Goal: Communication & Community: Answer question/provide support

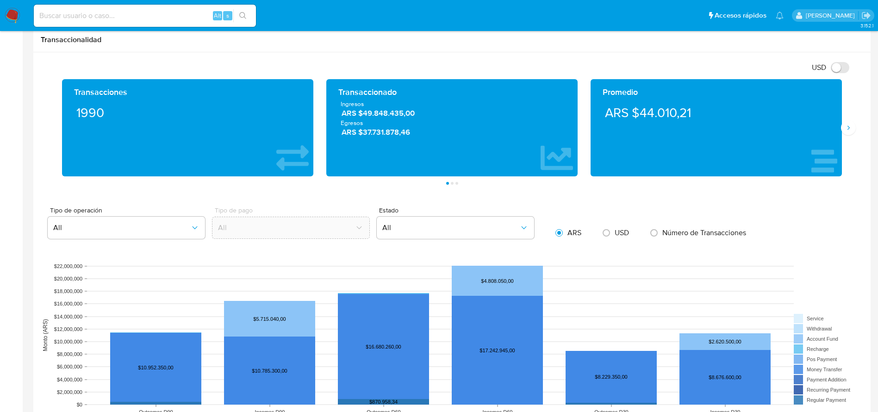
scroll to position [347, 0]
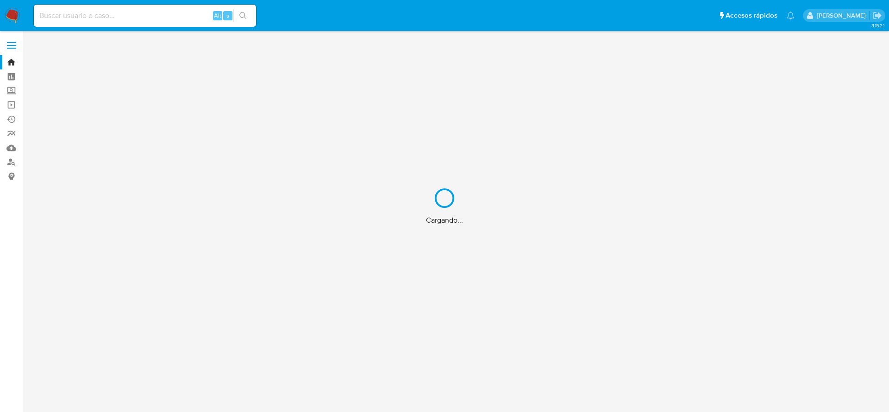
click at [9, 162] on div "Cargando..." at bounding box center [444, 206] width 889 height 412
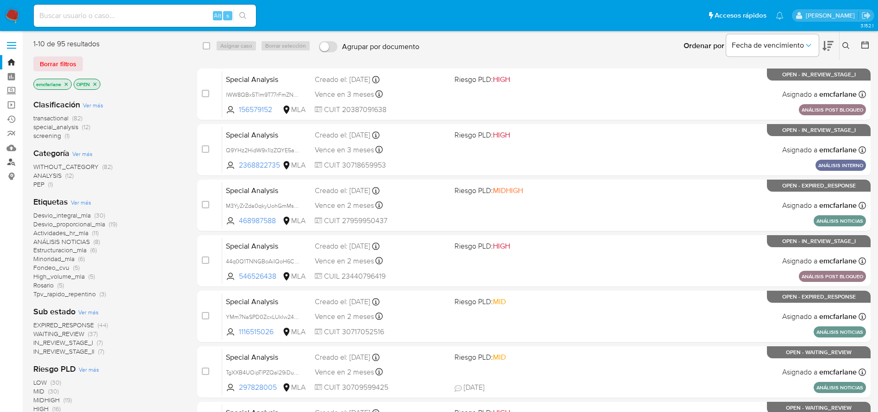
click at [6, 165] on link "Buscador de personas" at bounding box center [55, 162] width 110 height 14
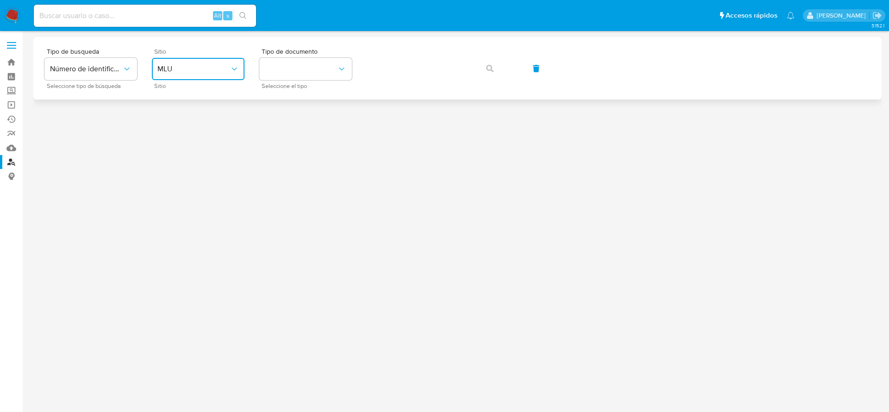
click at [210, 63] on button "MLU" at bounding box center [198, 69] width 93 height 22
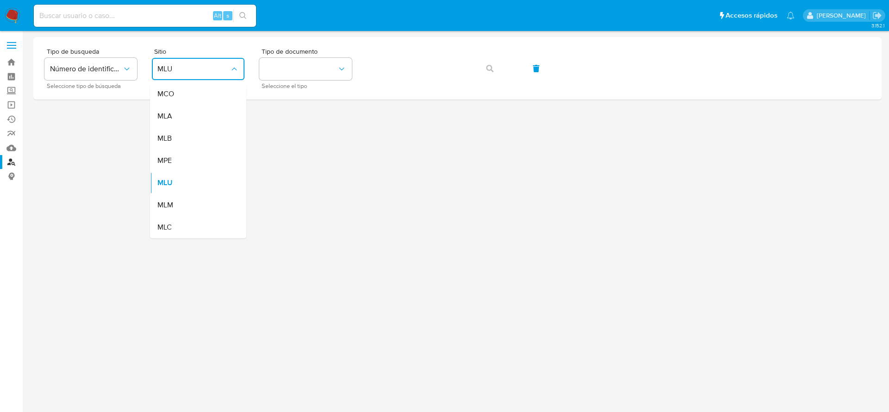
drag, startPoint x: 167, startPoint y: 120, endPoint x: 199, endPoint y: 115, distance: 32.8
click at [167, 121] on span "MLA" at bounding box center [164, 116] width 15 height 9
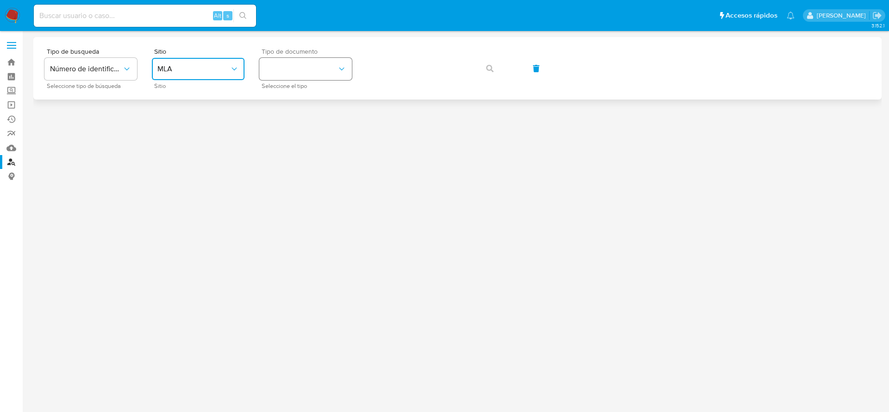
click at [315, 73] on button "identificationType" at bounding box center [305, 69] width 93 height 22
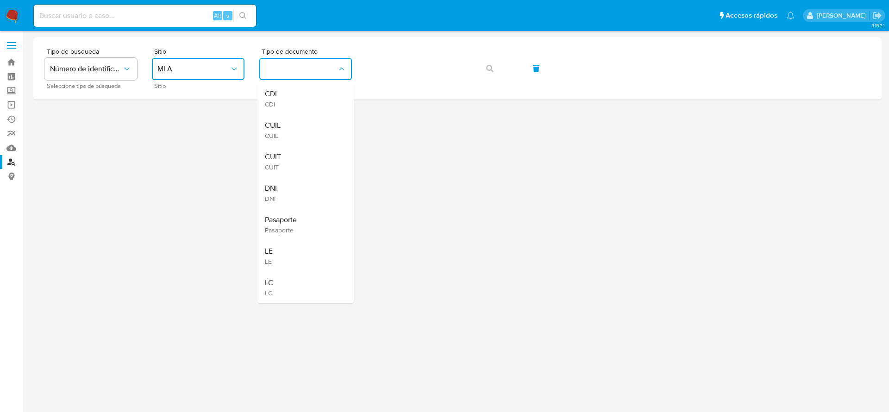
click at [303, 164] on div "CUIT CUIT" at bounding box center [303, 161] width 76 height 31
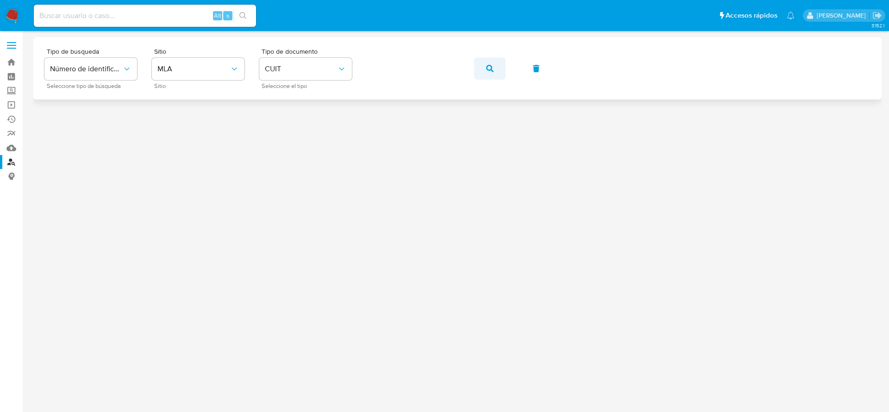
click at [500, 71] on button "button" at bounding box center [489, 68] width 31 height 22
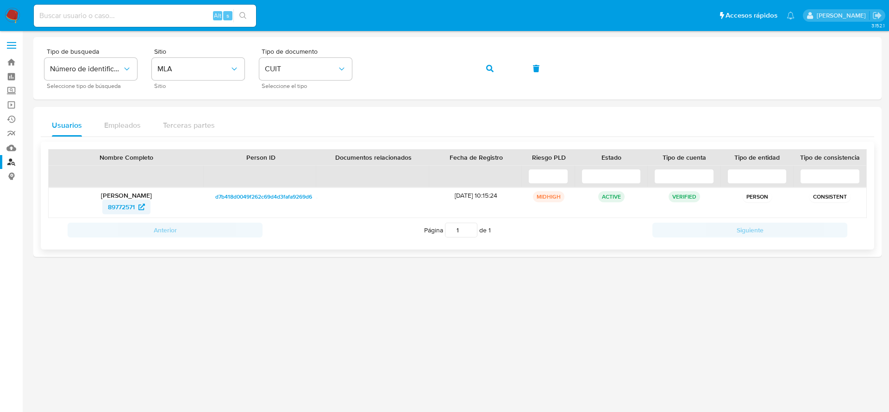
click at [119, 203] on span "89772571" at bounding box center [121, 207] width 27 height 15
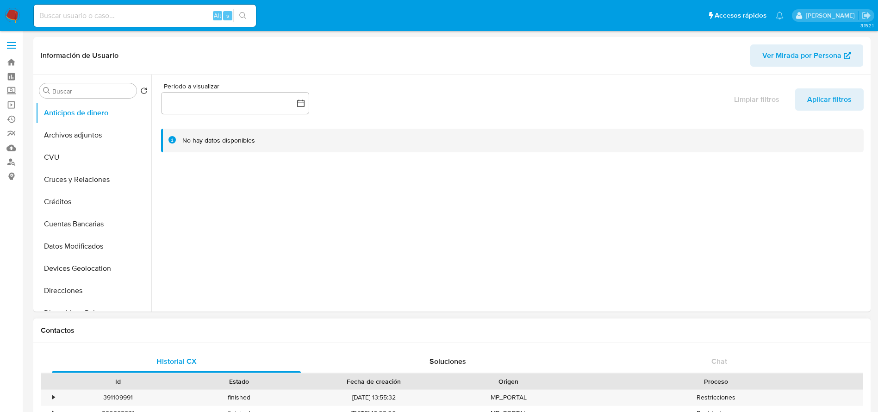
select select "10"
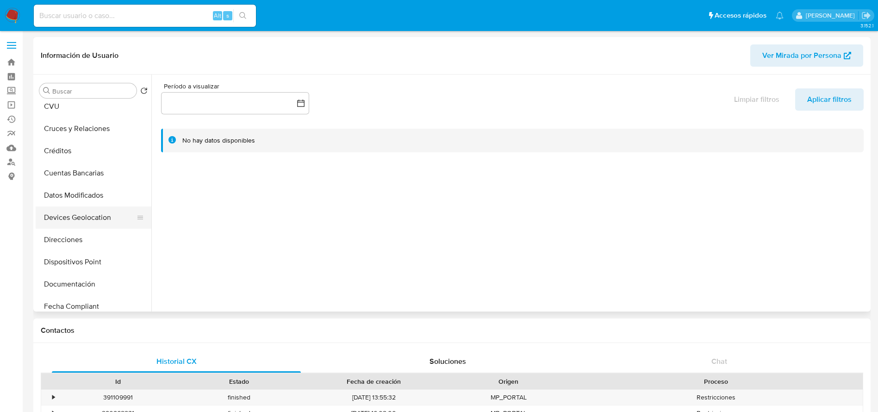
scroll to position [69, 0]
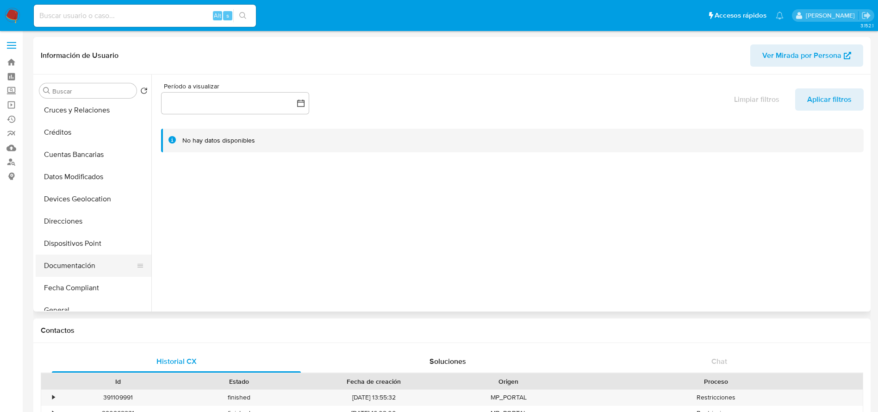
click at [87, 264] on button "Documentación" at bounding box center [90, 266] width 108 height 22
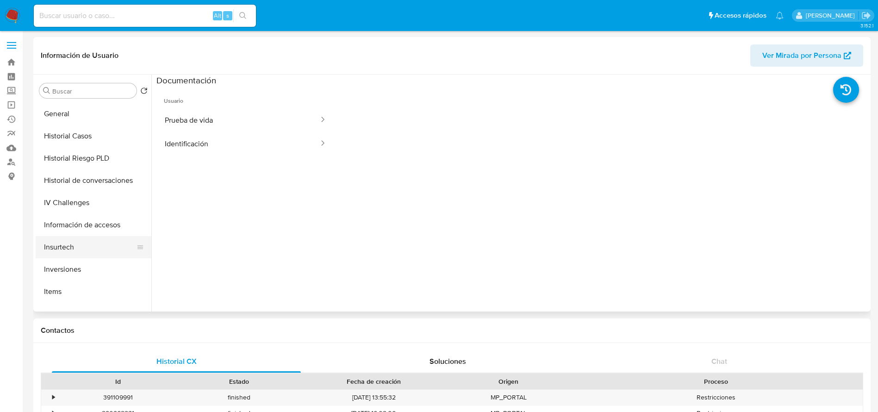
scroll to position [278, 0]
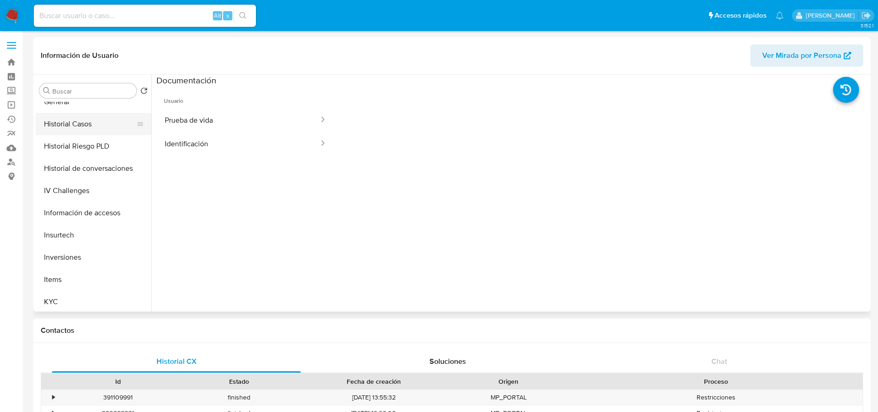
click at [87, 127] on button "Historial Casos" at bounding box center [90, 124] width 108 height 22
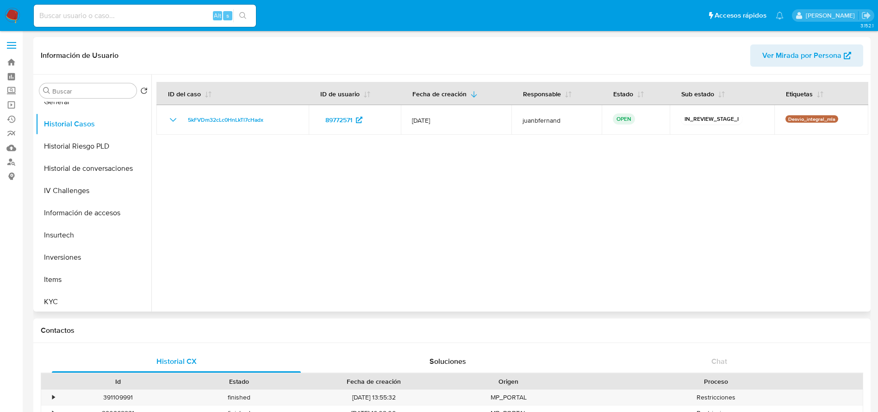
drag, startPoint x: 102, startPoint y: 169, endPoint x: 549, endPoint y: 182, distance: 447.4
click at [102, 169] on button "Historial de conversaciones" at bounding box center [94, 168] width 116 height 22
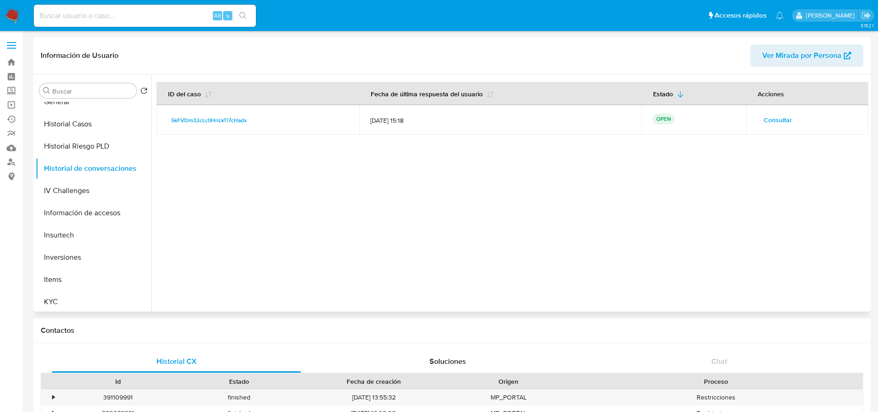
click at [768, 124] on span "Consultar" at bounding box center [778, 119] width 28 height 13
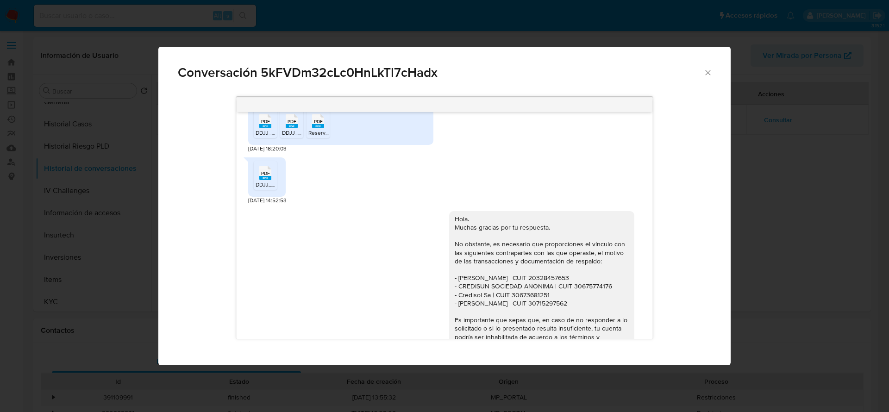
scroll to position [93, 0]
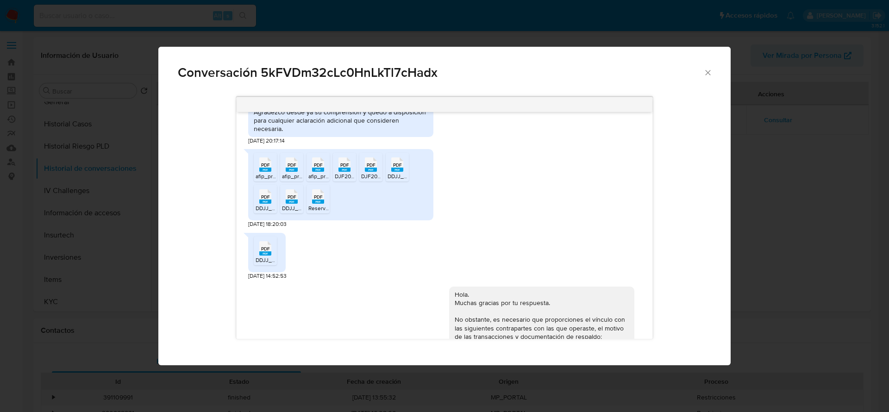
drag, startPoint x: 270, startPoint y: 171, endPoint x: 279, endPoint y: 173, distance: 9.1
click at [270, 170] on rect "Comunicación" at bounding box center [265, 170] width 12 height 4
click at [296, 177] on span "afip_presentacion_cuit_20085332059_f2002_nrotransaccion_1081999423.pdf" at bounding box center [380, 176] width 196 height 8
click at [318, 173] on span "afip_presentacion_cuit_20085332059_f2002_nrotransaccion_1095346319.pdf" at bounding box center [406, 176] width 196 height 8
click at [350, 168] on rect "Comunicación" at bounding box center [344, 170] width 12 height 4
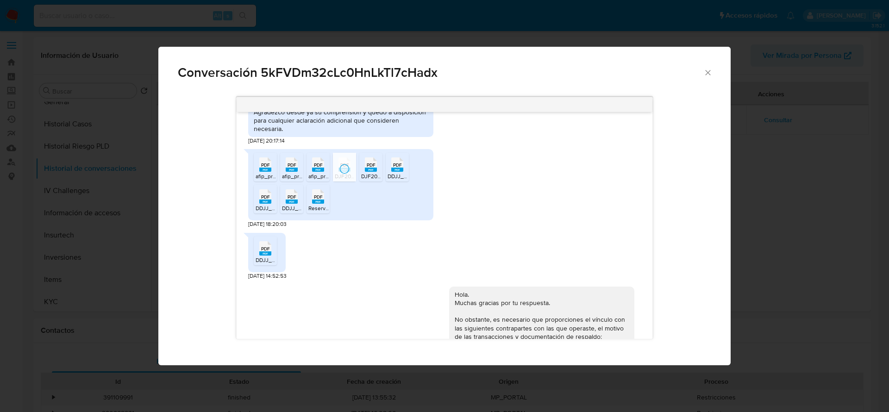
click at [364, 168] on div "PDF PDF" at bounding box center [370, 164] width 19 height 18
drag, startPoint x: 393, startPoint y: 170, endPoint x: 287, endPoint y: 201, distance: 110.9
click at [391, 170] on icon "PDF" at bounding box center [397, 164] width 12 height 16
drag, startPoint x: 266, startPoint y: 195, endPoint x: 279, endPoint y: 196, distance: 12.5
click at [267, 195] on span "PDF" at bounding box center [265, 197] width 9 height 6
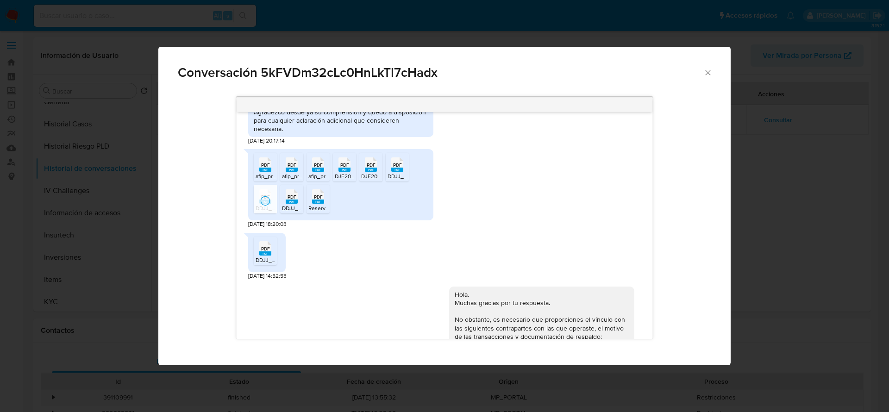
drag, startPoint x: 296, startPoint y: 194, endPoint x: 306, endPoint y: 200, distance: 11.4
click at [271, 172] on icon "Comunicación" at bounding box center [265, 164] width 12 height 14
click at [318, 202] on rect "Comunicación" at bounding box center [318, 202] width 12 height 4
click at [270, 252] on rect "Comunicación" at bounding box center [265, 253] width 12 height 4
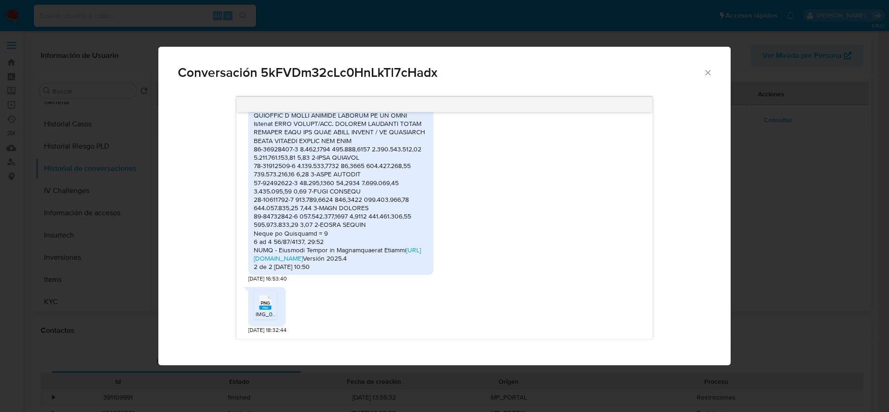
scroll to position [1965, 0]
click at [257, 308] on div "PNG PNG" at bounding box center [265, 302] width 19 height 18
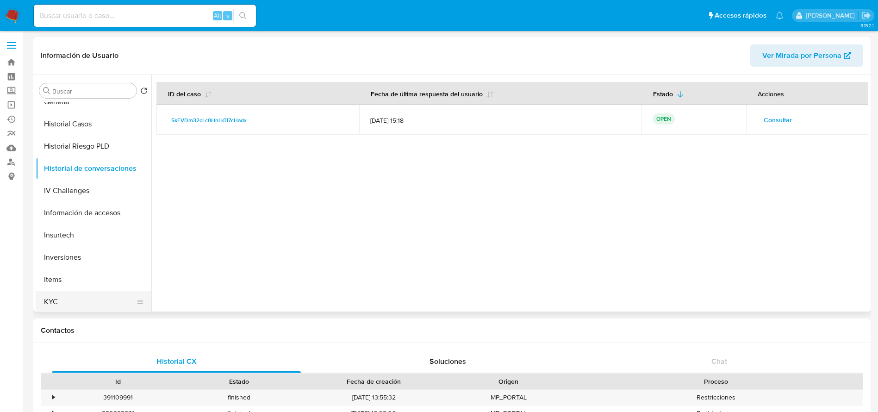
click at [64, 299] on button "KYC" at bounding box center [90, 302] width 108 height 22
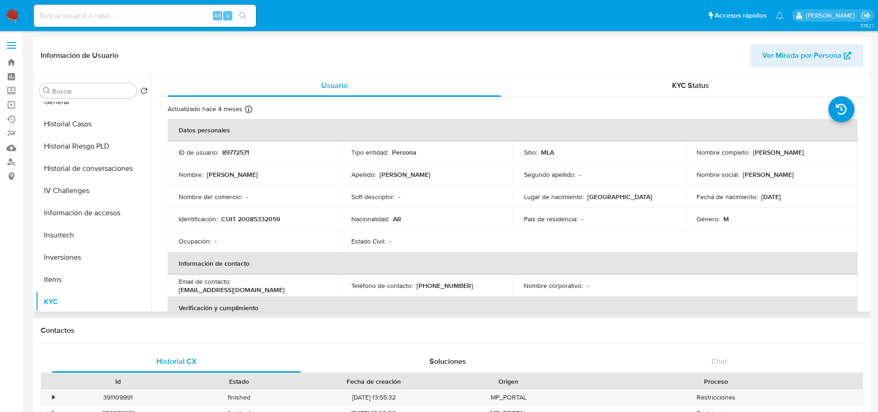
drag, startPoint x: 750, startPoint y: 151, endPoint x: 842, endPoint y: 147, distance: 92.7
click at [842, 147] on td "Nombre completo : Antonio Ramfos" at bounding box center [772, 152] width 173 height 22
copy p "Antonio Ramfos"
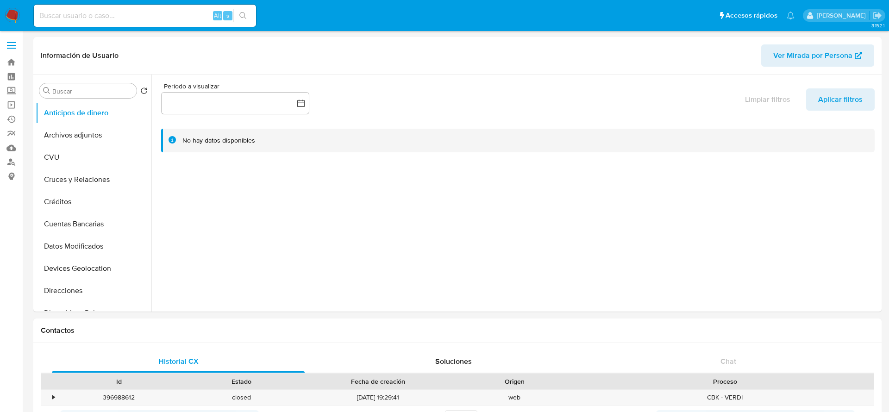
select select "10"
click at [13, 165] on link "Buscador de personas" at bounding box center [55, 162] width 110 height 14
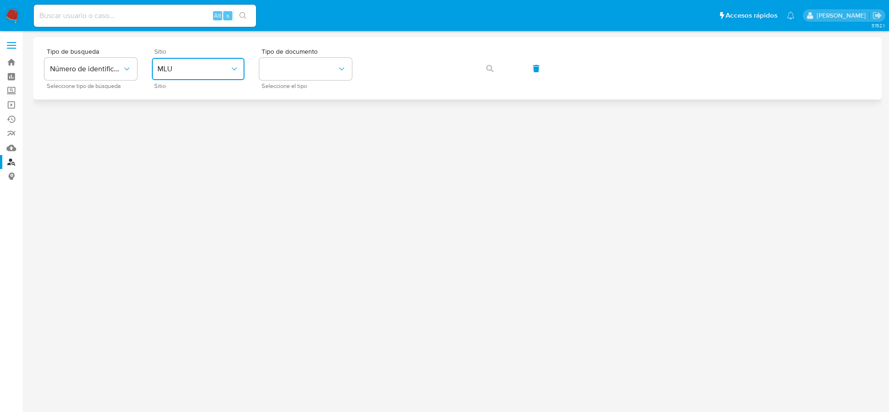
click at [223, 62] on button "MLU" at bounding box center [198, 69] width 93 height 22
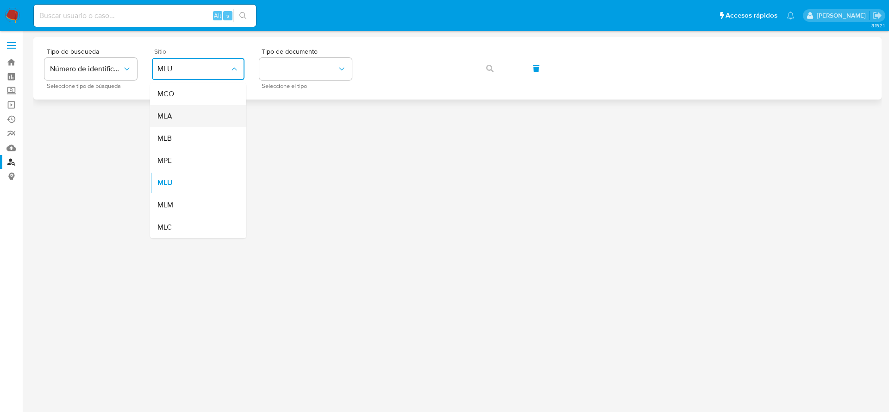
click at [166, 122] on div "MLA" at bounding box center [195, 116] width 76 height 22
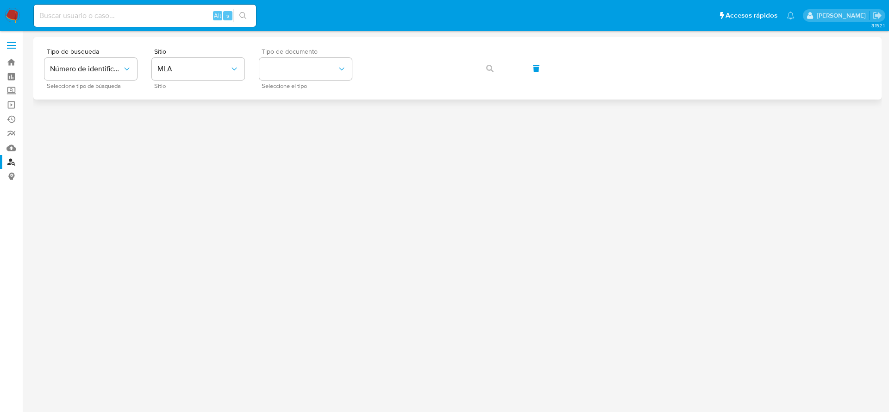
click at [286, 84] on span "Seleccione el tipo" at bounding box center [308, 86] width 93 height 5
click at [302, 73] on button "identificationType" at bounding box center [305, 69] width 93 height 22
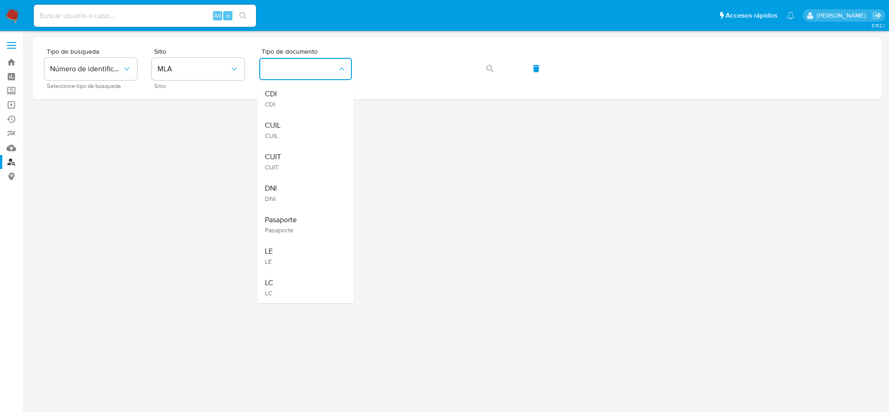
drag, startPoint x: 286, startPoint y: 166, endPoint x: 295, endPoint y: 157, distance: 13.4
click at [286, 166] on div "CUIT CUIT" at bounding box center [303, 161] width 76 height 31
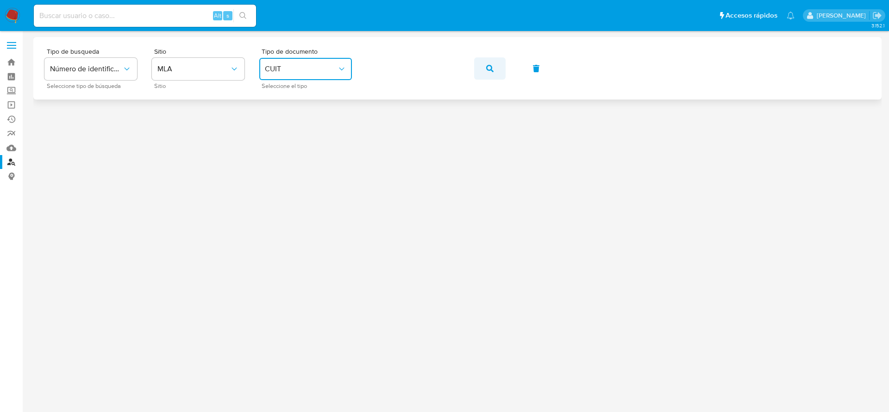
click at [483, 59] on button "button" at bounding box center [489, 68] width 31 height 22
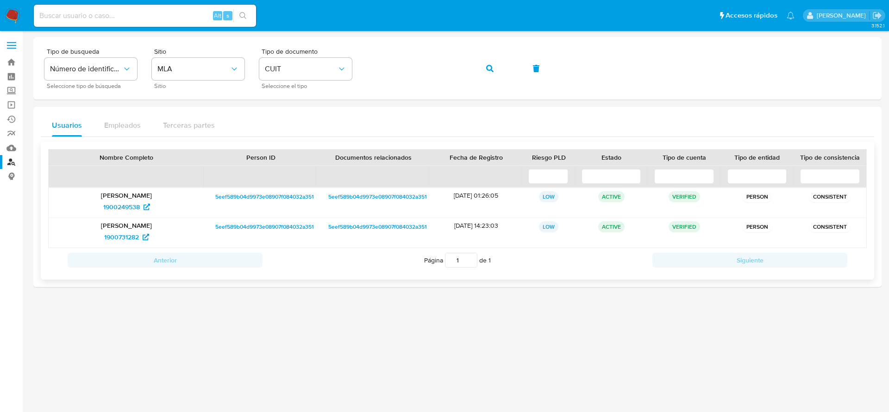
drag, startPoint x: 93, startPoint y: 211, endPoint x: 138, endPoint y: 217, distance: 45.8
click at [138, 217] on div "Talia Jaqueline Gomez 1900249538" at bounding box center [127, 203] width 156 height 30
drag, startPoint x: 95, startPoint y: 237, endPoint x: 141, endPoint y: 244, distance: 46.3
click at [141, 244] on div "1900731282" at bounding box center [126, 237] width 143 height 15
click at [126, 205] on span "1900249538" at bounding box center [121, 207] width 37 height 15
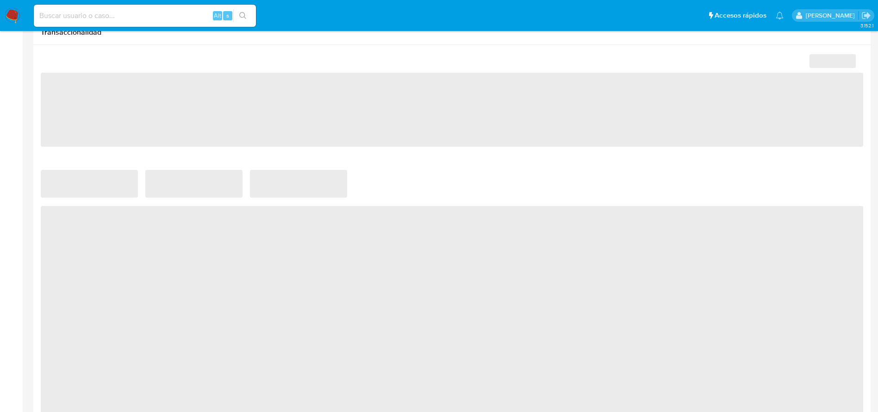
scroll to position [347, 0]
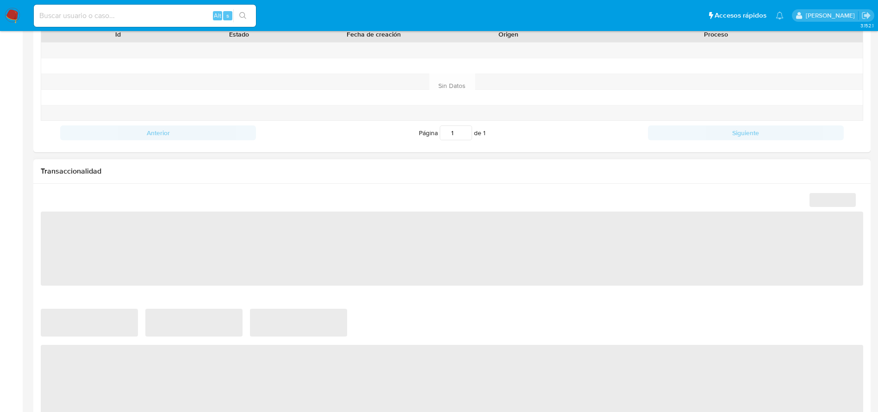
select select "10"
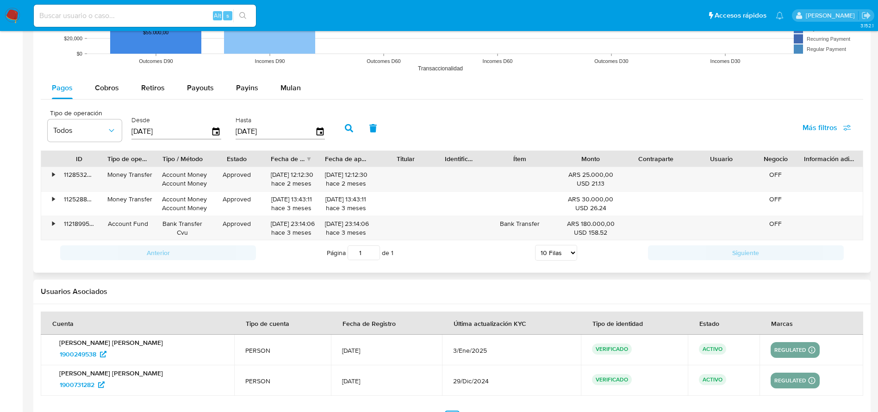
scroll to position [864, 0]
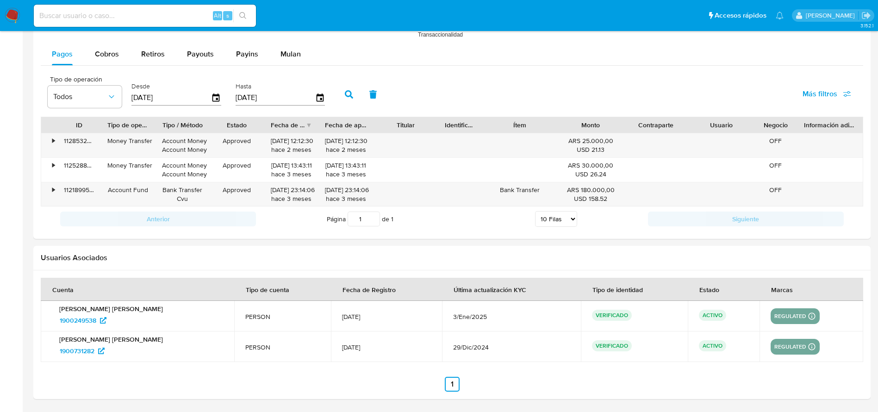
click at [12, 16] on img at bounding box center [13, 16] width 16 height 16
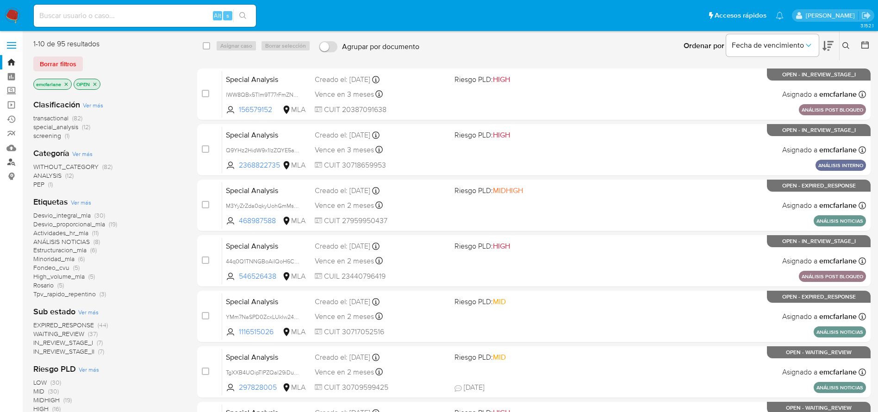
click at [7, 164] on link "Buscador de personas" at bounding box center [55, 162] width 110 height 14
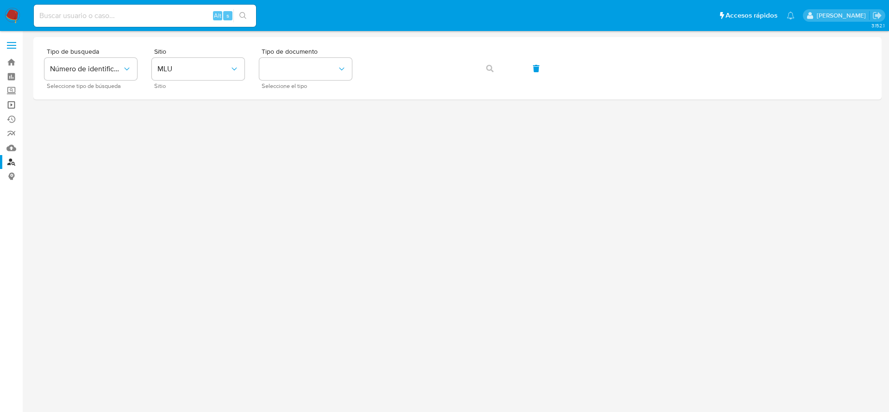
click at [12, 105] on link "Operaciones masivas" at bounding box center [55, 105] width 110 height 14
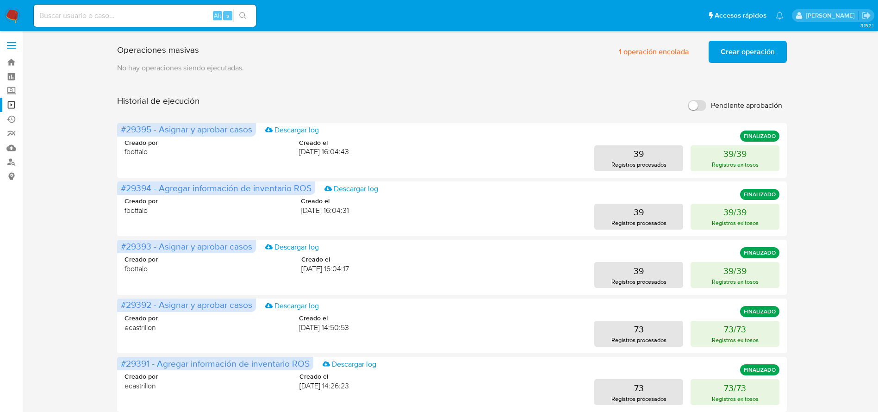
click at [779, 53] on button "Crear operación" at bounding box center [748, 52] width 78 height 22
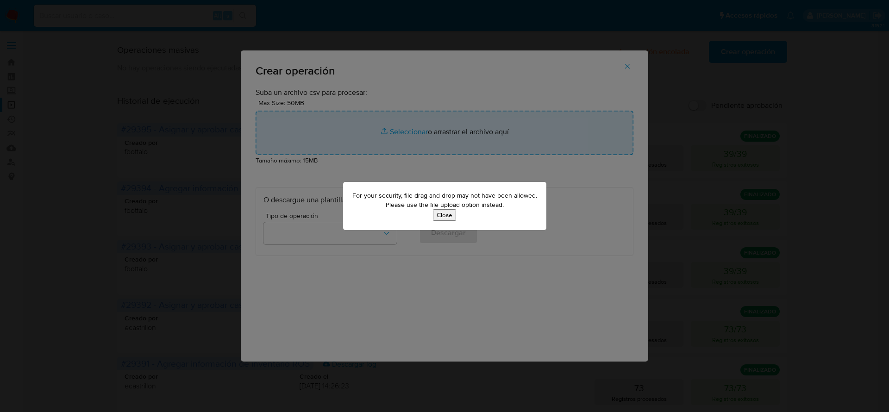
click at [447, 214] on button "Close" at bounding box center [444, 215] width 23 height 12
click at [447, 219] on button "Close" at bounding box center [444, 215] width 23 height 12
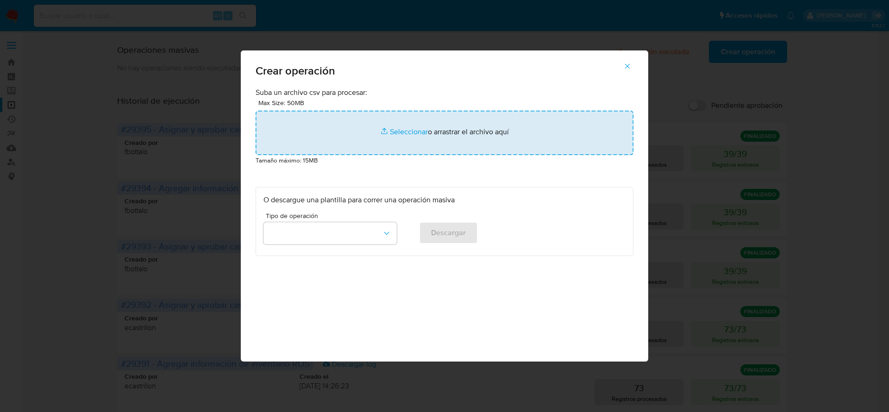
click at [397, 132] on input "file" at bounding box center [445, 133] width 378 height 44
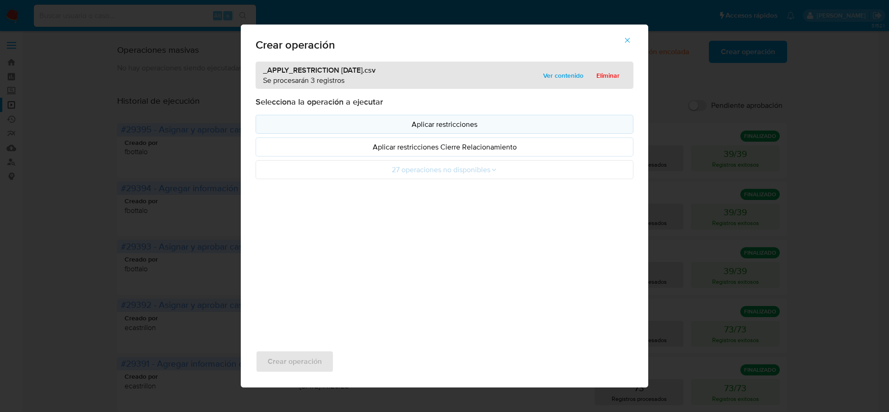
click at [503, 122] on p "Aplicar restricciones" at bounding box center [444, 124] width 362 height 11
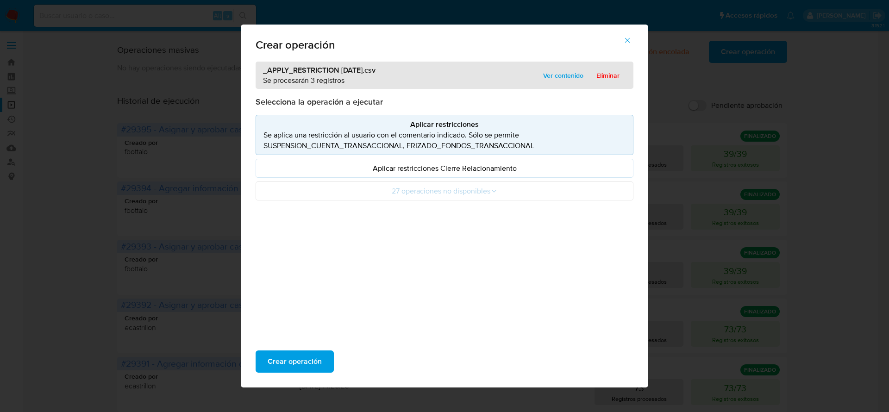
click at [558, 86] on div "_APPLY_RESTRICTION [DATE].csv Se procesarán 3 registros Ver contenido Eliminar" at bounding box center [445, 75] width 378 height 27
click at [562, 76] on span "Ver contenido" at bounding box center [563, 75] width 40 height 13
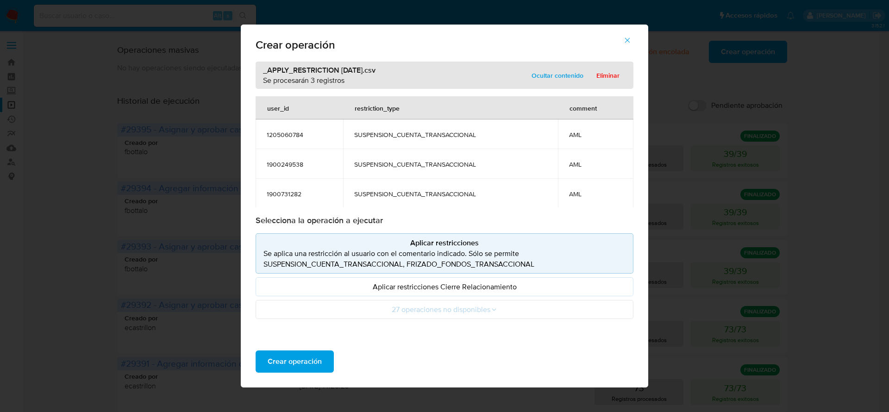
click at [627, 42] on icon "button" at bounding box center [627, 40] width 8 height 8
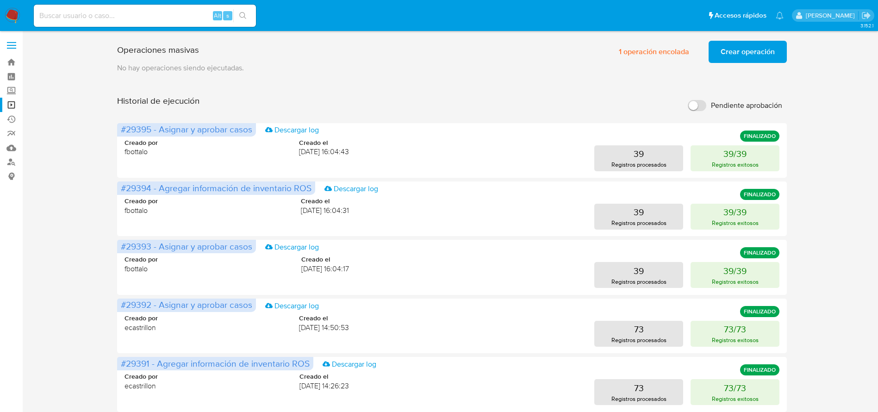
click at [757, 53] on span "Crear operación" at bounding box center [748, 52] width 54 height 20
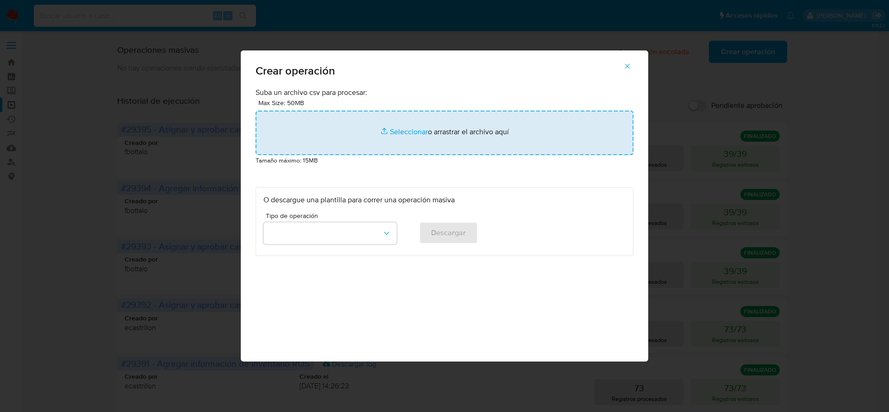
click at [394, 131] on input "file" at bounding box center [445, 133] width 378 height 44
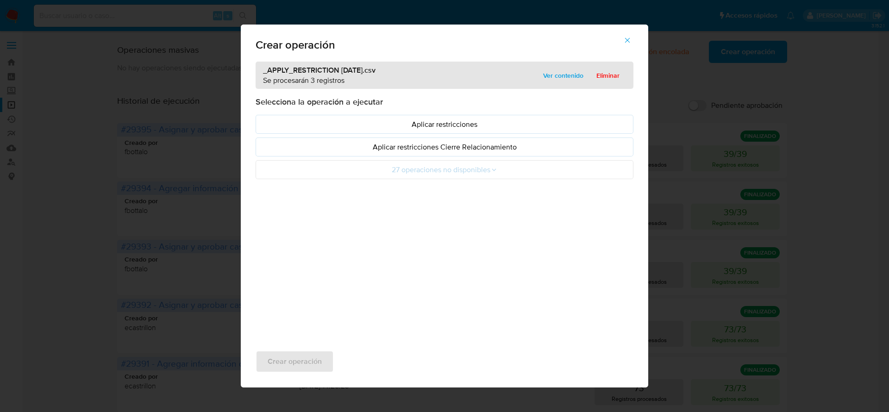
click at [550, 74] on span "Ver contenido" at bounding box center [563, 75] width 40 height 13
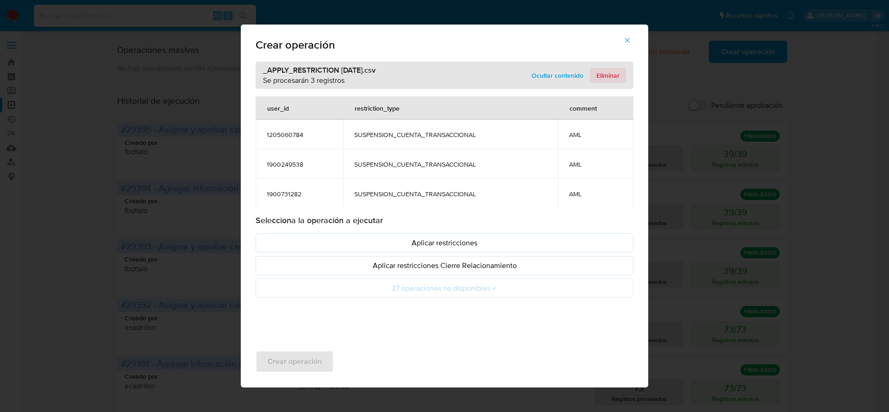
click at [616, 71] on span "Eliminar" at bounding box center [607, 75] width 23 height 13
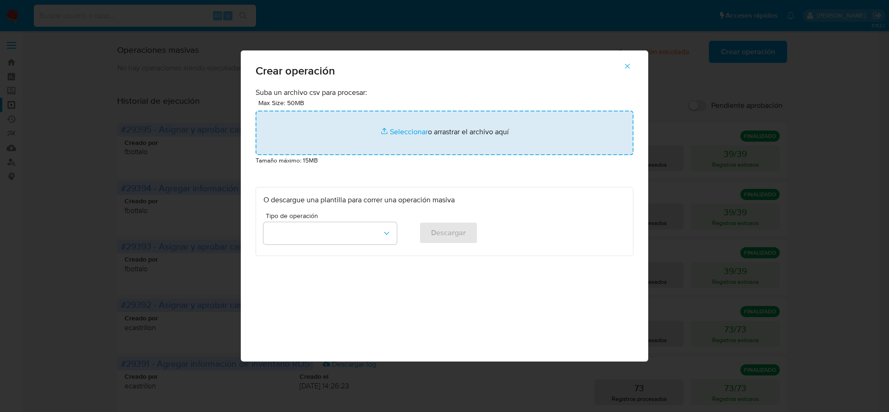
click at [388, 137] on input "file" at bounding box center [445, 133] width 378 height 44
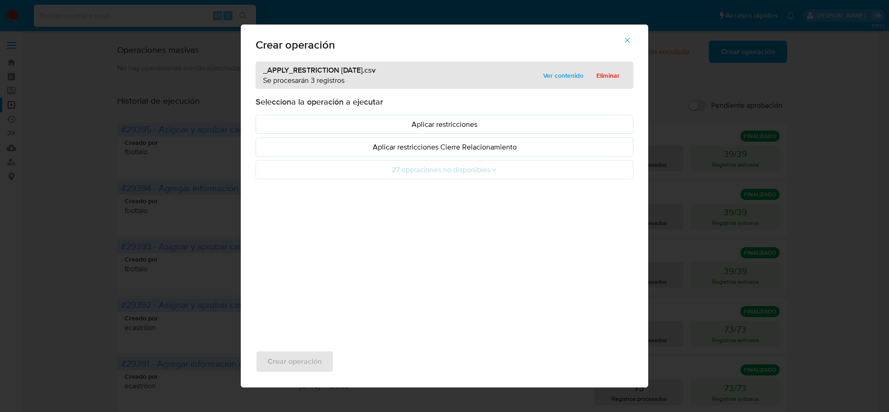
click at [563, 78] on span "Ver contenido" at bounding box center [563, 75] width 40 height 13
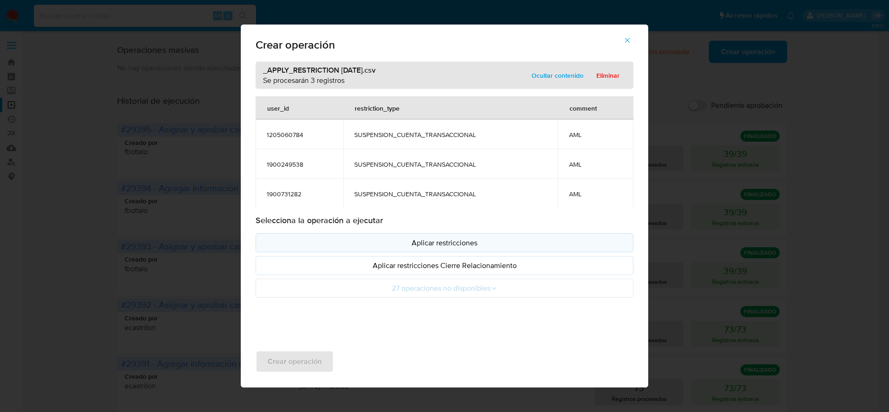
drag, startPoint x: 430, startPoint y: 236, endPoint x: 422, endPoint y: 244, distance: 11.5
click at [430, 236] on button "Aplicar restricciones" at bounding box center [445, 242] width 378 height 19
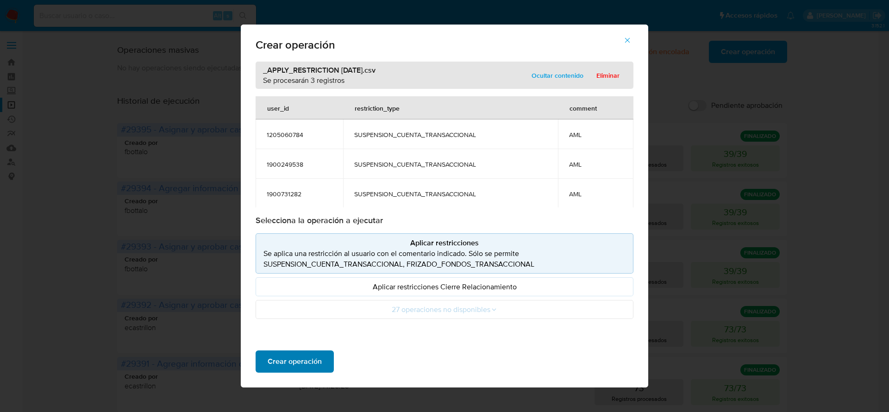
click at [293, 358] on span "Crear operación" at bounding box center [295, 361] width 54 height 20
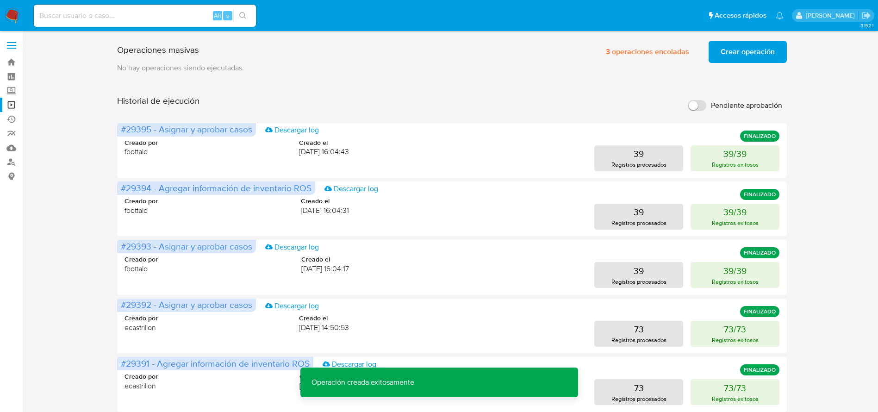
click at [745, 46] on span "Crear operación" at bounding box center [748, 52] width 54 height 20
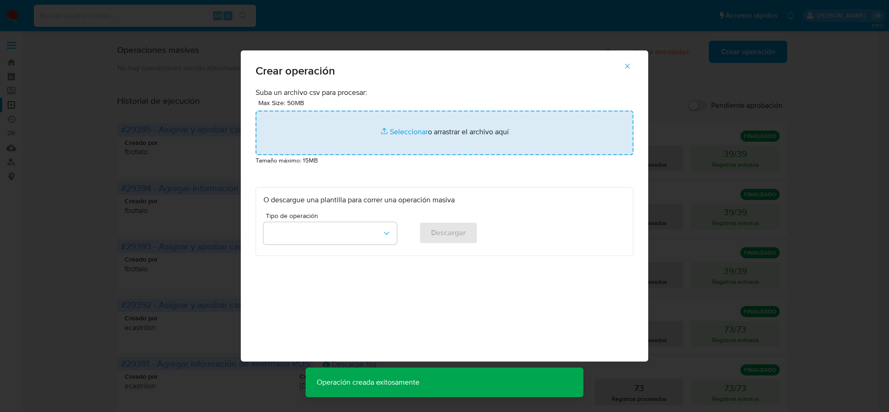
click at [414, 129] on input "file" at bounding box center [445, 133] width 378 height 44
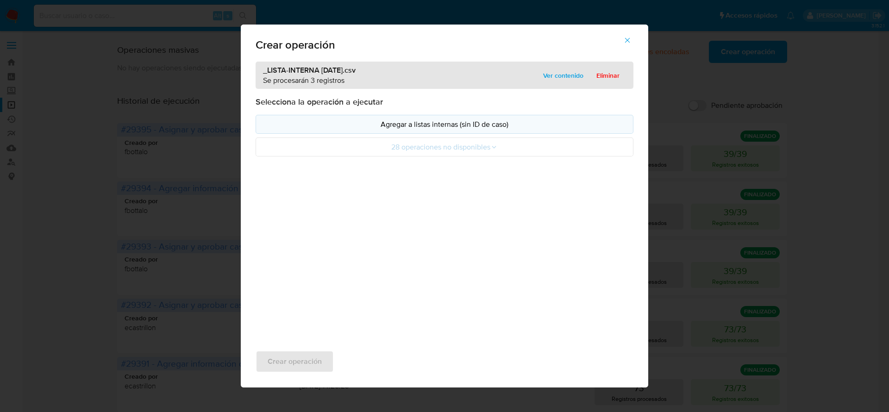
click at [442, 132] on button "Agregar a listas internas (sin ID de caso)" at bounding box center [445, 124] width 378 height 19
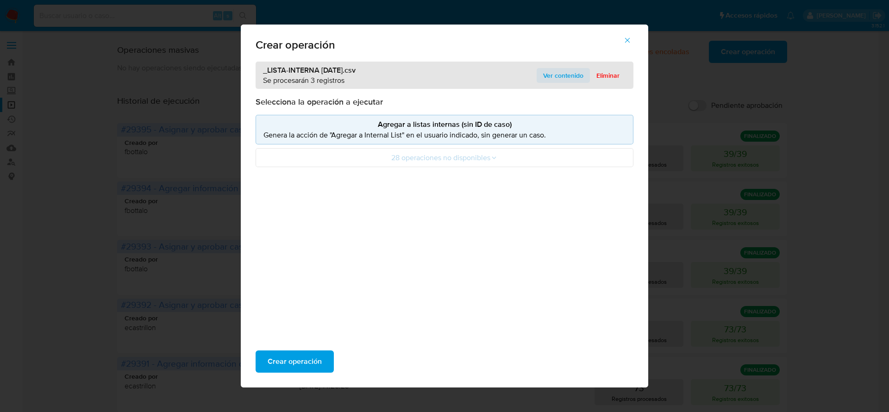
click at [563, 78] on span "Ver contenido" at bounding box center [563, 75] width 40 height 13
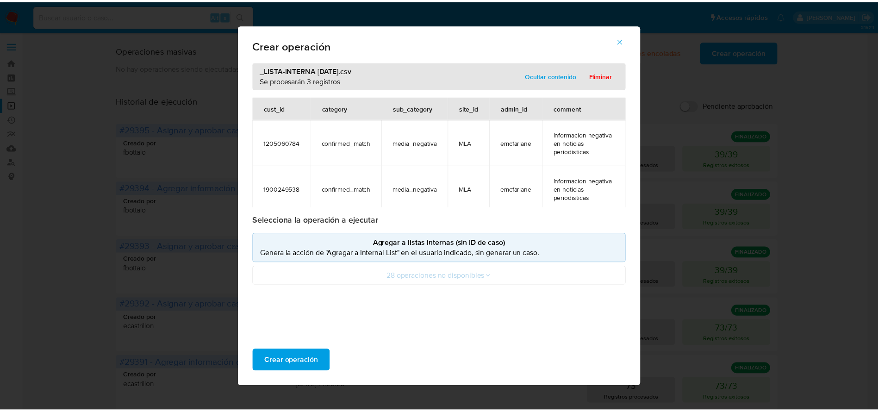
scroll to position [69, 0]
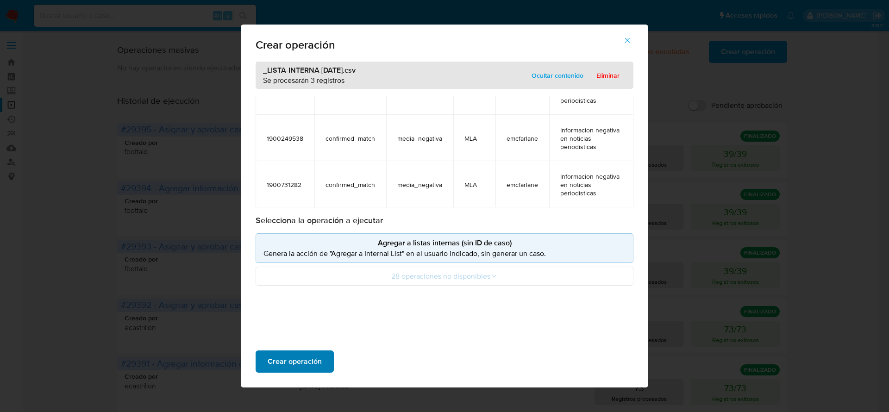
click at [305, 364] on span "Crear operación" at bounding box center [295, 361] width 54 height 20
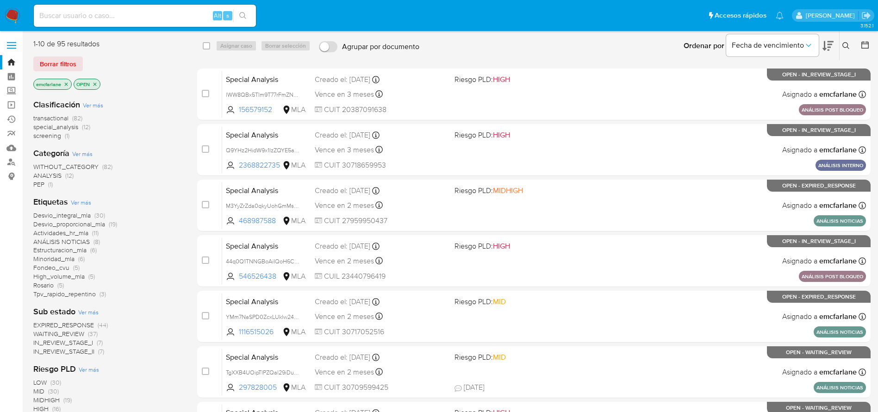
click at [125, 7] on div "Alt s" at bounding box center [145, 16] width 222 height 22
click at [116, 18] on input at bounding box center [145, 16] width 222 height 12
paste input "1205060784"
type input "1205060784"
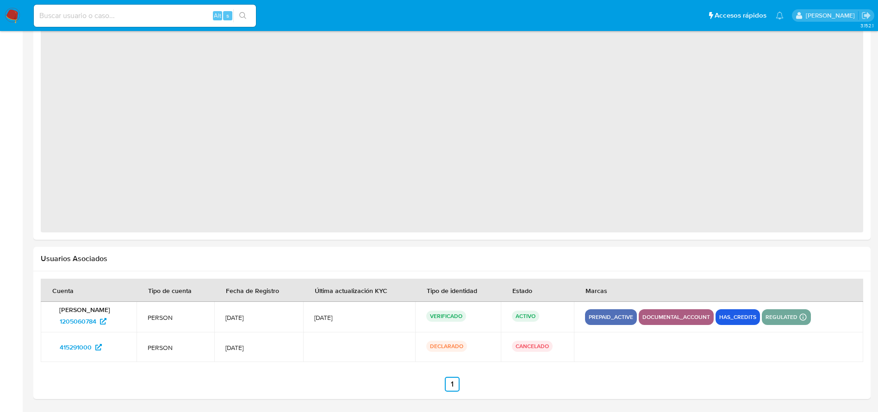
select select "10"
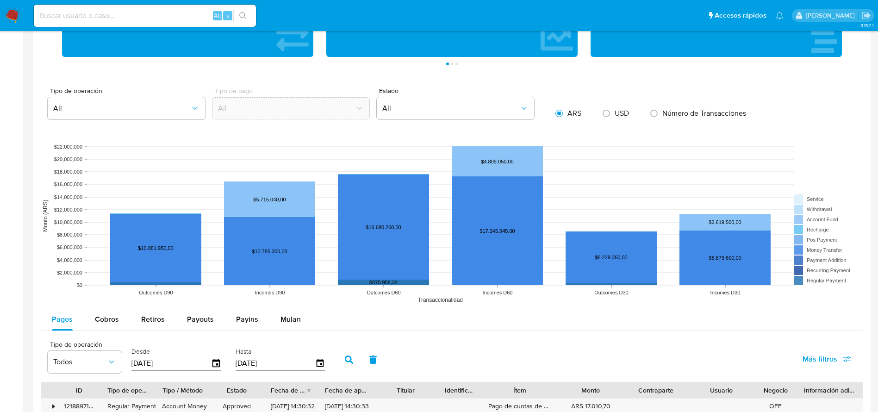
scroll to position [675, 0]
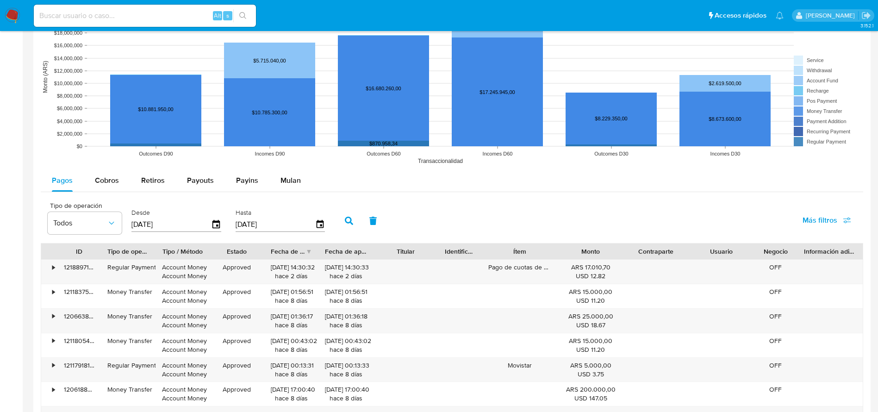
click at [155, 19] on input at bounding box center [145, 16] width 222 height 12
paste input "1205060784"
click at [126, 23] on div "1205060784 Alt s" at bounding box center [145, 16] width 222 height 22
click at [127, 13] on input "1205060784" at bounding box center [145, 16] width 222 height 12
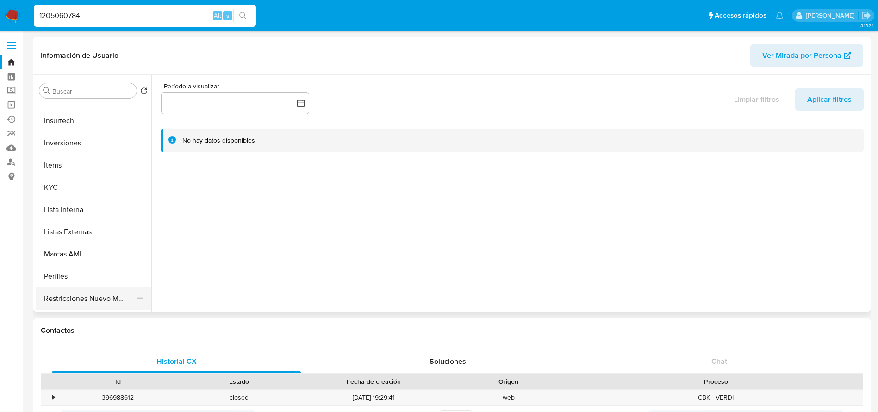
scroll to position [413, 0]
click at [78, 286] on button "Restricciones Nuevo Mundo" at bounding box center [90, 277] width 108 height 22
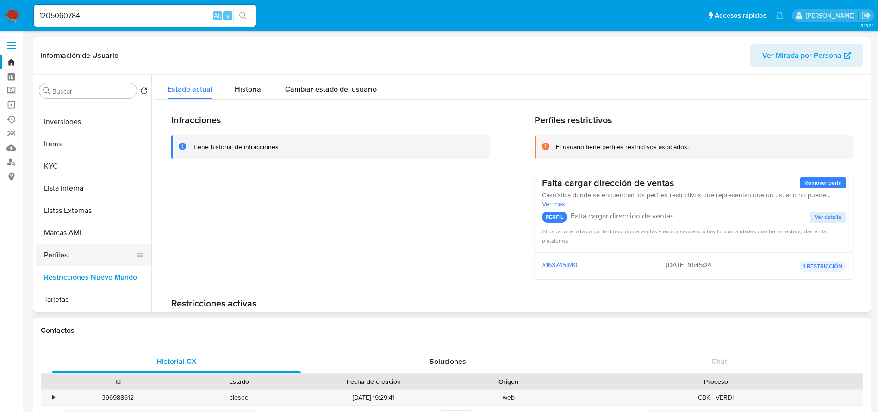
drag, startPoint x: 58, startPoint y: 258, endPoint x: 62, endPoint y: 263, distance: 6.0
click at [59, 259] on button "Perfiles" at bounding box center [90, 255] width 108 height 22
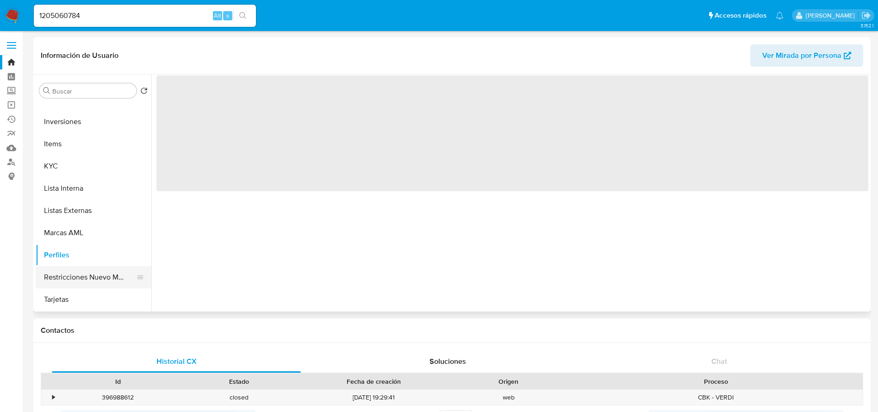
click at [65, 279] on button "Restricciones Nuevo Mundo" at bounding box center [90, 277] width 108 height 22
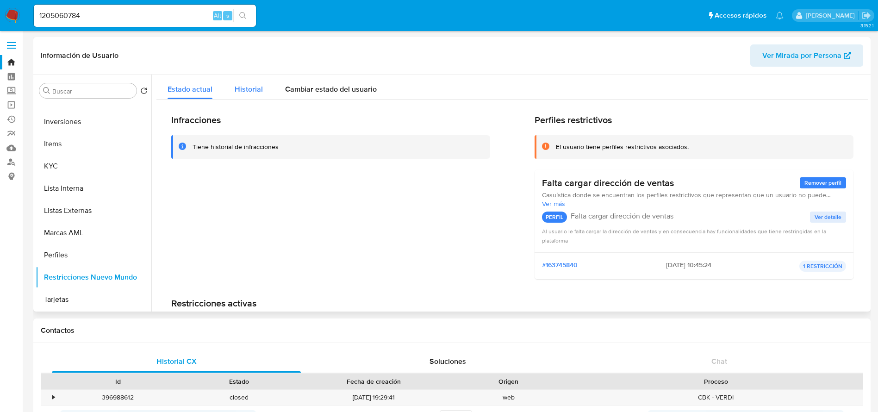
click at [251, 86] on span "Historial" at bounding box center [249, 89] width 28 height 11
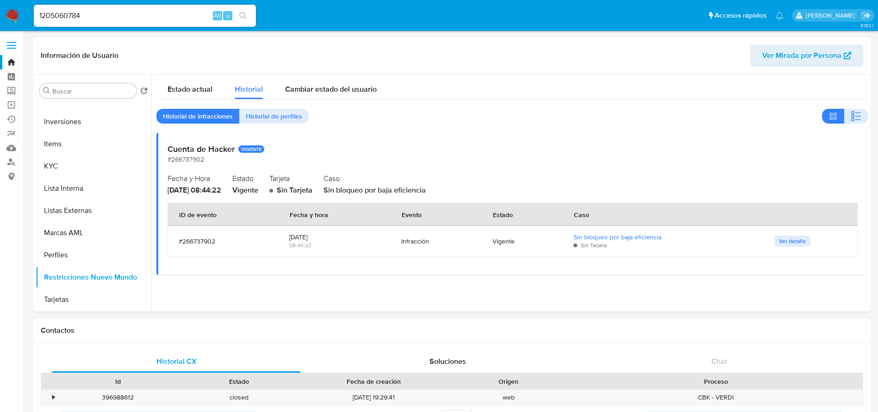
click at [105, 13] on input "1205060784" at bounding box center [145, 16] width 222 height 12
paste input "900249538"
type input "1900249538"
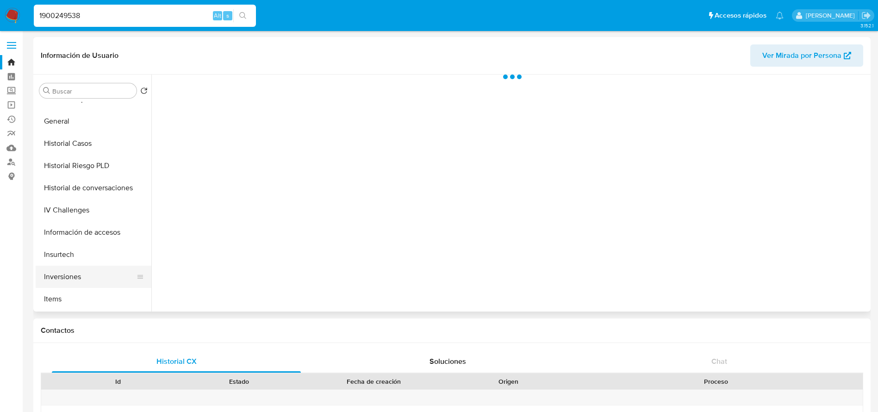
scroll to position [278, 0]
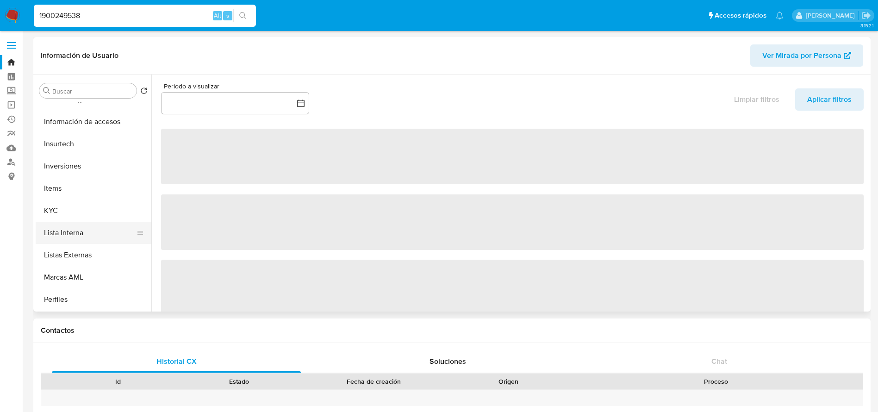
select select "10"
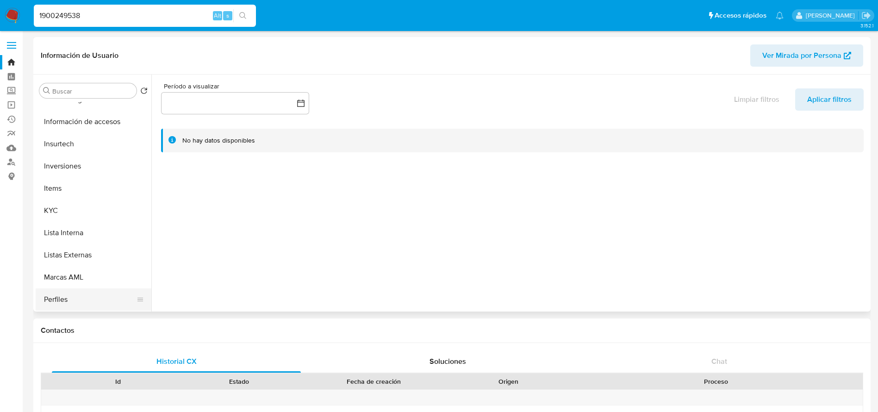
scroll to position [413, 0]
click at [75, 277] on button "Restricciones Nuevo Mundo" at bounding box center [90, 277] width 108 height 22
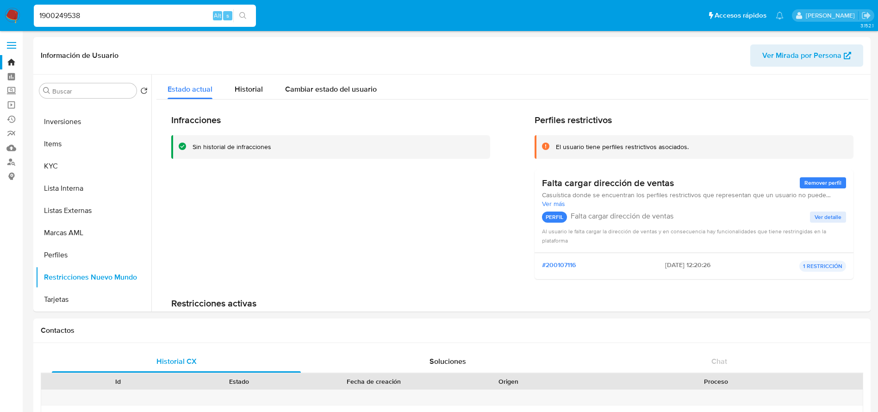
click at [12, 14] on img at bounding box center [13, 16] width 16 height 16
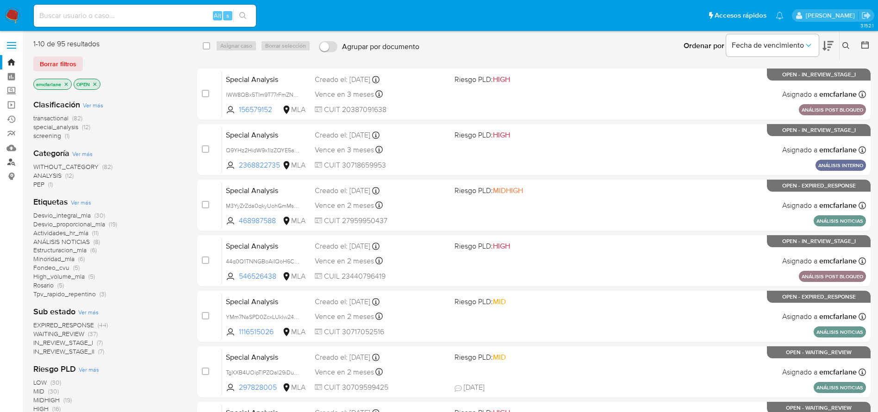
click at [7, 165] on link "Buscador de personas" at bounding box center [55, 162] width 110 height 14
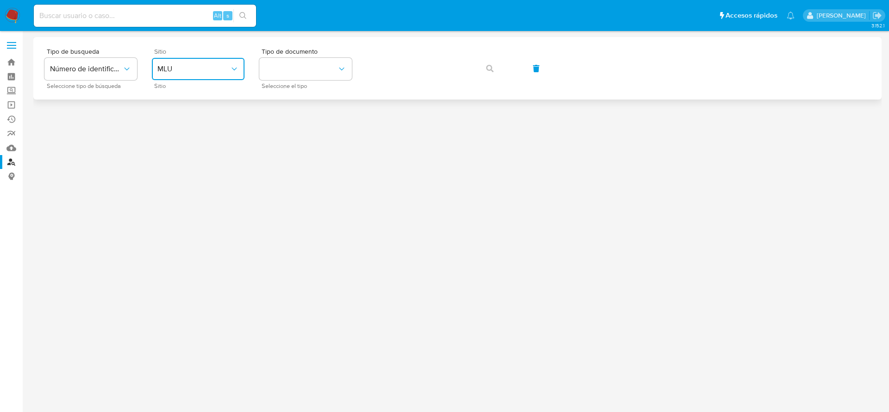
click at [208, 78] on button "MLU" at bounding box center [198, 69] width 93 height 22
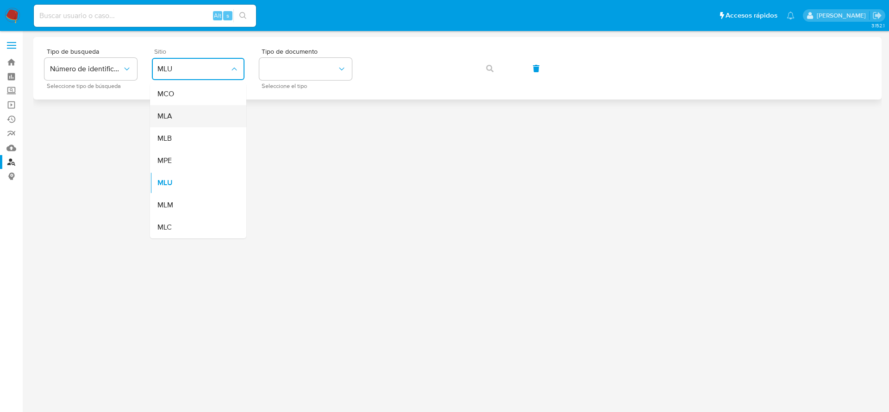
click at [204, 107] on div "MLA" at bounding box center [195, 116] width 76 height 22
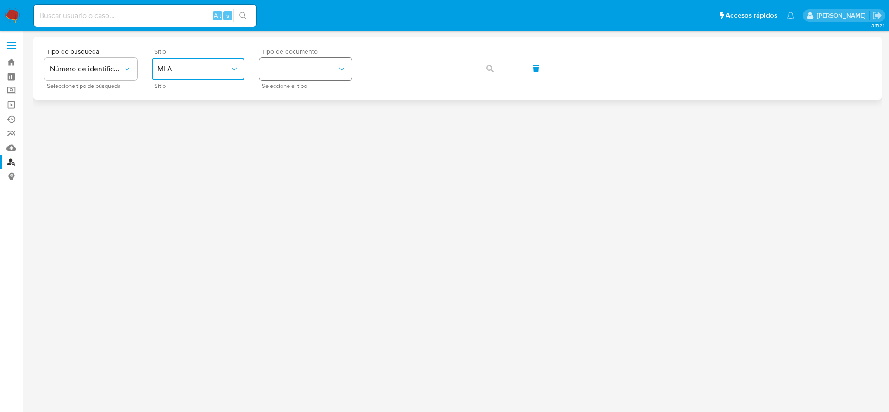
click at [304, 72] on button "identificationType" at bounding box center [305, 69] width 93 height 22
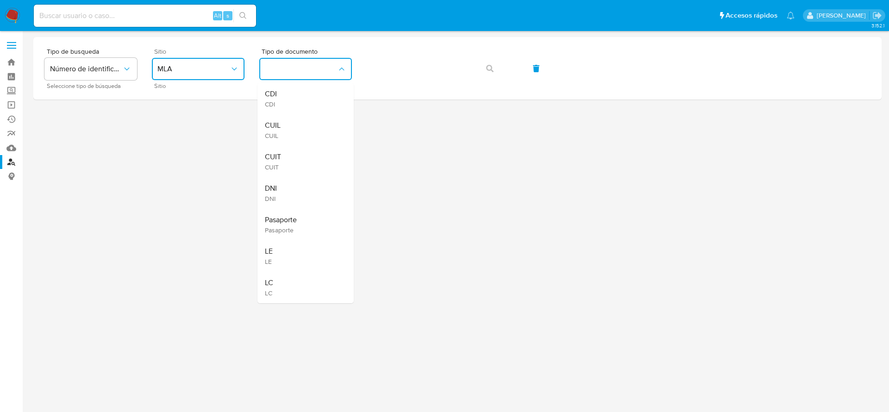
drag, startPoint x: 301, startPoint y: 165, endPoint x: 335, endPoint y: 145, distance: 39.1
click at [304, 162] on div "CUIT CUIT" at bounding box center [303, 161] width 76 height 31
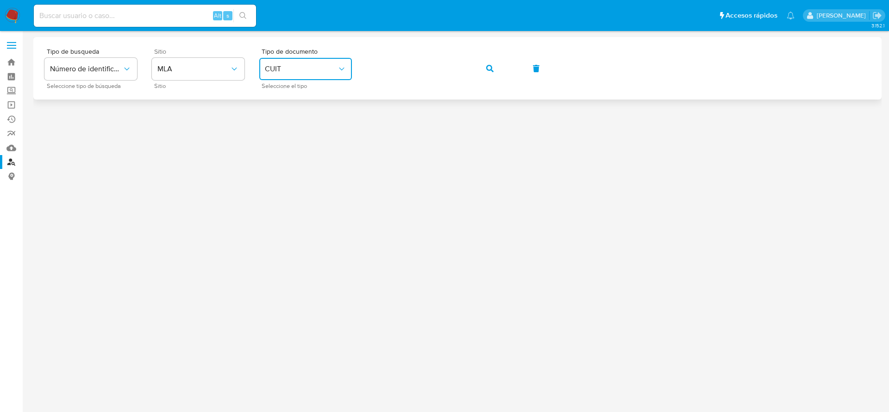
click at [486, 75] on button "button" at bounding box center [489, 68] width 31 height 22
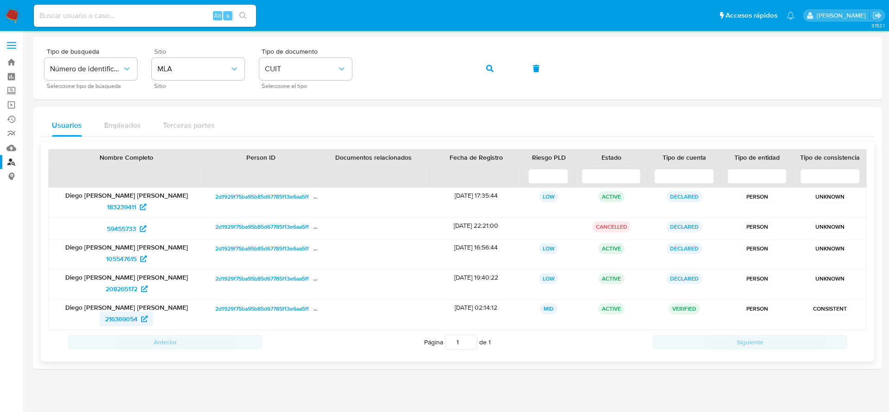
click at [116, 323] on span "216369054" at bounding box center [121, 319] width 32 height 15
click at [9, 19] on img at bounding box center [13, 16] width 16 height 16
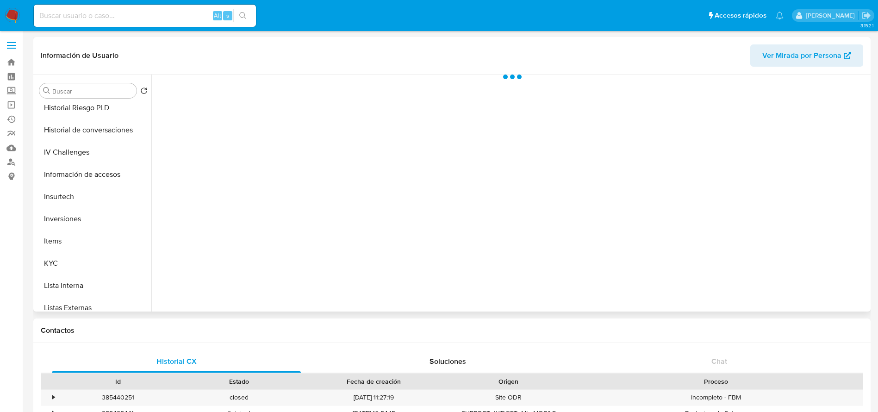
scroll to position [413, 0]
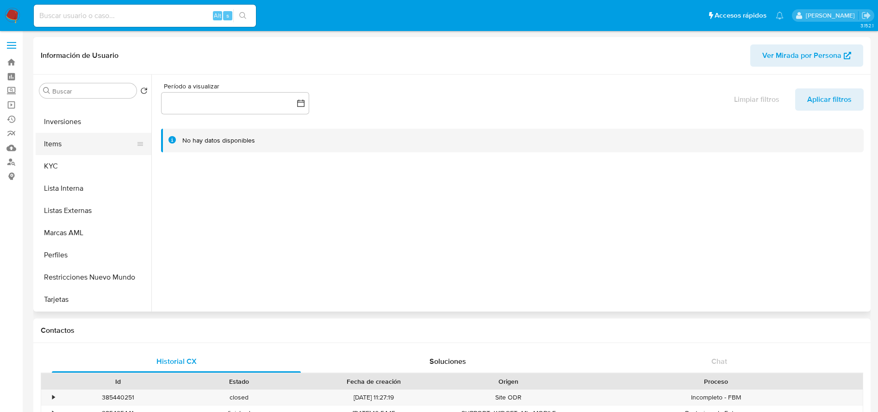
click at [51, 153] on button "Items" at bounding box center [90, 144] width 108 height 22
select select "10"
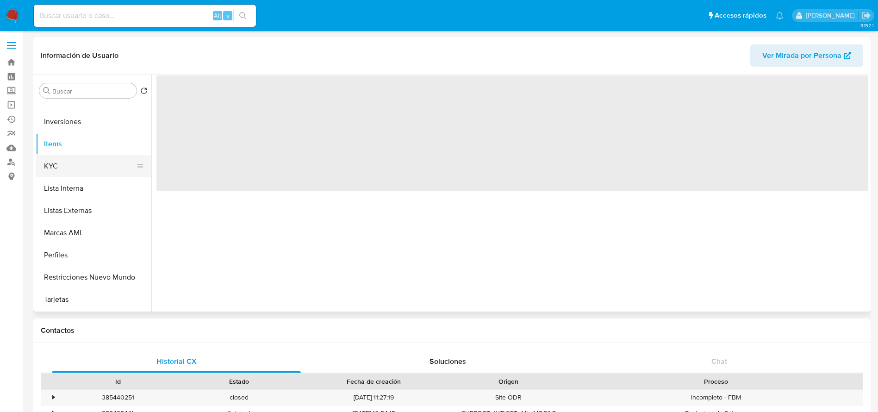
click at [59, 164] on button "KYC" at bounding box center [90, 166] width 108 height 22
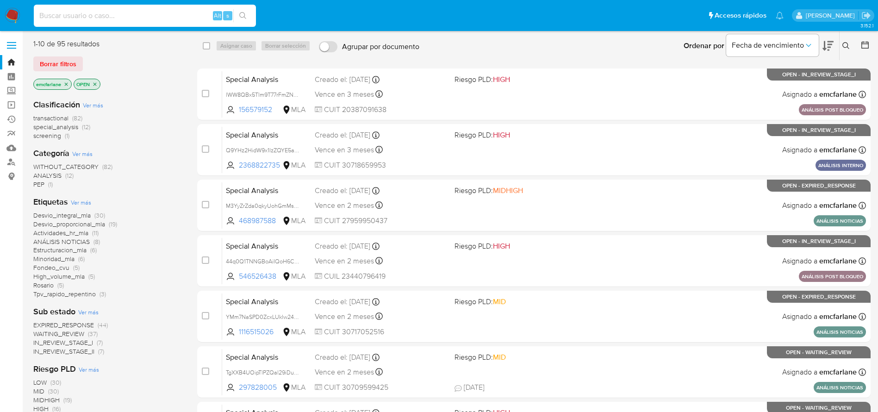
click at [109, 19] on input at bounding box center [145, 16] width 222 height 12
paste input "1900249538"
type input "1900249538"
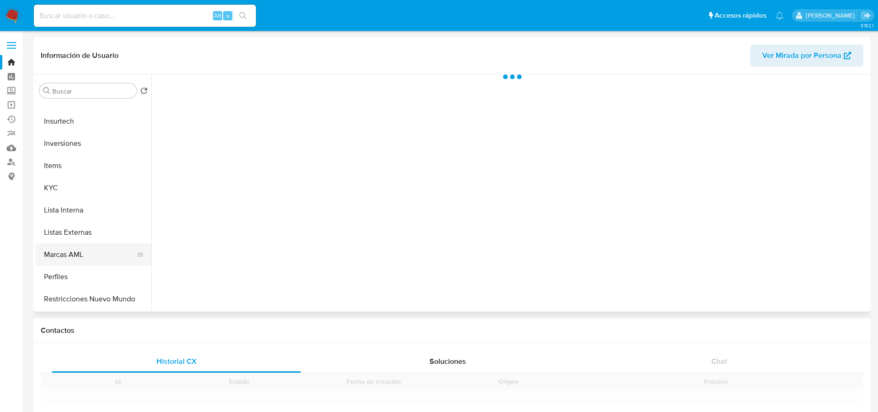
scroll to position [413, 0]
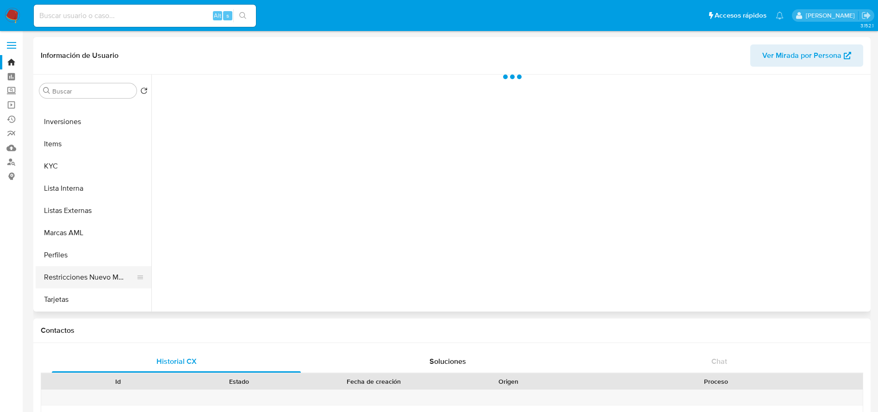
click at [96, 275] on button "Restricciones Nuevo Mundo" at bounding box center [90, 277] width 108 height 22
select select "10"
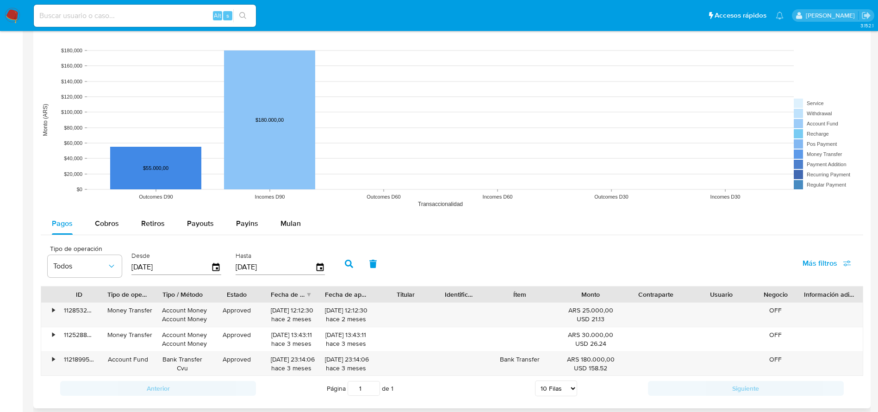
scroll to position [864, 0]
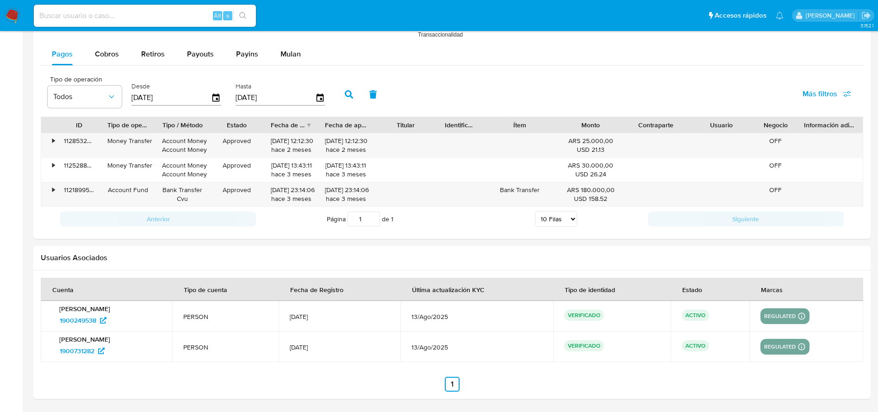
click at [14, 10] on img at bounding box center [13, 16] width 16 height 16
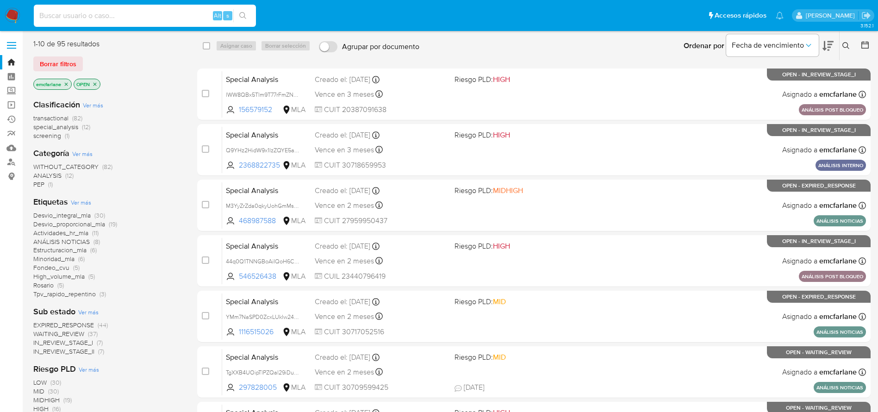
click at [136, 13] on input at bounding box center [145, 16] width 222 height 12
paste input "b0VFmrrdUslPqHHkFoz9aoTR"
type input "b0VFmrrdUslPqHHkFoz9aoTR"
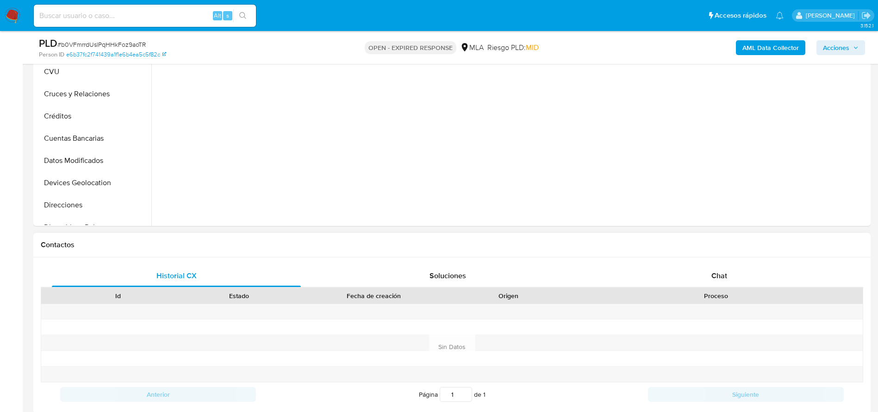
scroll to position [347, 0]
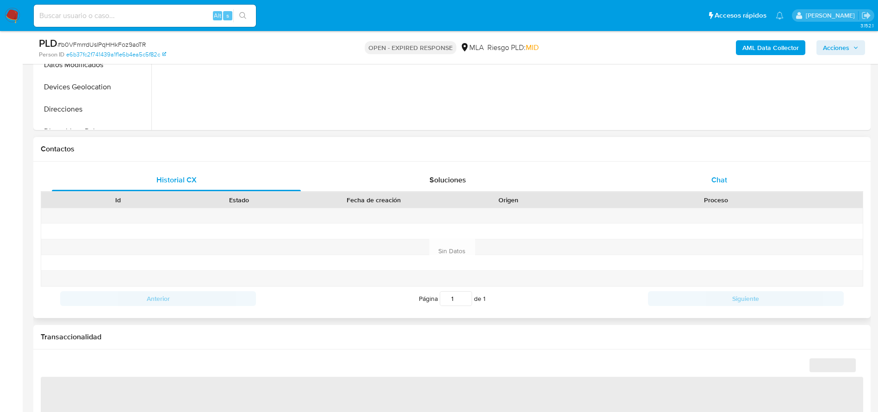
drag, startPoint x: 723, startPoint y: 180, endPoint x: 698, endPoint y: 186, distance: 25.7
click at [723, 180] on span "Chat" at bounding box center [720, 180] width 16 height 11
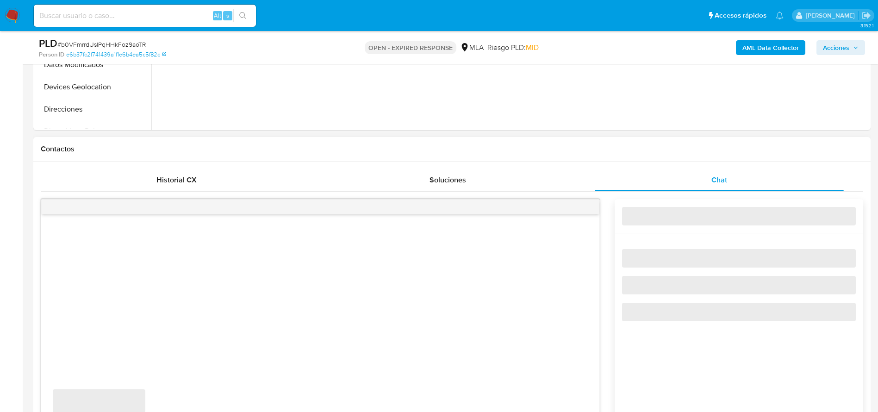
select select "10"
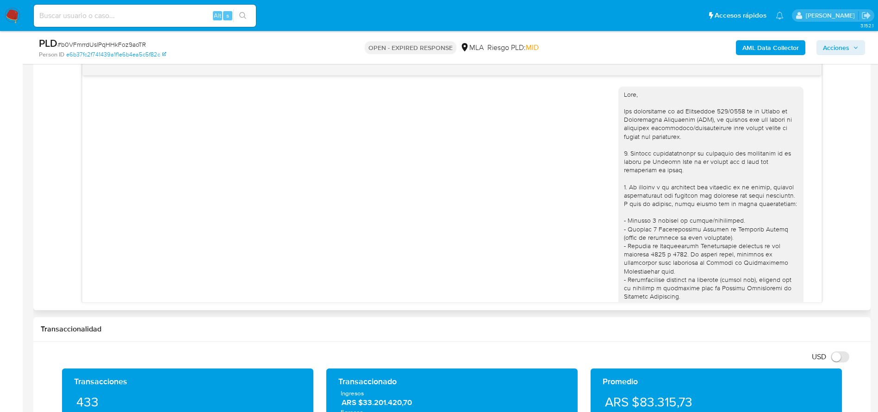
scroll to position [700, 0]
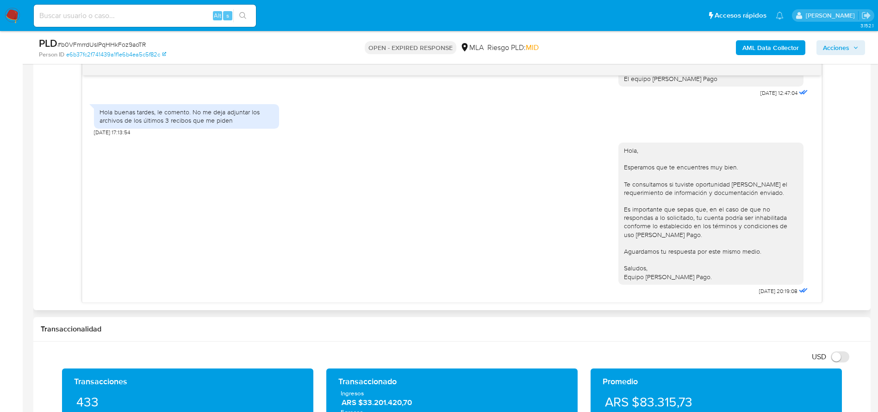
click at [199, 12] on input at bounding box center [145, 16] width 222 height 12
paste input "pRyvP7fDngd5UQD09rPN1ISB"
type input "pRyvP7fDngd5UQD09rPN1ISB"
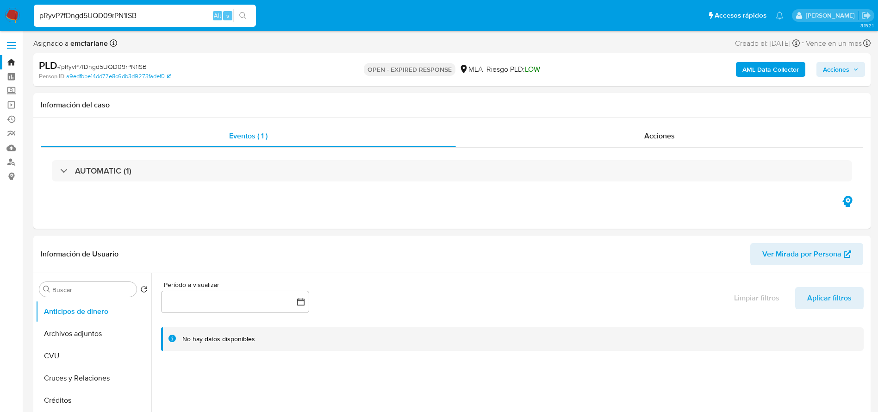
select select "10"
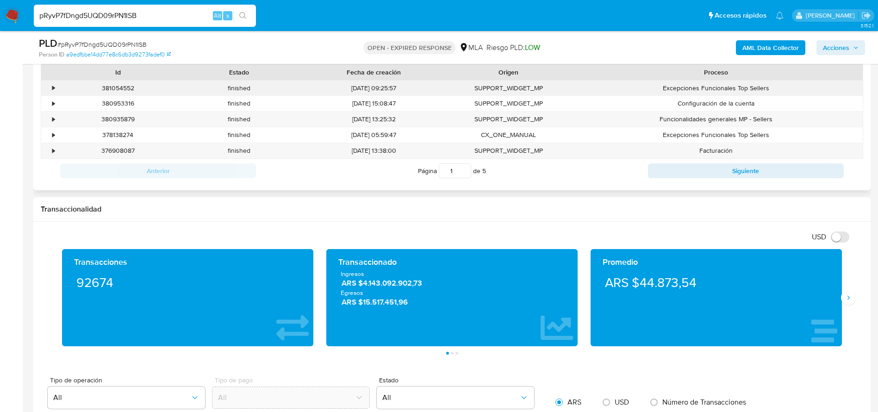
scroll to position [417, 0]
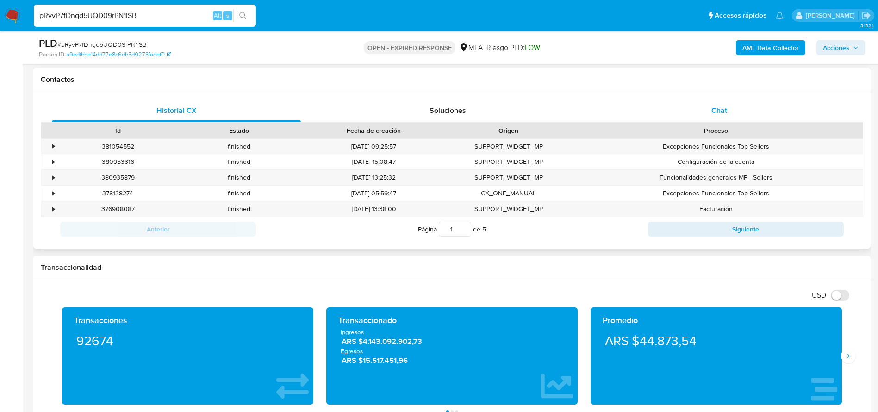
click at [723, 116] on div "Chat" at bounding box center [719, 111] width 249 height 22
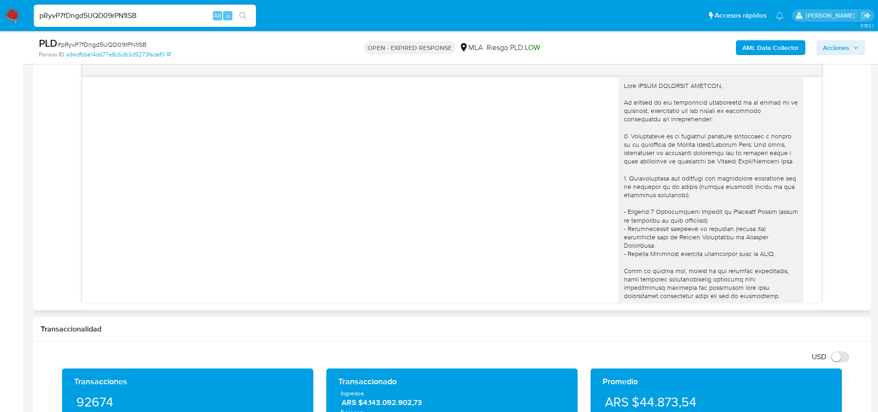
scroll to position [0, 0]
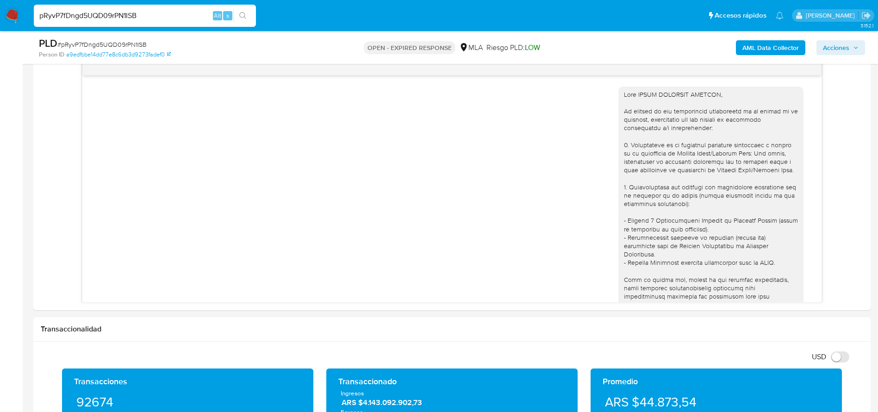
click at [173, 19] on input "pRyvP7fDngd5UQD09rPN1ISB" at bounding box center [145, 16] width 222 height 12
paste input "ylnDr9UtnoyTclHXziMdkCS8"
type input "ylnDr9UtnoyTclHXziMdkCS8"
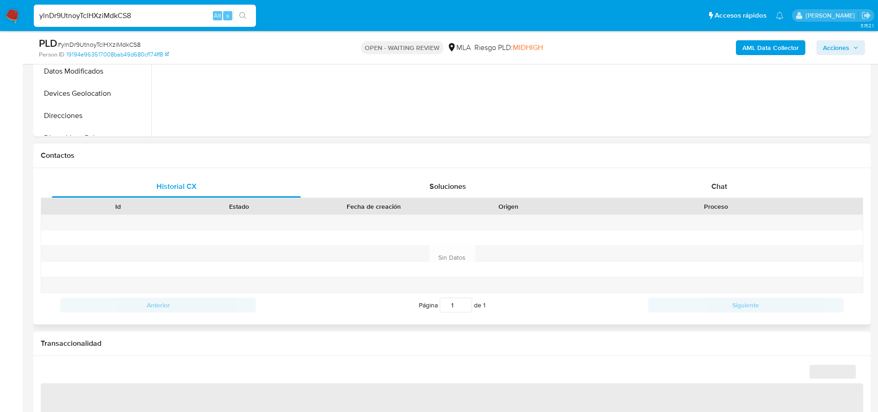
scroll to position [347, 0]
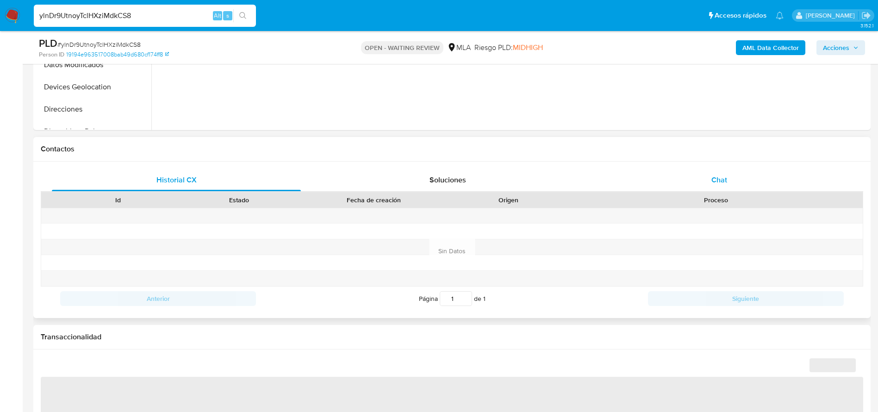
select select "10"
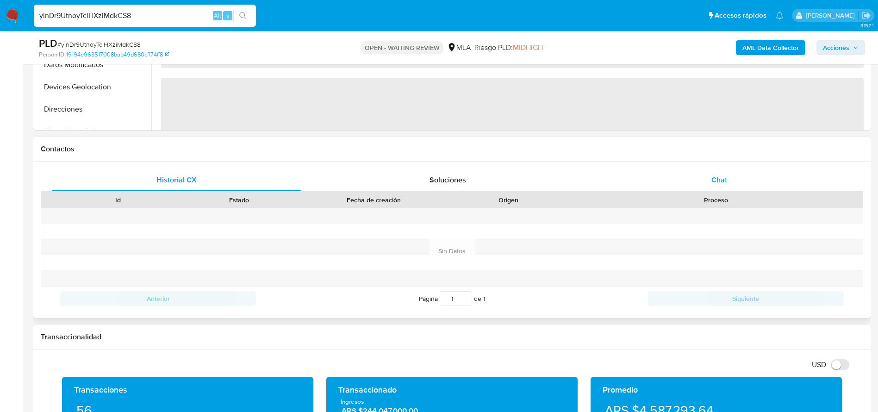
click at [725, 175] on span "Chat" at bounding box center [720, 180] width 16 height 11
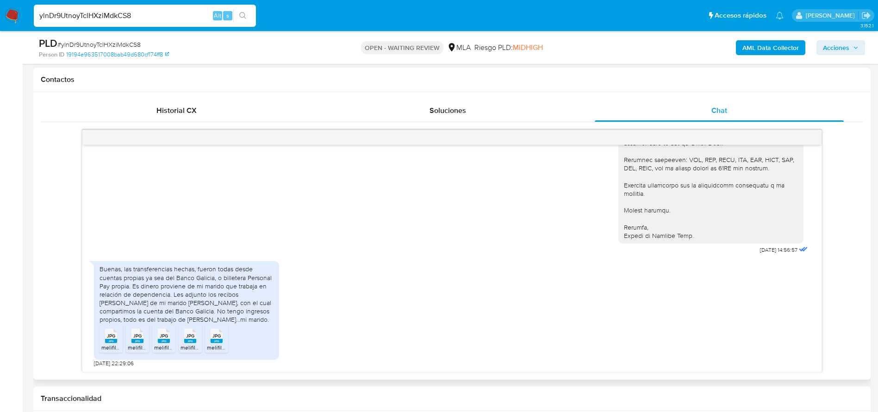
scroll to position [1085, 0]
click at [112, 340] on rect at bounding box center [111, 341] width 12 height 4
click at [139, 346] on span "melifile3475397857174845949.jpg" at bounding box center [171, 348] width 86 height 8
click at [167, 339] on span "JPG" at bounding box center [164, 336] width 8 height 6
click at [187, 344] on icon "JPG" at bounding box center [190, 336] width 12 height 16
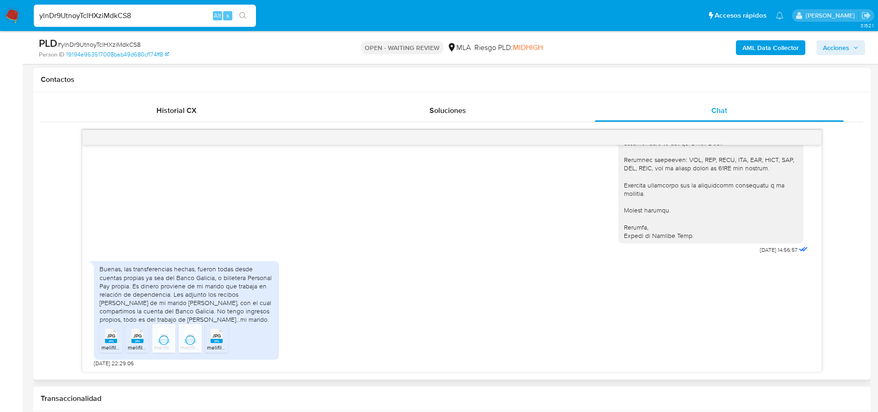
click at [219, 342] on rect at bounding box center [217, 341] width 12 height 4
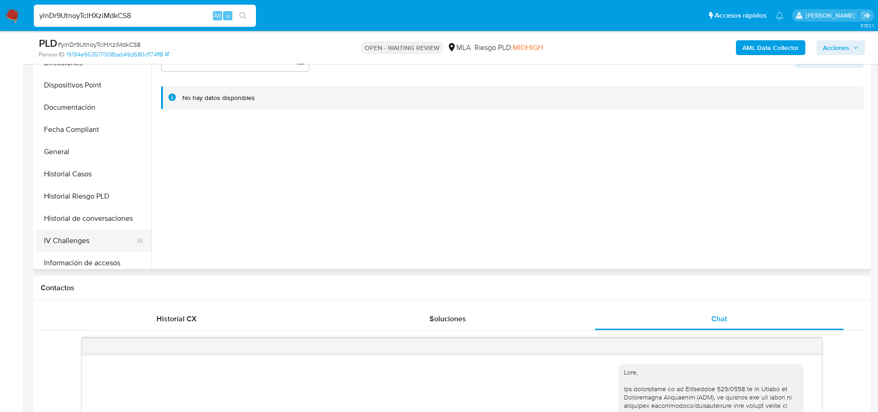
scroll to position [208, 0]
click at [75, 146] on button "Historial Casos" at bounding box center [90, 151] width 108 height 22
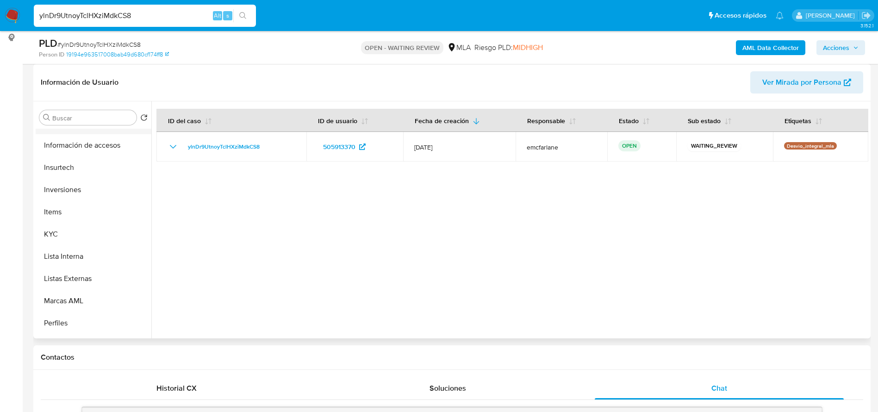
scroll to position [413, 0]
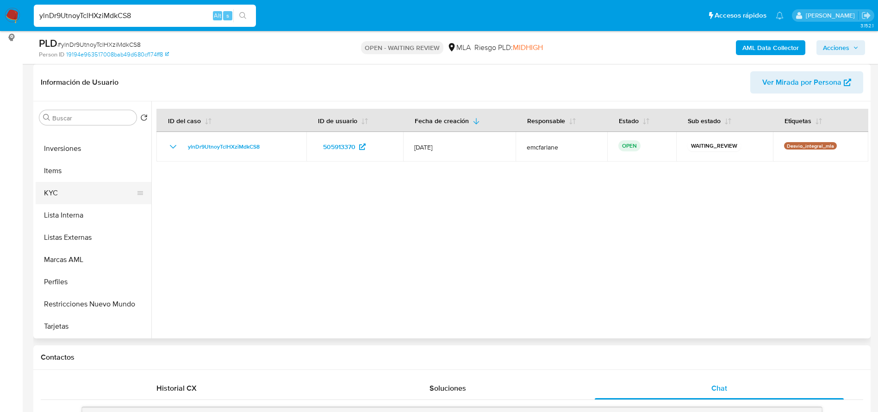
click at [56, 192] on button "KYC" at bounding box center [90, 193] width 108 height 22
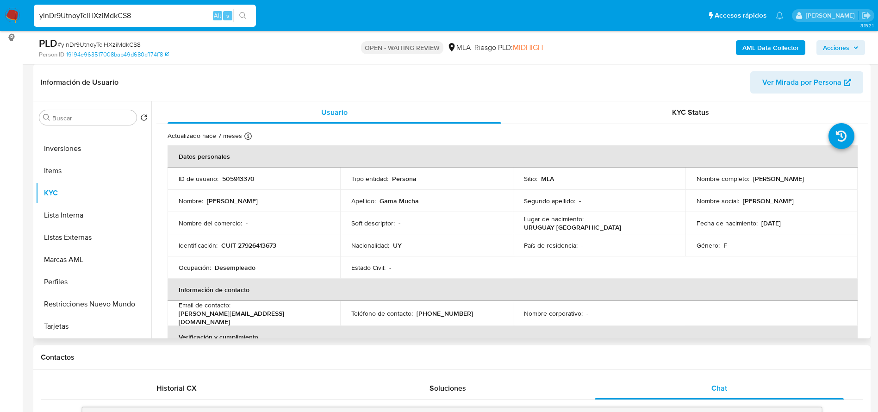
click at [248, 245] on p "CUIT 27926413673" at bounding box center [248, 245] width 55 height 8
copy p "27926413673"
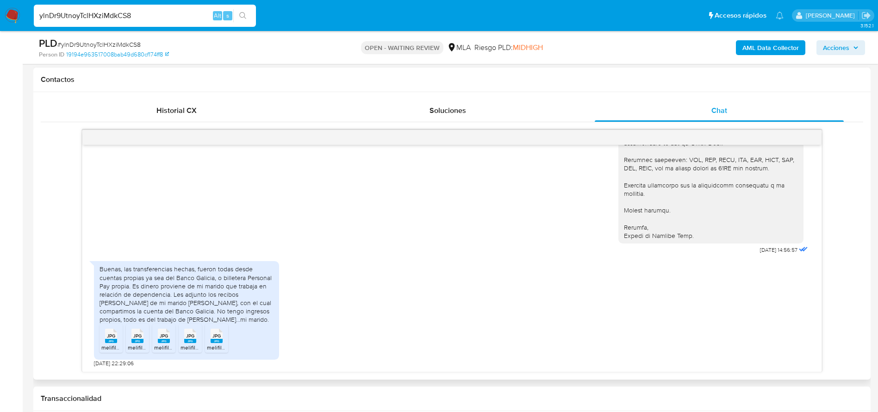
scroll to position [1085, 0]
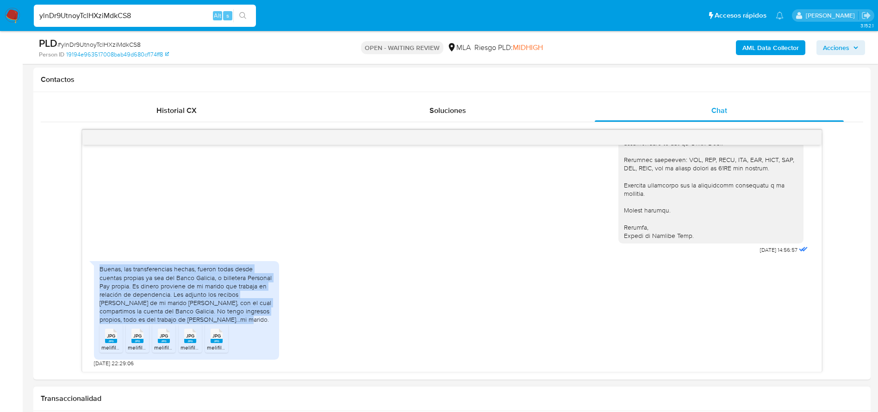
drag, startPoint x: 200, startPoint y: 320, endPoint x: 392, endPoint y: 409, distance: 210.7
click at [96, 264] on div "Buenas, las transferencias hechas, fueron todas desde cuentas propias ya sea de…" at bounding box center [186, 310] width 185 height 98
copy div "Buenas, las transferencias hechas, fueron todas desde cuentas propias ya sea de…"
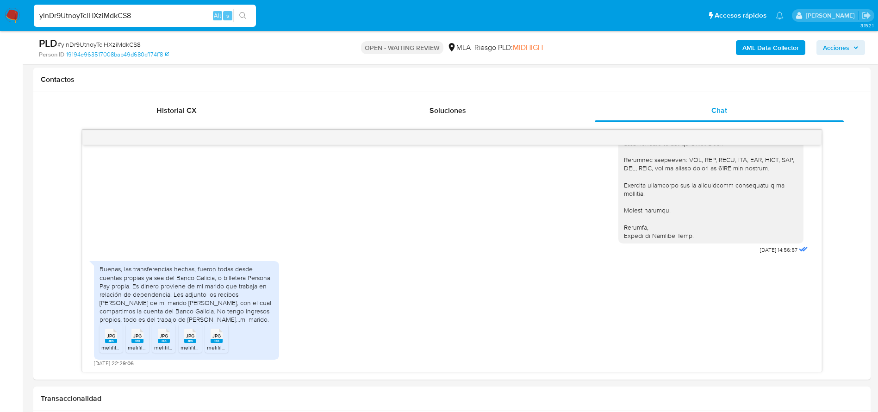
click at [80, 40] on span "# ylnDr9UtnoyTclHXziMdkCS8" at bounding box center [98, 44] width 83 height 9
copy span "ylnDr9UtnoyTclHXziMdkCS8"
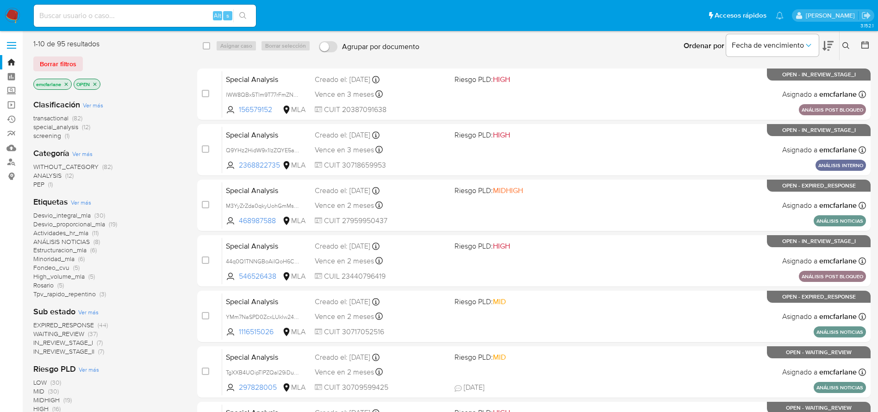
click at [44, 62] on span "Borrar filtros" at bounding box center [58, 63] width 37 height 13
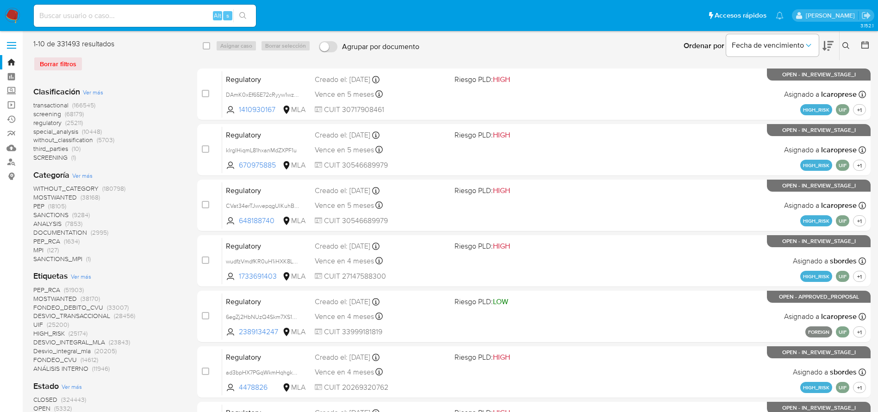
drag, startPoint x: 848, startPoint y: 47, endPoint x: 789, endPoint y: 74, distance: 64.2
click at [847, 48] on icon at bounding box center [846, 45] width 7 height 7
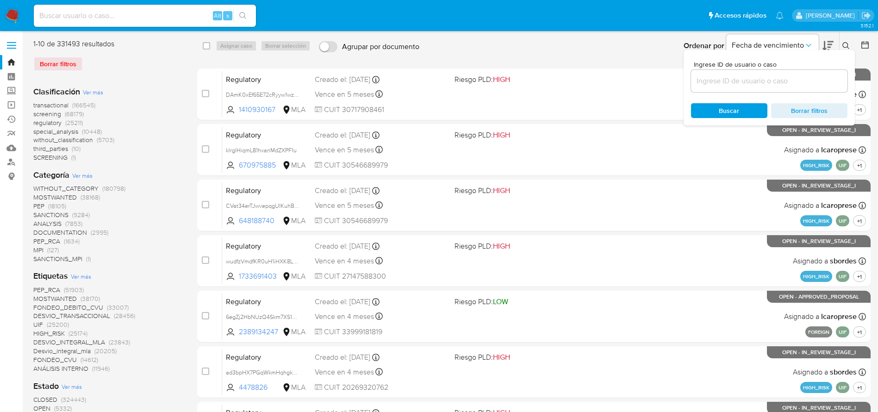
click at [783, 81] on input at bounding box center [769, 81] width 156 height 12
type input "ylnDr9UtnoyTclHXziMdkCS8"
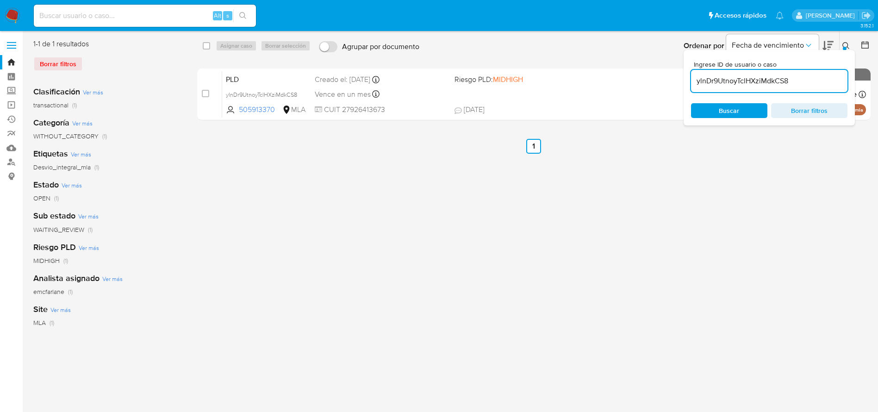
click at [205, 50] on div "select-all-cases-checkbox" at bounding box center [206, 45] width 7 height 9
drag, startPoint x: 207, startPoint y: 48, endPoint x: 230, endPoint y: 49, distance: 23.2
click at [207, 48] on input "checkbox" at bounding box center [206, 45] width 7 height 7
checkbox input "true"
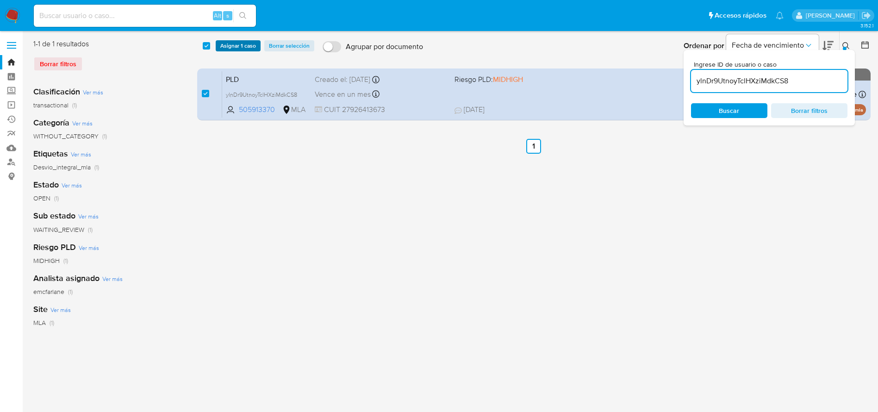
click at [238, 48] on span "Asignar 1 caso" at bounding box center [238, 45] width 36 height 9
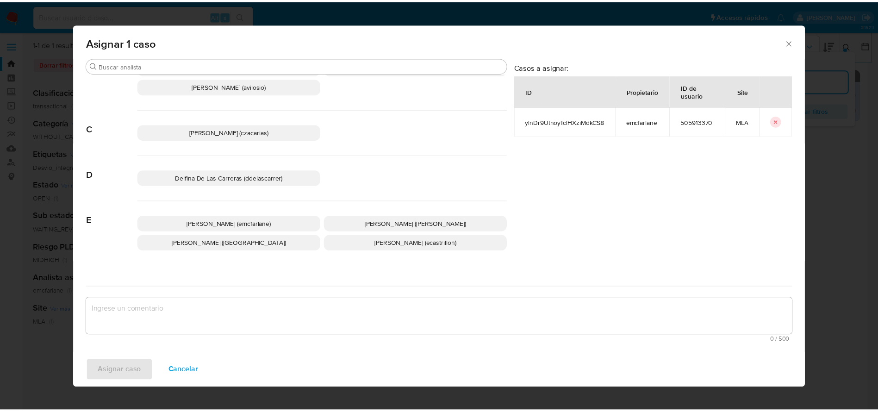
scroll to position [69, 0]
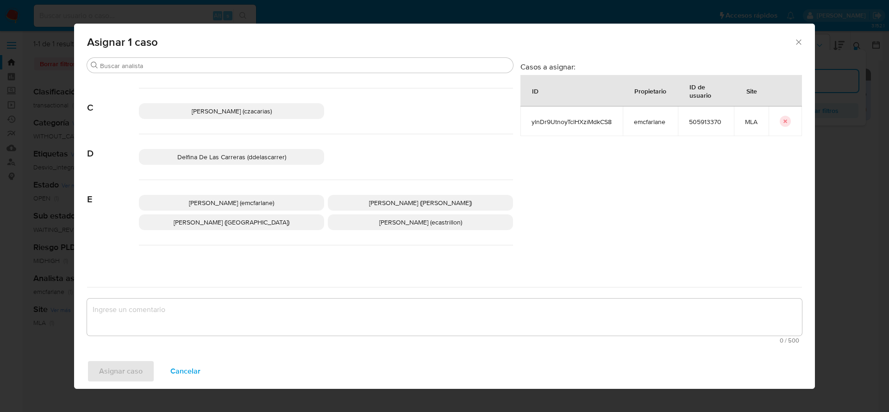
click at [243, 198] on span "Elaine Mc Farlane (emcfarlane)" at bounding box center [231, 202] width 85 height 9
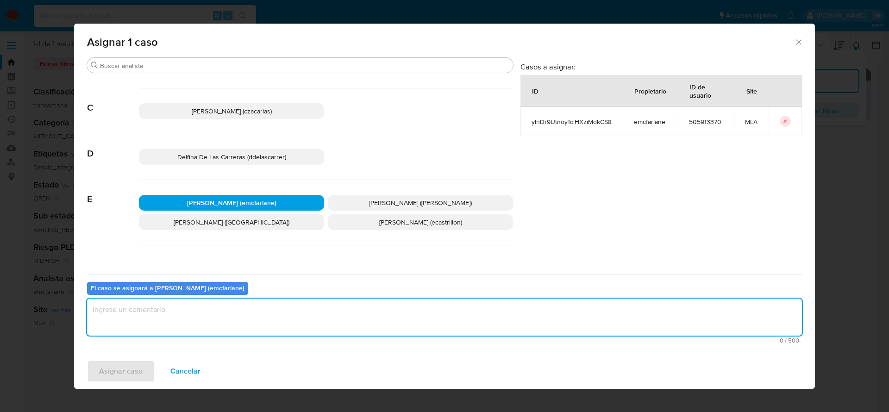
click at [208, 305] on textarea "assign-modal" at bounding box center [444, 317] width 715 height 37
click at [112, 358] on div "Asignar caso Cancelar" at bounding box center [444, 371] width 741 height 35
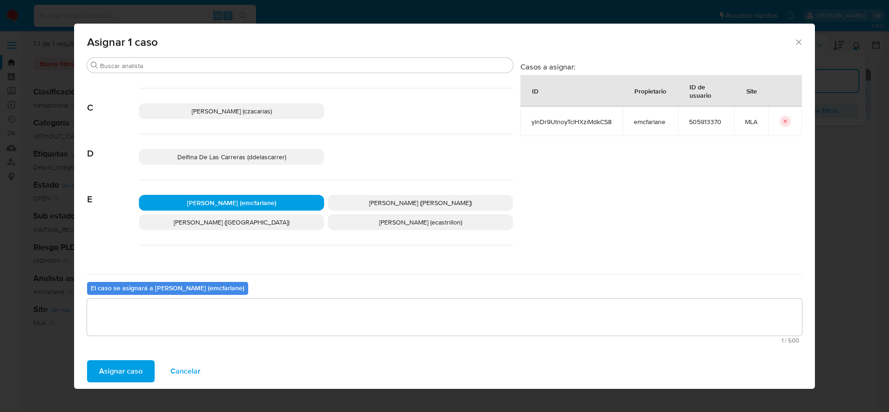
click at [108, 366] on span "Asignar caso" at bounding box center [121, 371] width 44 height 20
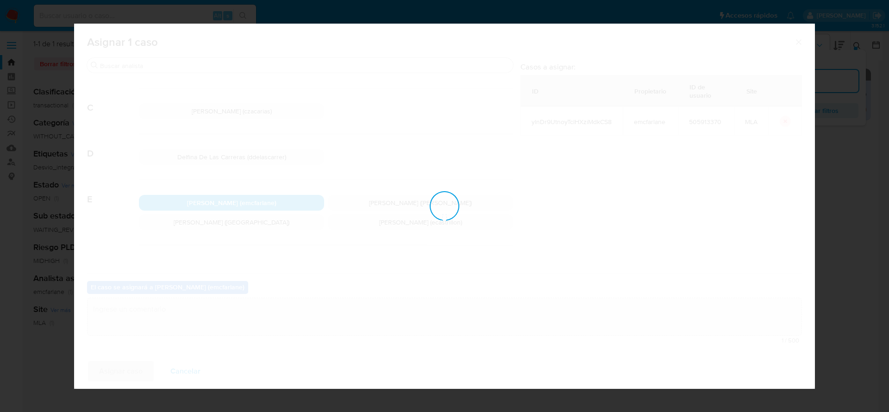
checkbox input "false"
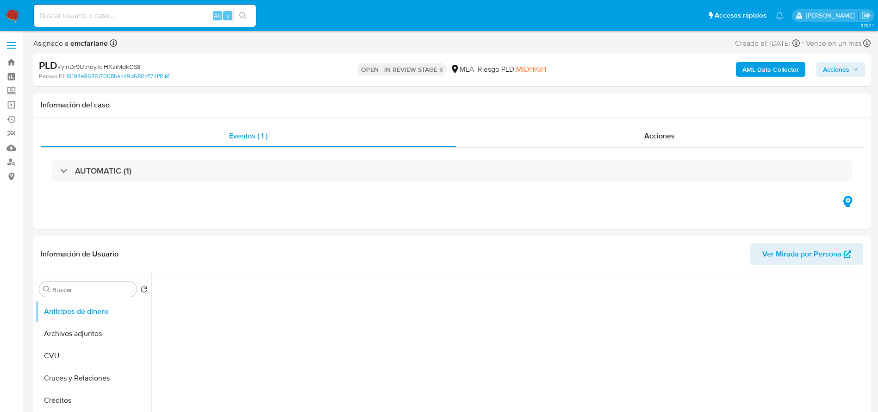
drag, startPoint x: 857, startPoint y: 70, endPoint x: 847, endPoint y: 74, distance: 11.1
click at [857, 70] on icon "button" at bounding box center [856, 70] width 6 height 6
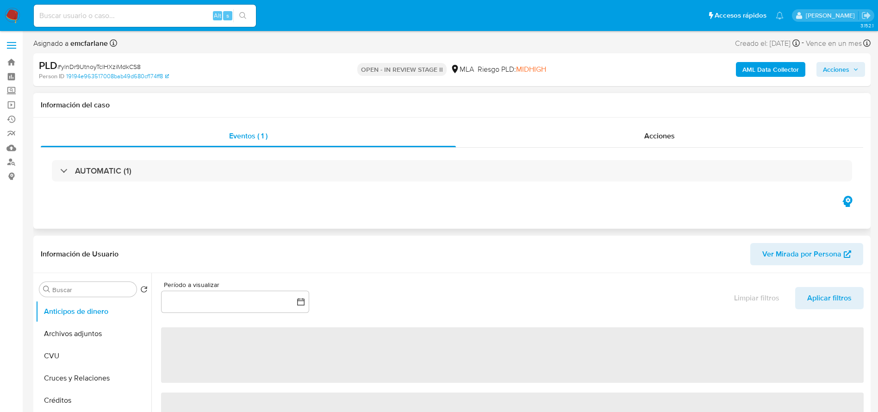
select select "10"
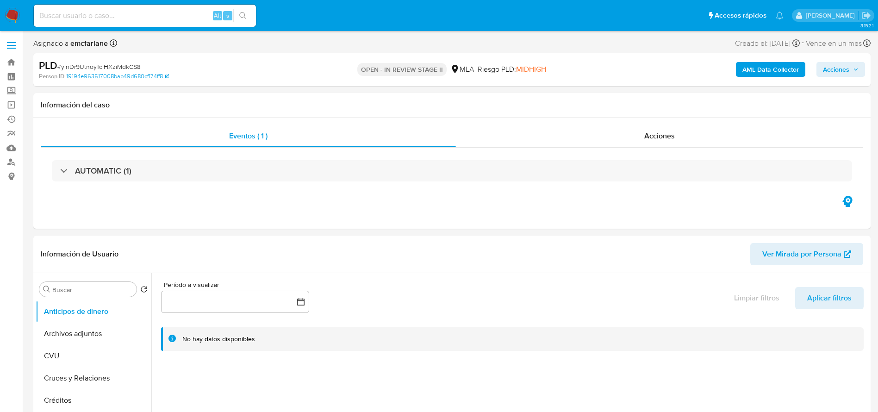
drag, startPoint x: 839, startPoint y: 70, endPoint x: 822, endPoint y: 74, distance: 17.4
click at [831, 72] on span "Acciones" at bounding box center [836, 69] width 26 height 15
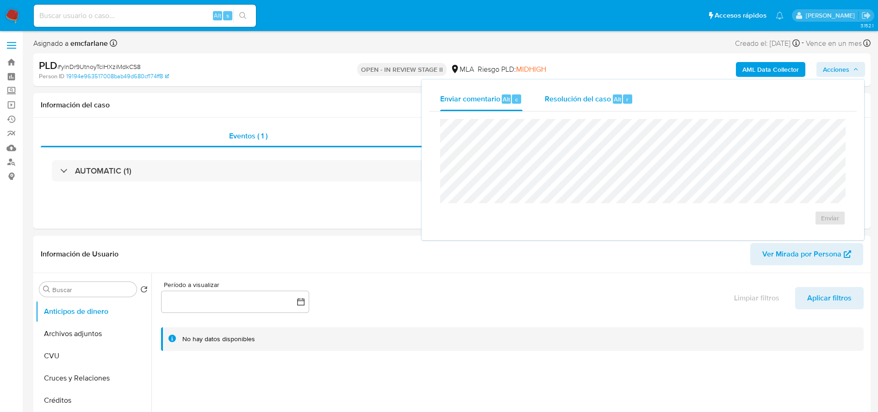
click at [593, 109] on div "Resolución del caso Alt r" at bounding box center [589, 99] width 88 height 24
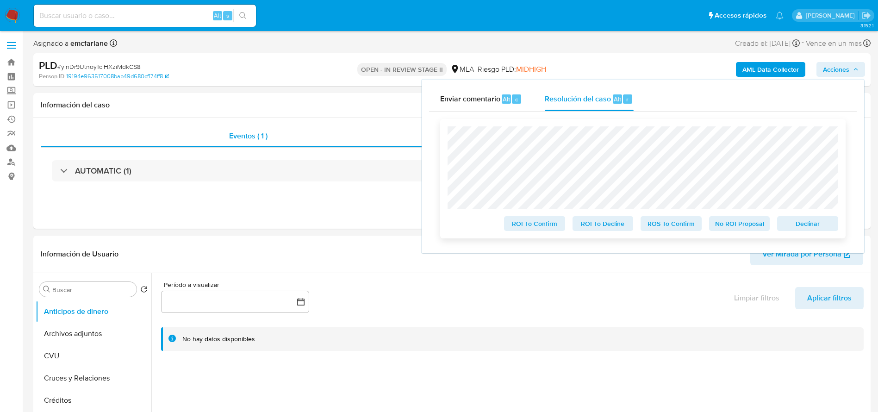
click at [787, 225] on span "Declinar" at bounding box center [808, 223] width 48 height 13
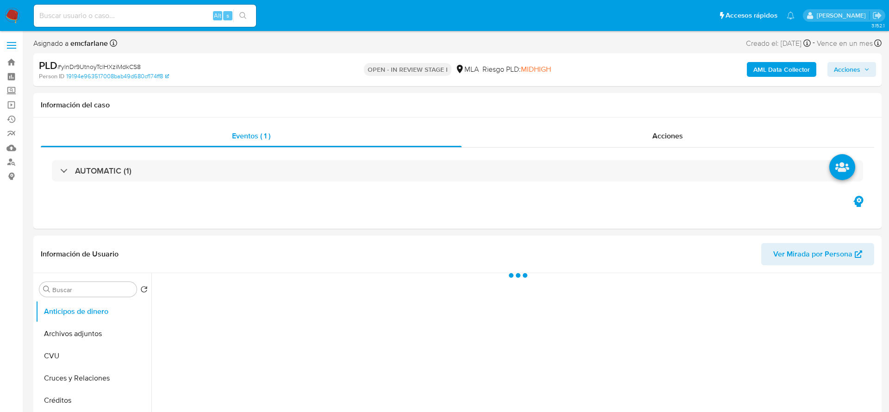
select select "10"
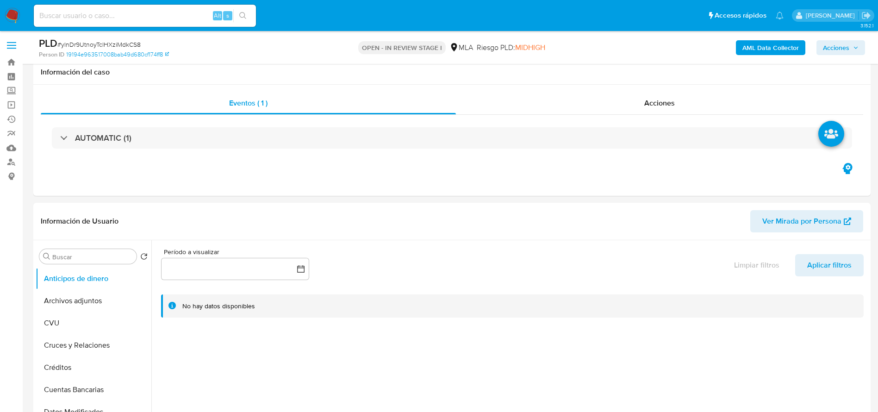
scroll to position [347, 0]
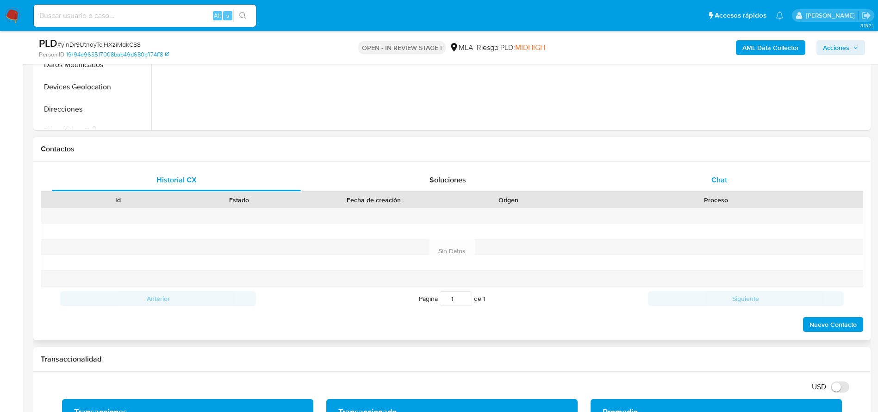
click at [706, 168] on div "Historial CX Soluciones Chat Id Estado Fecha de creación Origen Proceso Anterio…" at bounding box center [451, 251] width 837 height 179
click at [722, 167] on div "Historial CX Soluciones Chat Id Estado Fecha de creación Origen Proceso Anterio…" at bounding box center [451, 251] width 837 height 179
drag, startPoint x: 718, startPoint y: 175, endPoint x: 672, endPoint y: 196, distance: 49.7
click at [718, 176] on span "Chat" at bounding box center [720, 180] width 16 height 11
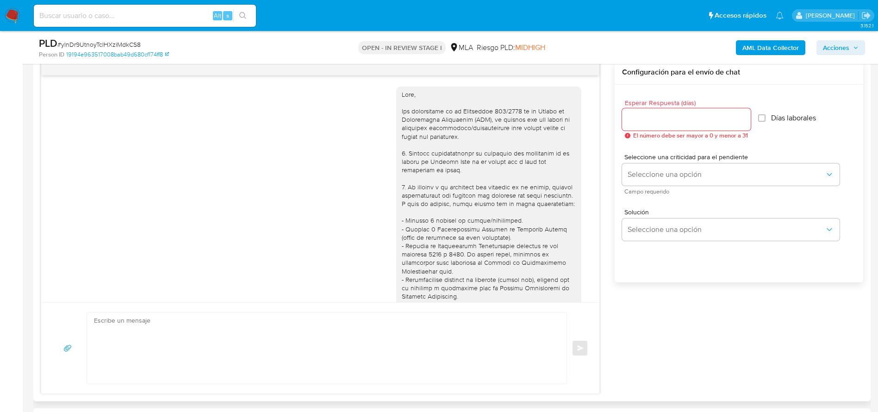
scroll to position [1085, 0]
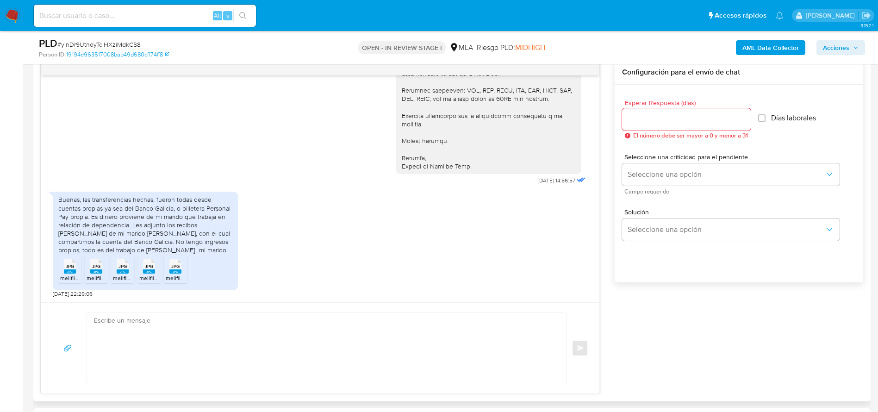
click at [185, 338] on textarea at bounding box center [324, 347] width 461 height 71
paste textarea "Hola, ¡Muchas gracias por tu respuesta! Confirmamos la recepción de la document…"
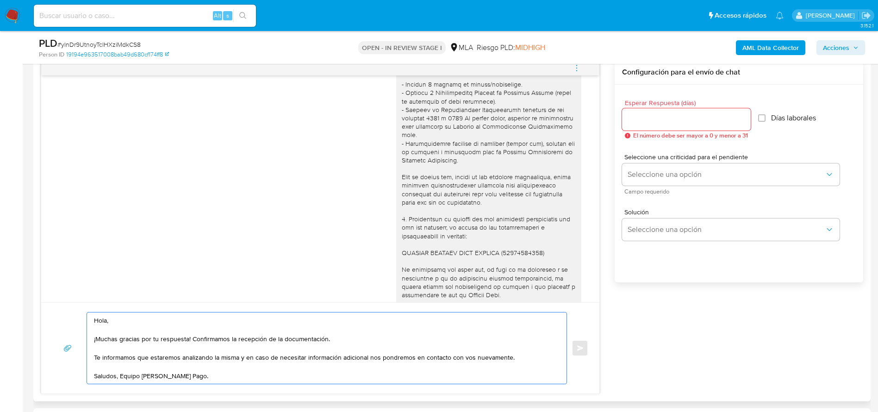
scroll to position [668, 0]
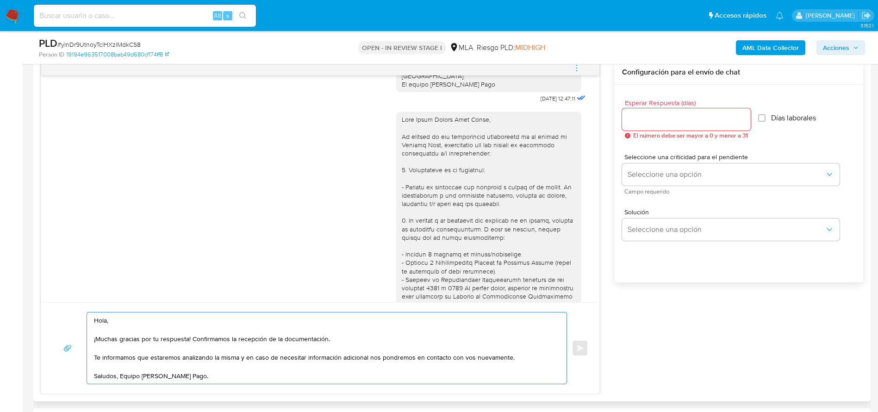
click at [422, 142] on div at bounding box center [489, 338] width 174 height 446
copy div "Hola Tania Vanesa Gama Mucha,"
click at [101, 317] on textarea "Hola, ¡Muchas gracias por tu respuesta! Confirmamos la recepción de la document…" at bounding box center [324, 347] width 461 height 71
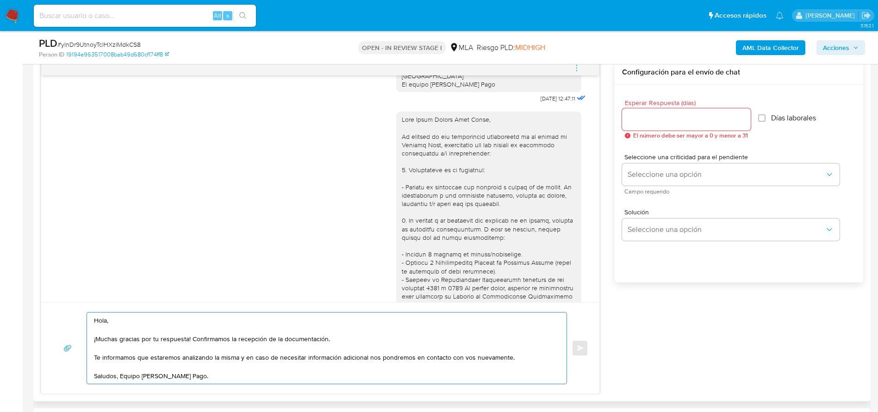
click at [101, 317] on textarea "Hola, ¡Muchas gracias por tu respuesta! Confirmamos la recepción de la document…" at bounding box center [324, 347] width 461 height 71
paste textarea "Tania Vanesa Gama Mucha,"
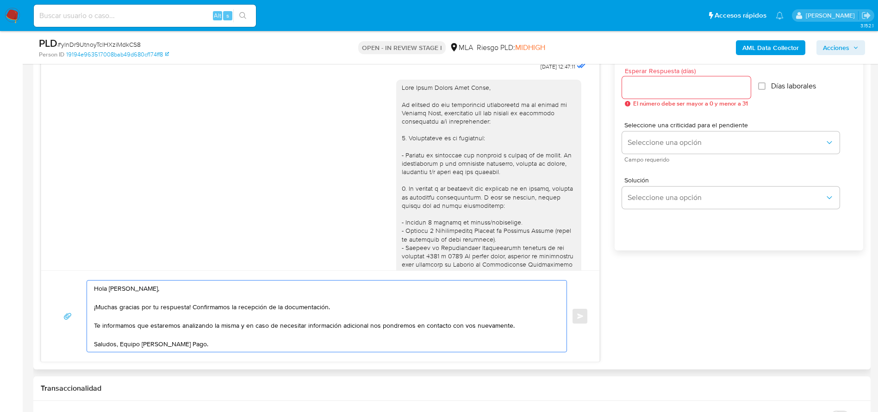
scroll to position [486, 0]
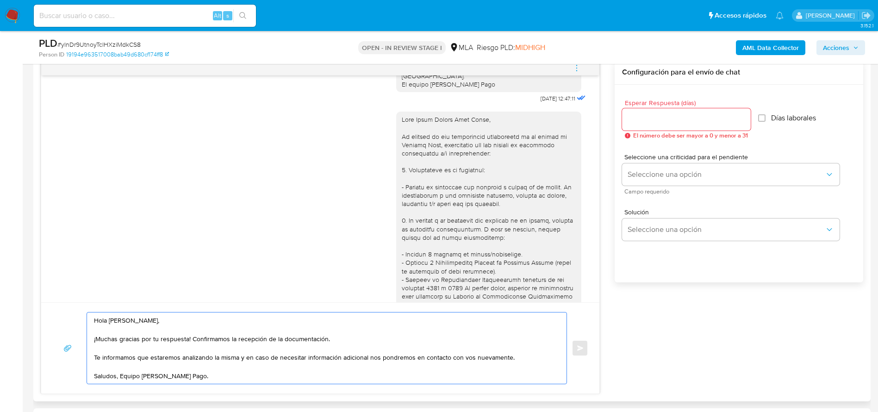
type textarea "Hola Tania Vanesa Gama Mucha, ¡Muchas gracias por tu respuesta! Confirmamos la …"
click at [685, 125] on div at bounding box center [686, 119] width 129 height 22
click at [677, 121] on input "Esperar Respuesta (días)" at bounding box center [686, 119] width 129 height 12
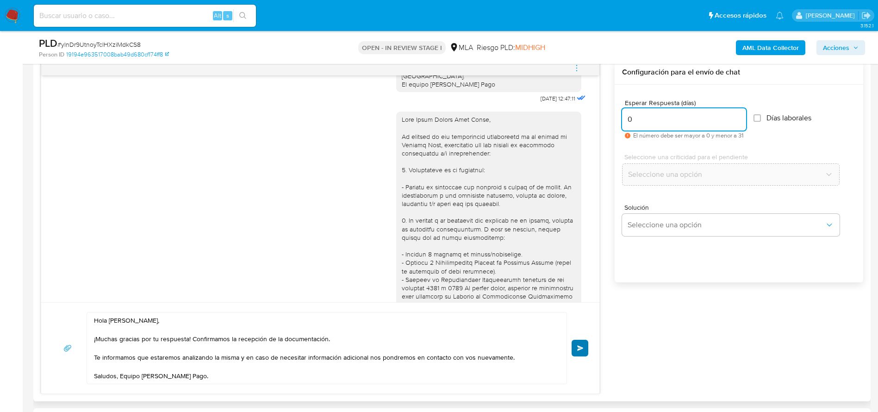
type input "0"
click at [585, 347] on button "Enviar" at bounding box center [580, 348] width 17 height 17
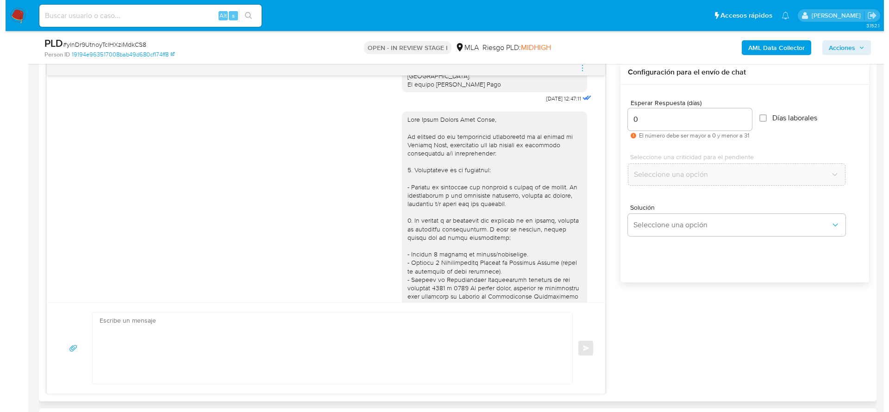
scroll to position [1196, 0]
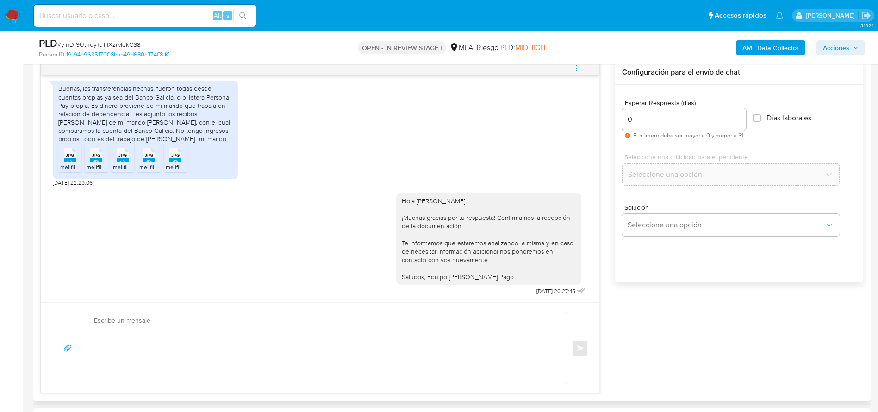
click at [580, 69] on icon "menu-action" at bounding box center [577, 68] width 8 height 8
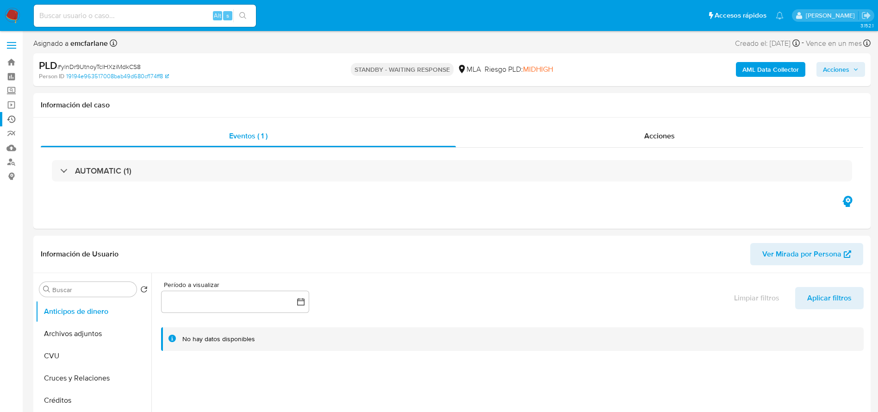
select select "10"
click at [65, 62] on span "# ylnDr9UtnoyTclHXziMdkCS8" at bounding box center [98, 66] width 83 height 9
copy span "ylnDr9UtnoyTclHXziMdkCS8"
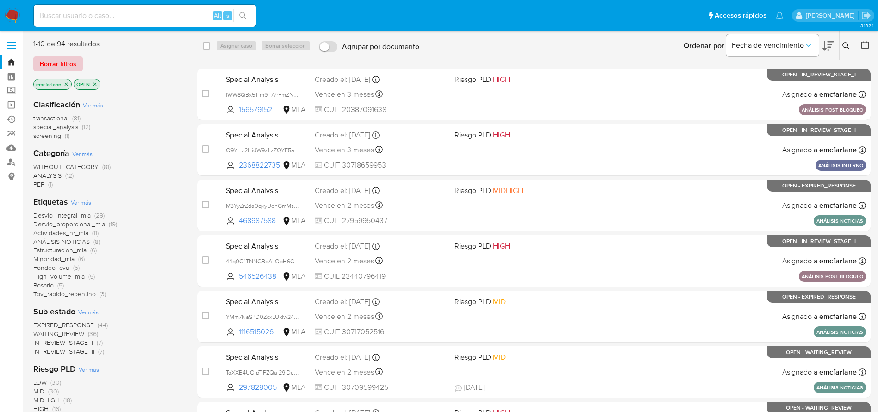
drag, startPoint x: 67, startPoint y: 61, endPoint x: 579, endPoint y: 4, distance: 515.2
click at [67, 61] on span "Borrar filtros" at bounding box center [58, 63] width 37 height 13
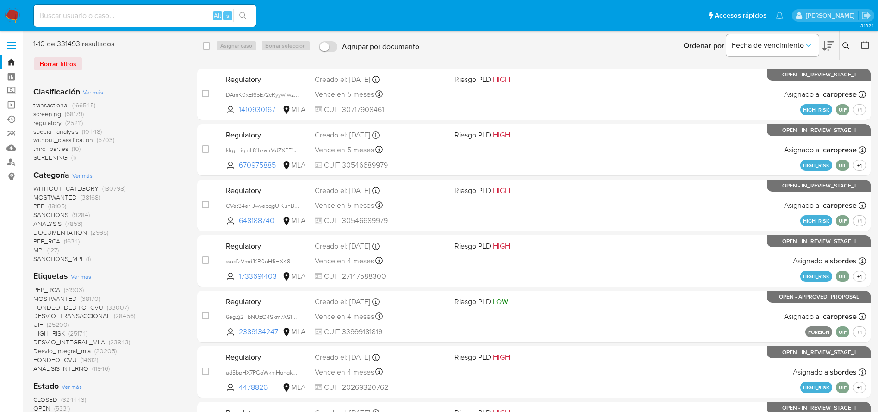
click at [849, 43] on icon at bounding box center [846, 45] width 7 height 7
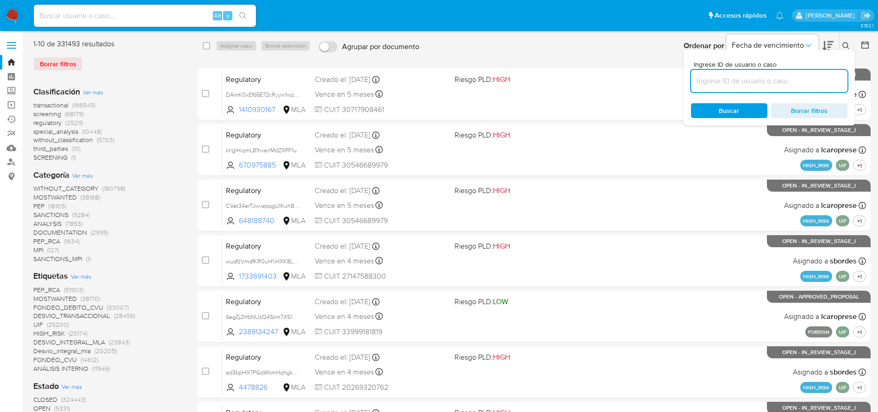
click at [760, 83] on input at bounding box center [769, 81] width 156 height 12
type input "ylnDr9UtnoyTclHXziMdkCS8"
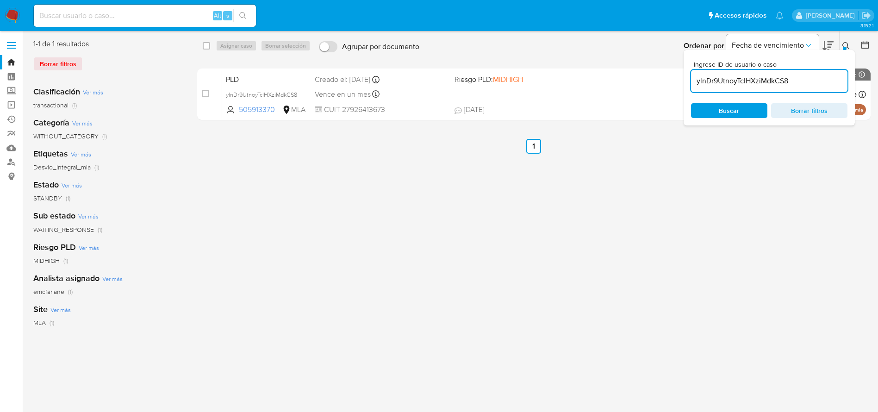
drag, startPoint x: 206, startPoint y: 46, endPoint x: 225, endPoint y: 47, distance: 19.0
click at [206, 46] on input "checkbox" at bounding box center [206, 45] width 7 height 7
checkbox input "true"
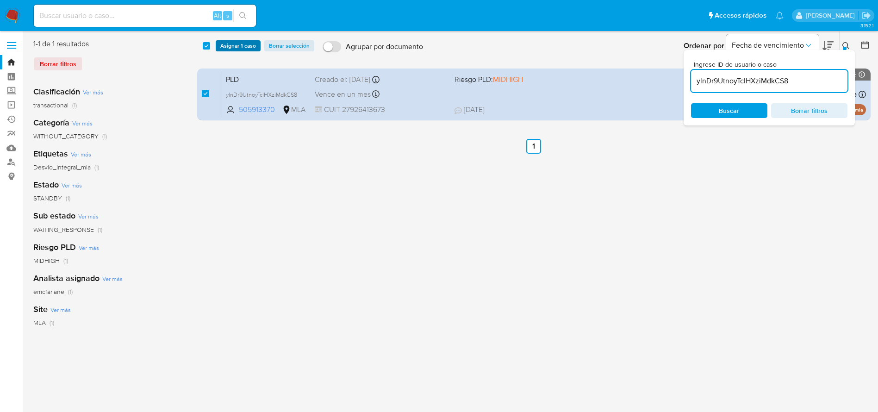
click at [226, 46] on span "Asignar 1 caso" at bounding box center [238, 45] width 36 height 9
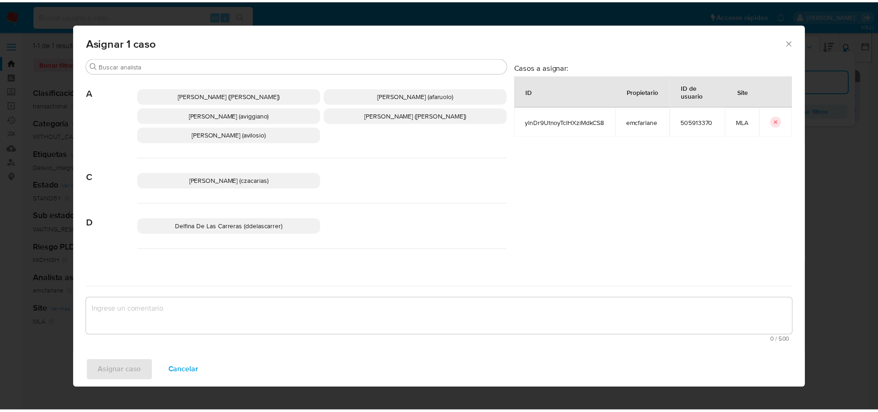
scroll to position [69, 0]
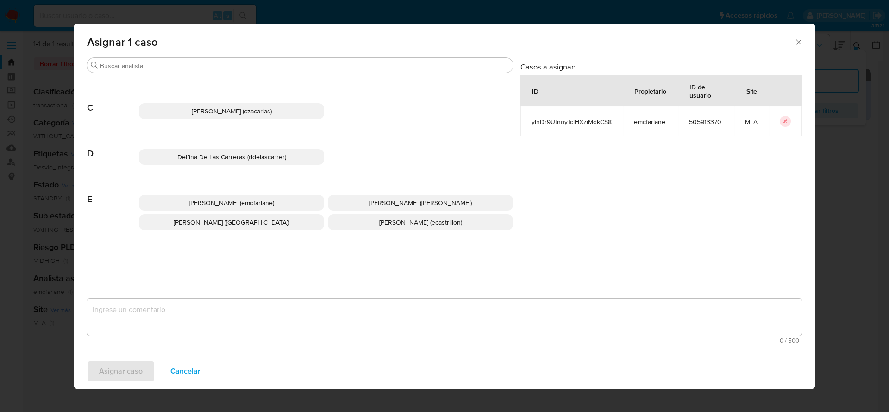
click at [226, 199] on span "Elaine Mc Farlane (emcfarlane)" at bounding box center [231, 202] width 85 height 9
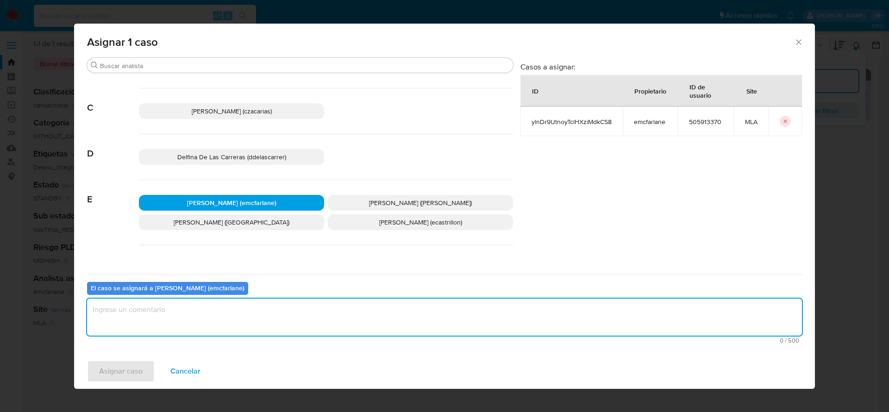
click at [172, 332] on textarea "assign-modal" at bounding box center [444, 317] width 715 height 37
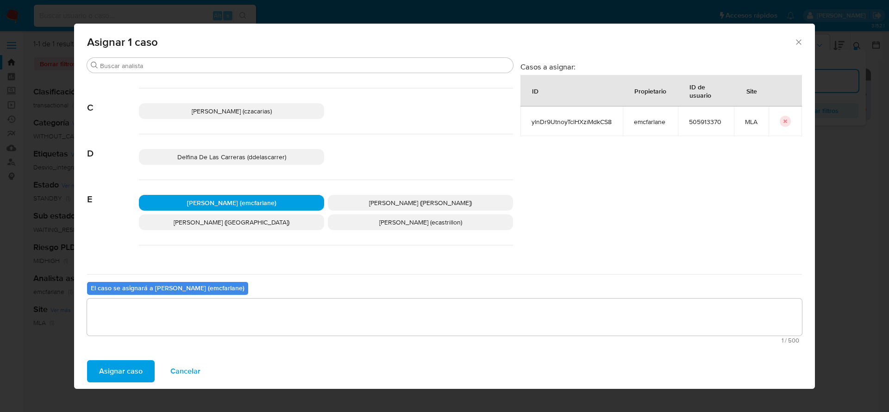
click at [115, 362] on span "Asignar caso" at bounding box center [121, 371] width 44 height 20
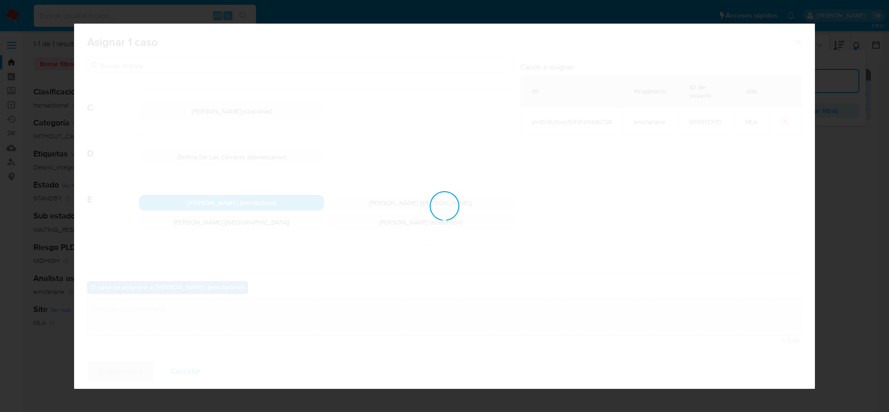
checkbox input "false"
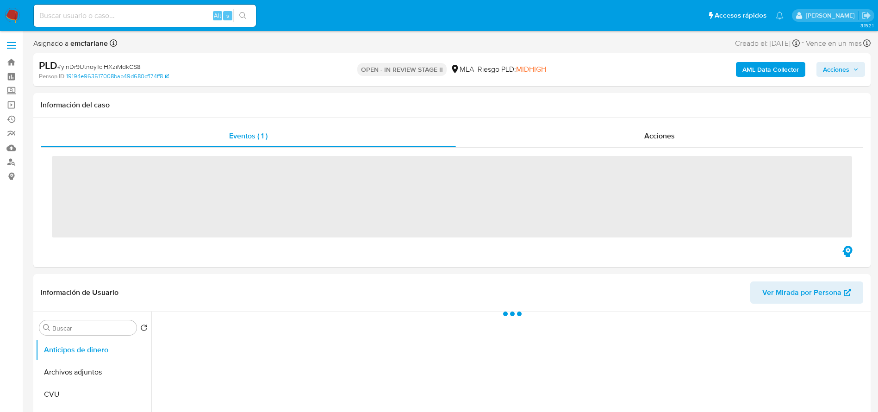
drag, startPoint x: 853, startPoint y: 71, endPoint x: 835, endPoint y: 71, distance: 17.6
click at [853, 70] on span "Acciones" at bounding box center [841, 69] width 36 height 13
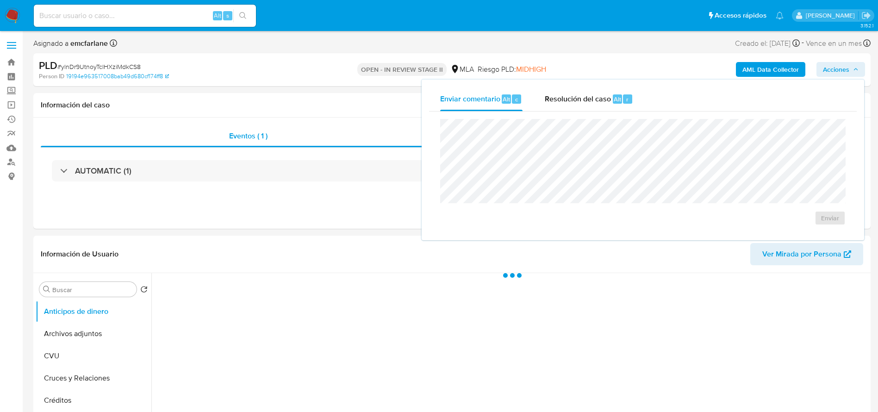
drag, startPoint x: 609, startPoint y: 99, endPoint x: 612, endPoint y: 117, distance: 18.8
click at [609, 100] on span "Resolución del caso" at bounding box center [578, 99] width 66 height 11
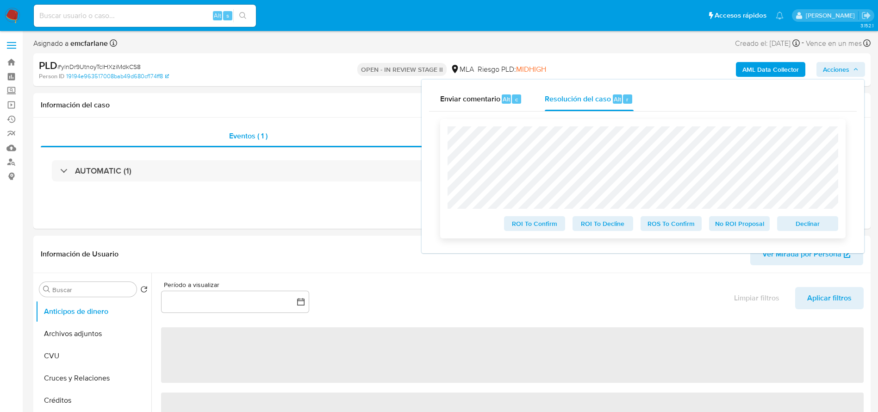
click at [807, 224] on span "Declinar" at bounding box center [808, 223] width 48 height 13
select select "10"
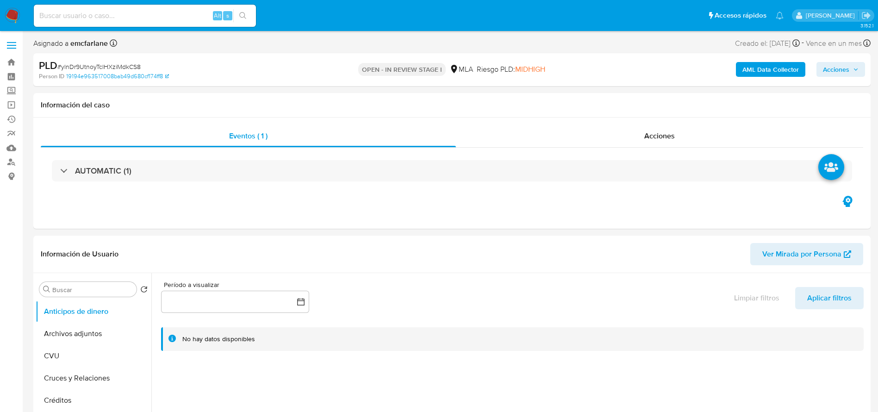
select select "10"
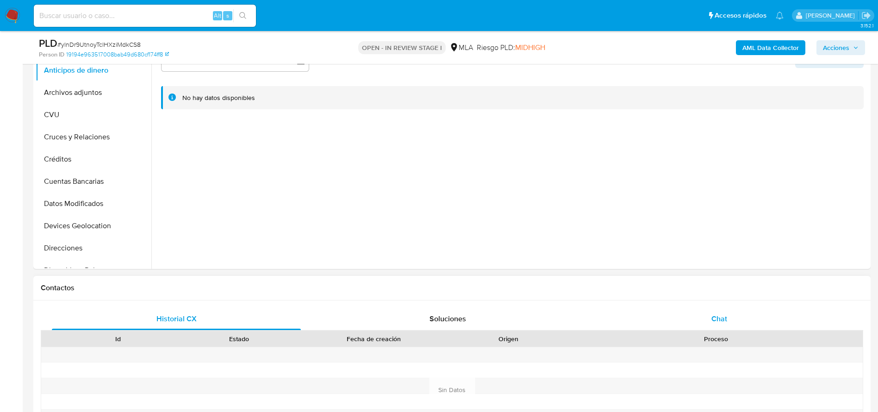
click at [727, 314] on div "Chat" at bounding box center [719, 319] width 249 height 22
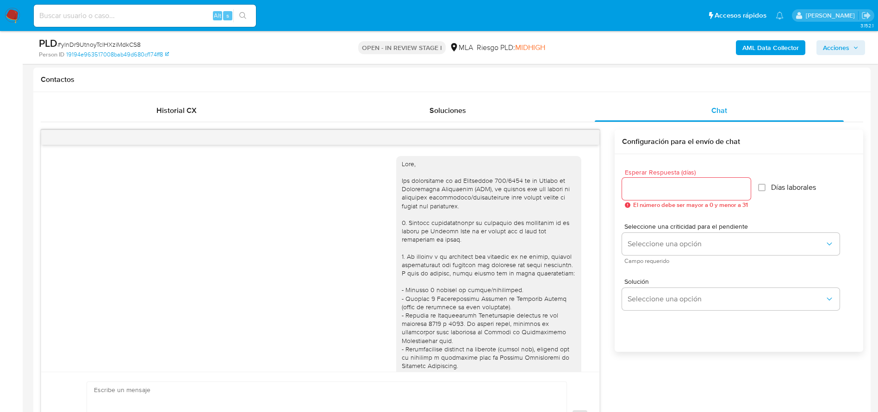
scroll to position [1196, 0]
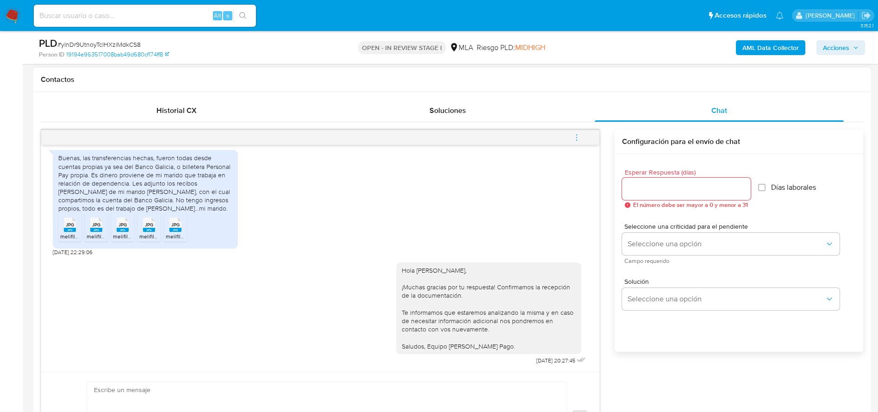
click at [578, 132] on span "menu-action" at bounding box center [577, 137] width 8 height 22
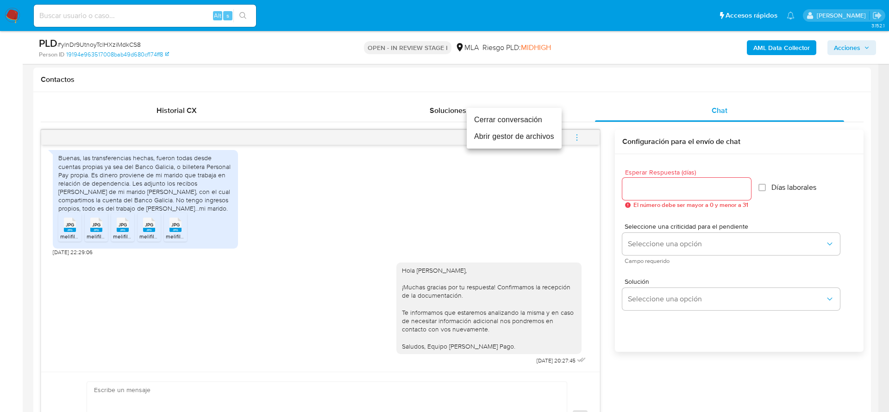
click at [532, 122] on li "Cerrar conversación" at bounding box center [514, 120] width 95 height 17
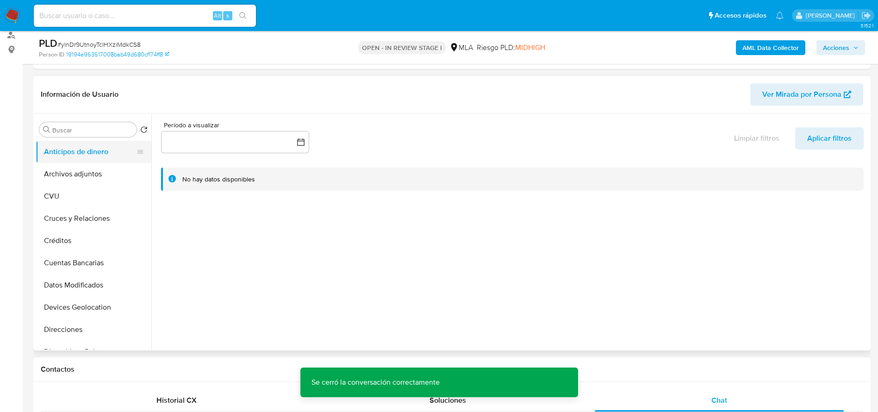
scroll to position [0, 0]
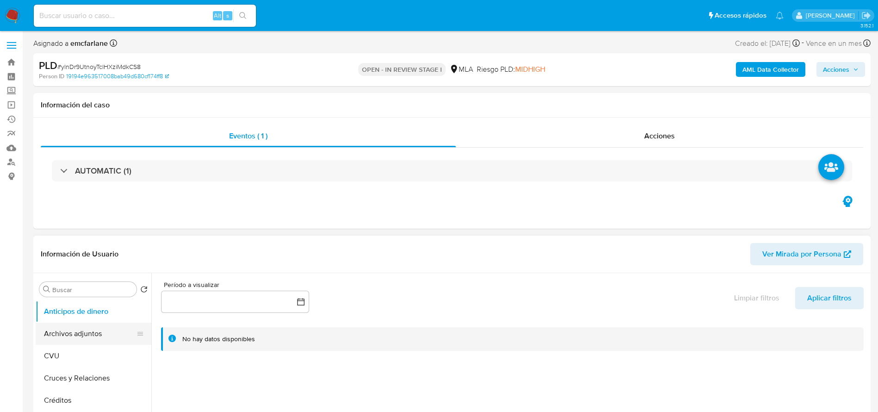
click at [89, 331] on button "Archivos adjuntos" at bounding box center [90, 334] width 108 height 22
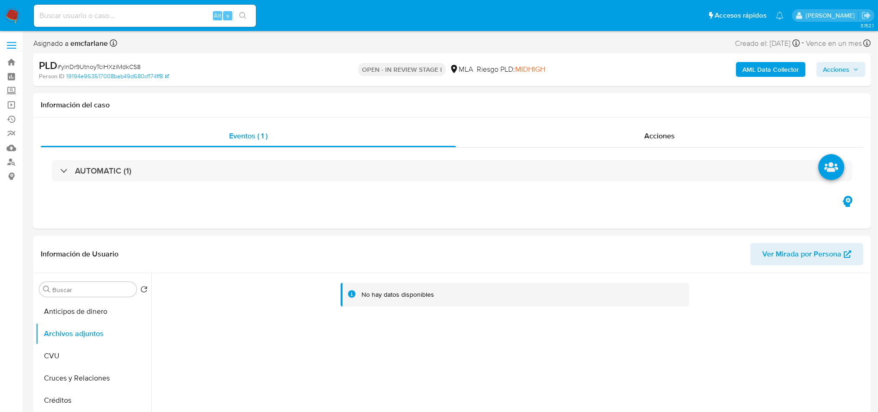
click at [779, 66] on b "AML Data Collector" at bounding box center [771, 69] width 56 height 15
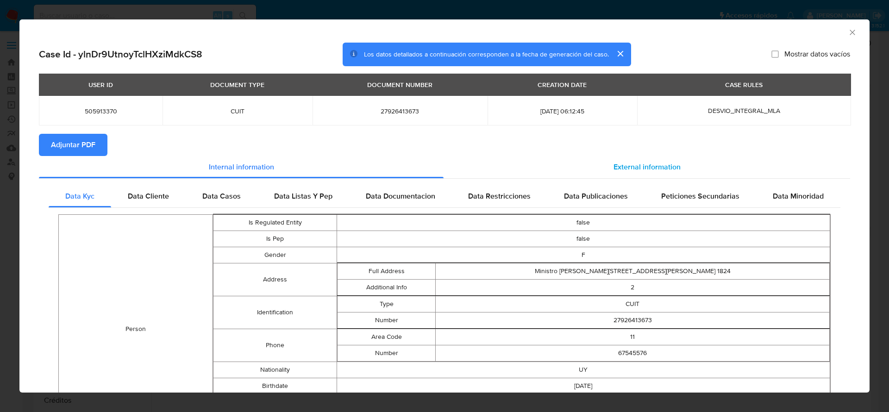
click at [631, 165] on span "External information" at bounding box center [646, 167] width 67 height 11
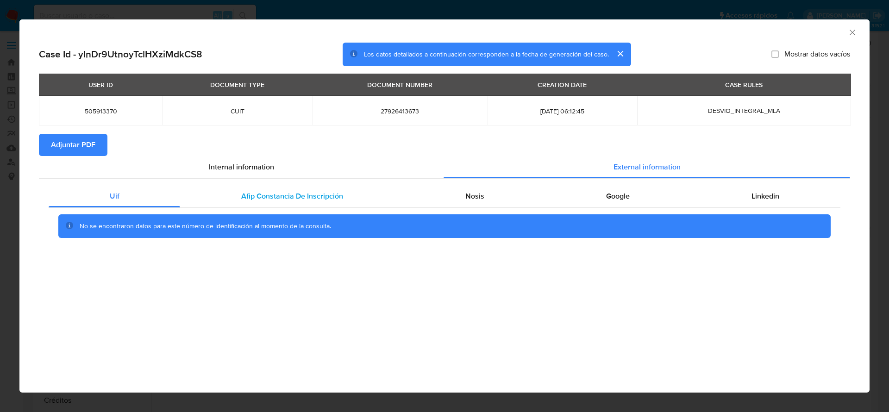
click at [286, 193] on span "Afip Constancia De Inscripción" at bounding box center [292, 196] width 102 height 11
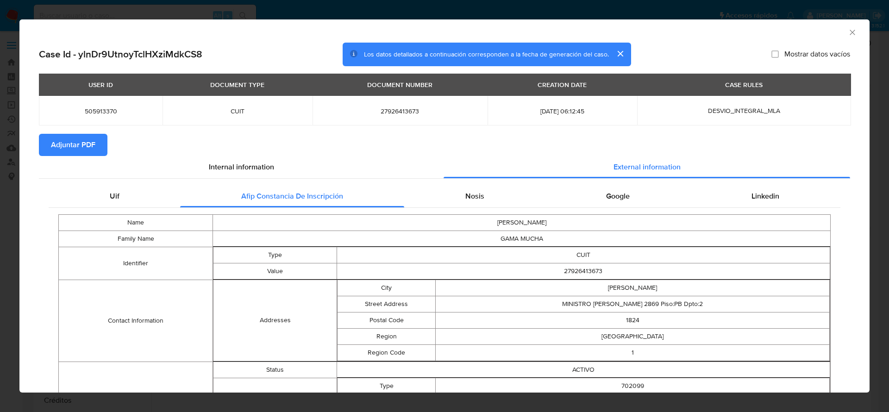
drag, startPoint x: 452, startPoint y: 202, endPoint x: 462, endPoint y: 208, distance: 11.2
click at [454, 205] on div "Nosis" at bounding box center [474, 196] width 141 height 22
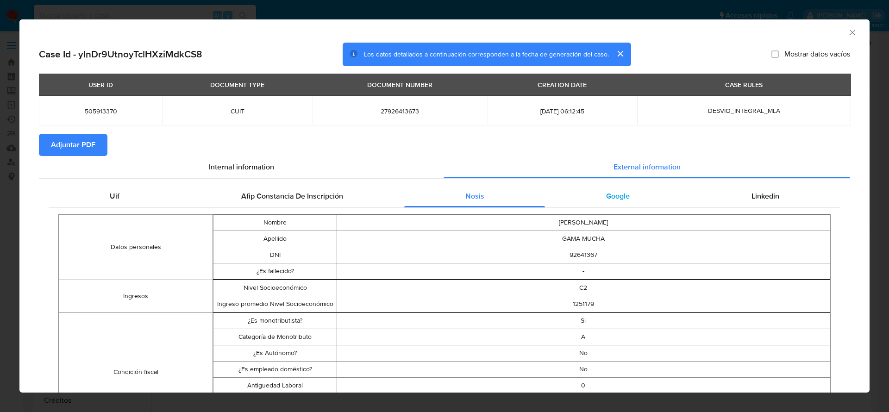
drag, startPoint x: 623, startPoint y: 205, endPoint x: 630, endPoint y: 211, distance: 8.9
click at [624, 205] on div "Google" at bounding box center [617, 196] width 145 height 22
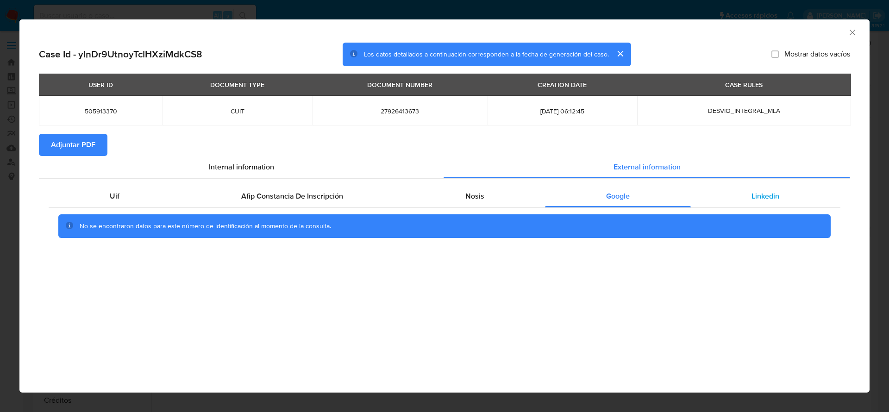
click at [759, 202] on div "Linkedin" at bounding box center [766, 196] width 150 height 22
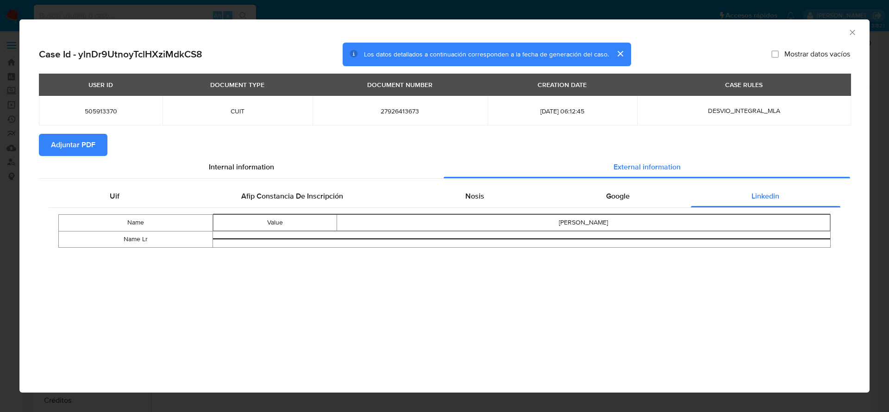
click at [74, 142] on span "Adjuntar PDF" at bounding box center [73, 145] width 44 height 20
click at [853, 34] on icon "Cerrar ventana" at bounding box center [852, 32] width 9 height 9
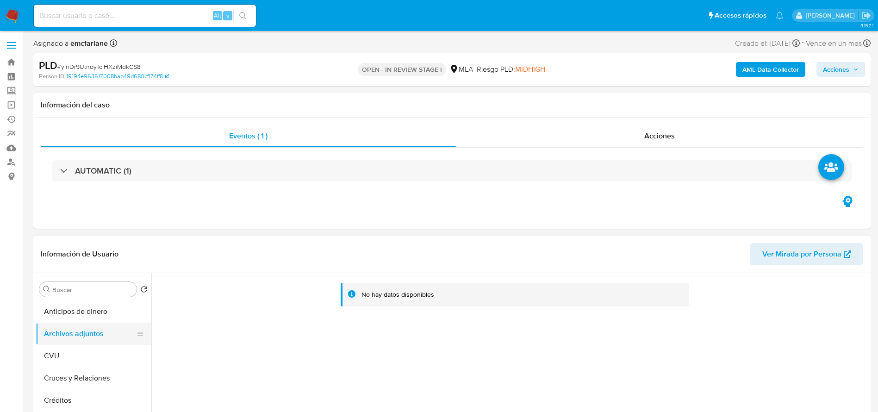
click at [69, 349] on button "CVU" at bounding box center [94, 356] width 116 height 22
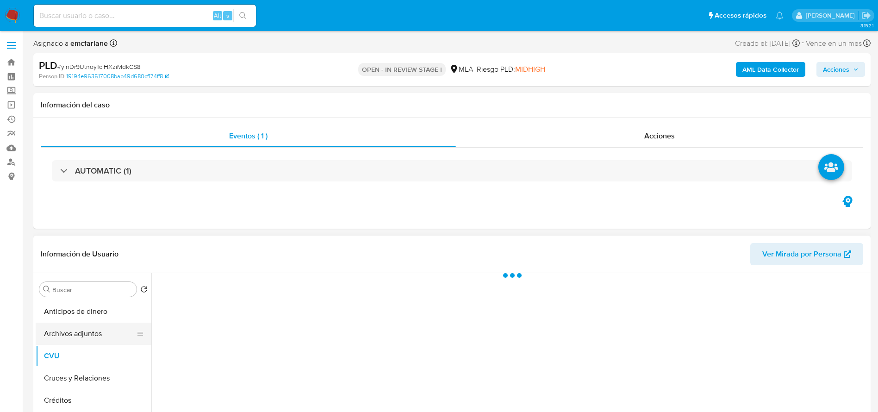
click at [79, 332] on button "Archivos adjuntos" at bounding box center [90, 334] width 108 height 22
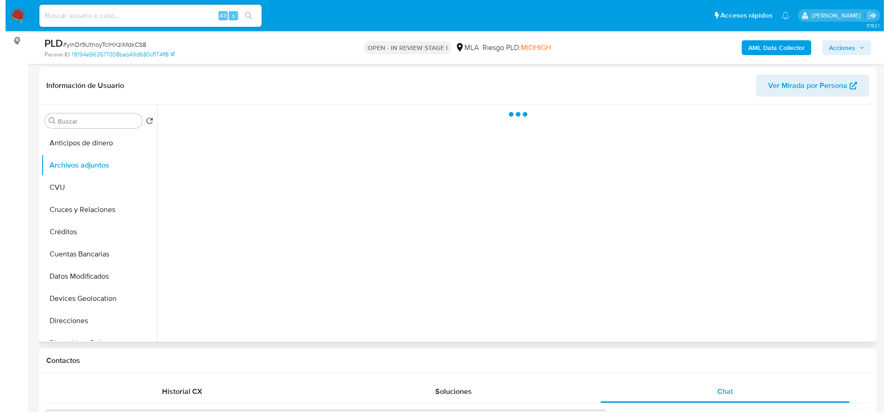
scroll to position [139, 0]
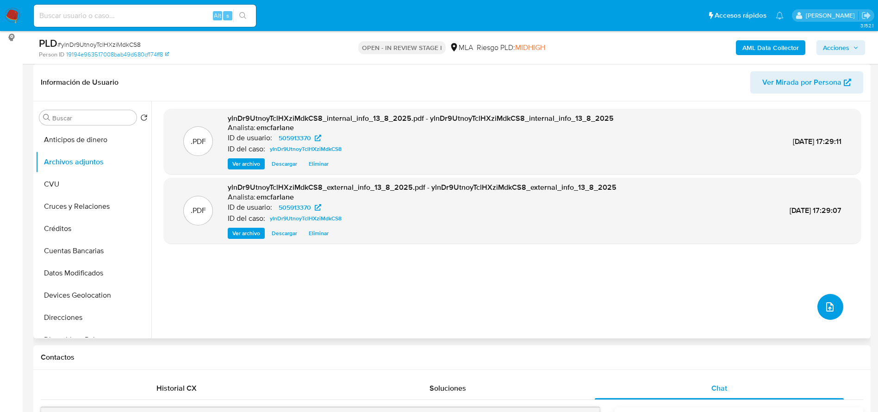
click at [824, 299] on button "upload-file" at bounding box center [831, 307] width 26 height 26
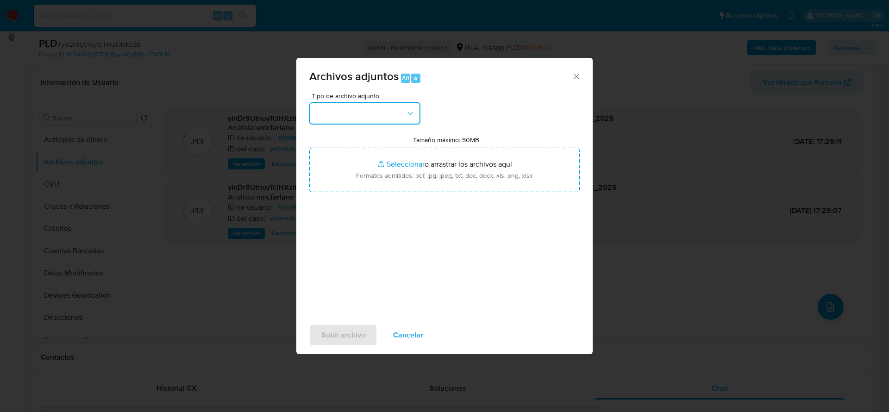
click at [384, 112] on button "button" at bounding box center [364, 113] width 111 height 22
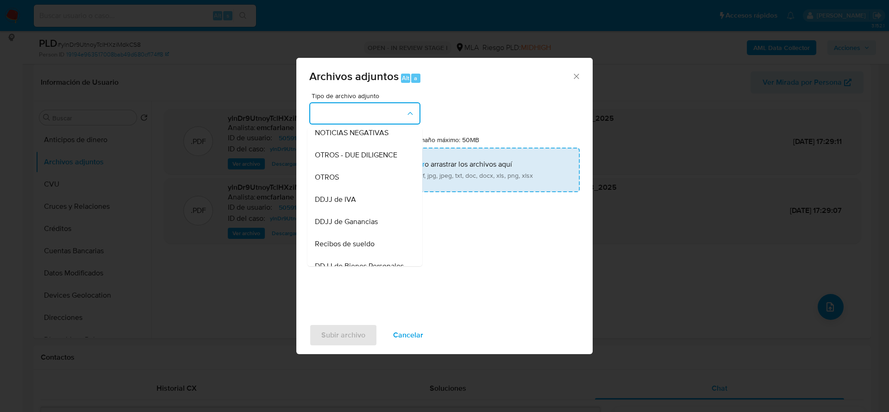
click at [339, 179] on div "OTROS" at bounding box center [362, 177] width 94 height 22
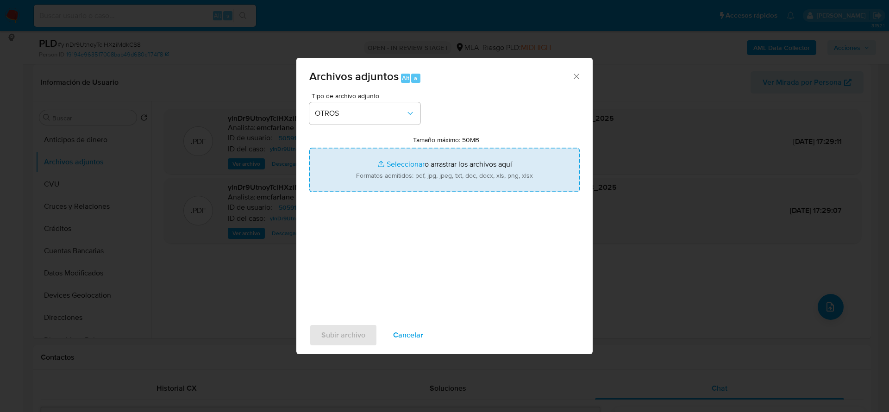
type input "C:\fakepath\505913370_recibo de sueldo (4).jpg"
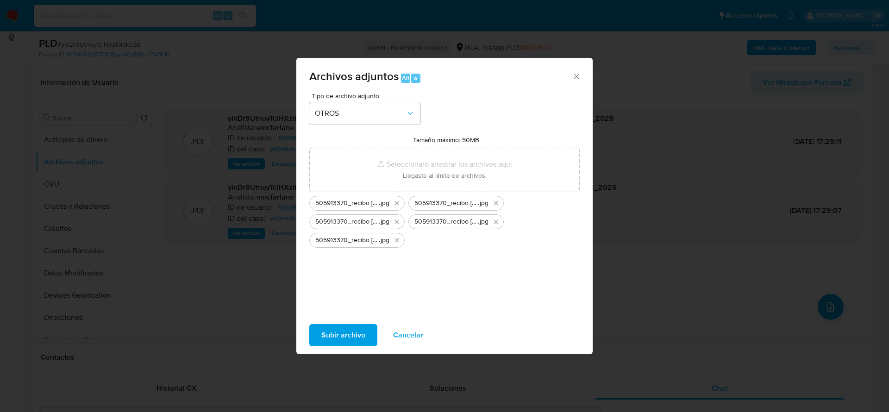
click at [327, 337] on span "Subir archivo" at bounding box center [343, 335] width 44 height 20
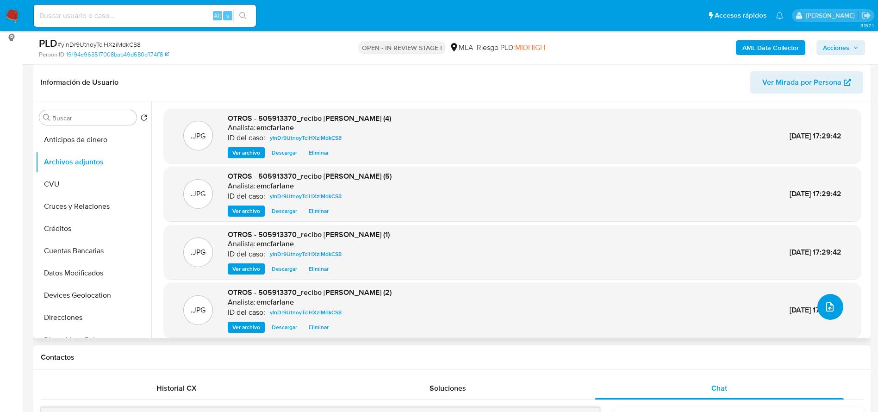
click at [831, 304] on icon "upload-file" at bounding box center [830, 306] width 11 height 11
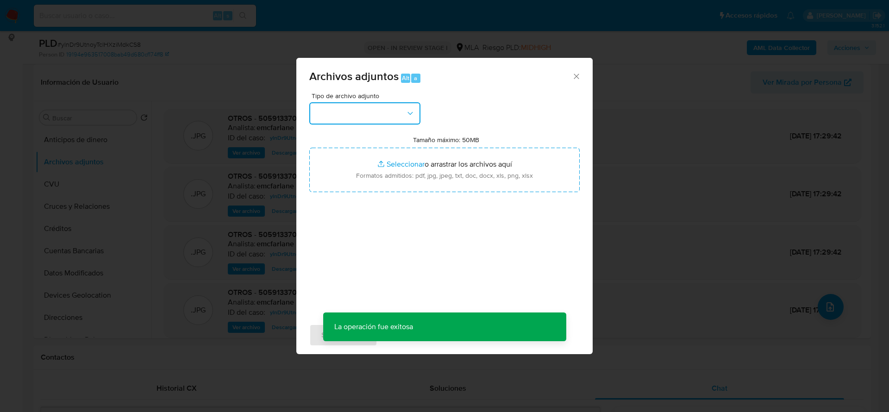
drag, startPoint x: 342, startPoint y: 105, endPoint x: 348, endPoint y: 118, distance: 14.5
click at [342, 104] on button "button" at bounding box center [364, 113] width 111 height 22
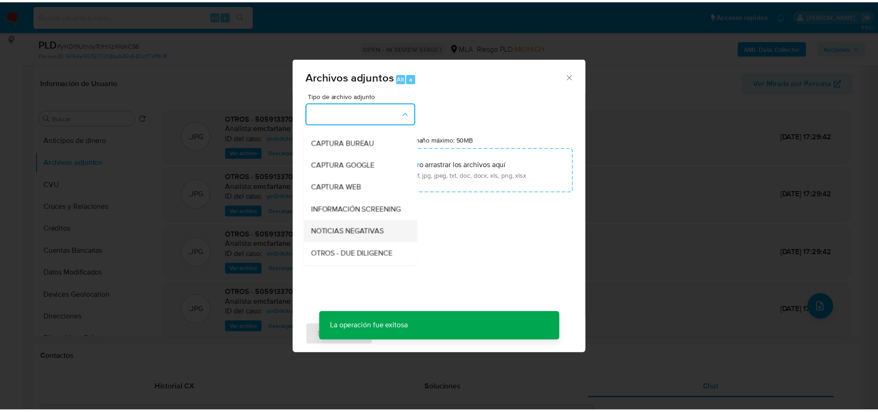
scroll to position [69, 0]
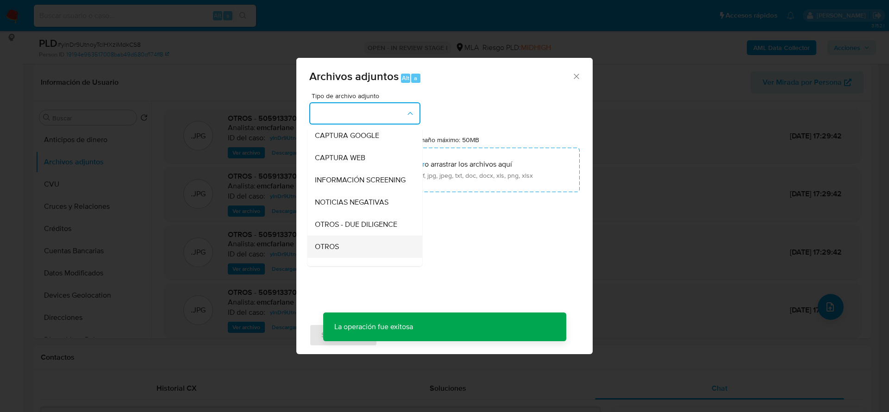
click at [325, 251] on span "OTROS" at bounding box center [327, 246] width 24 height 9
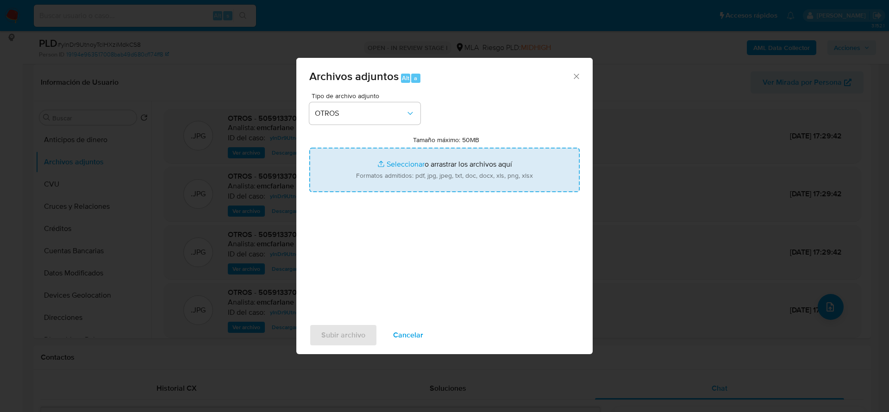
type input "C:\fakepath\505913370_movimientos.xlsx"
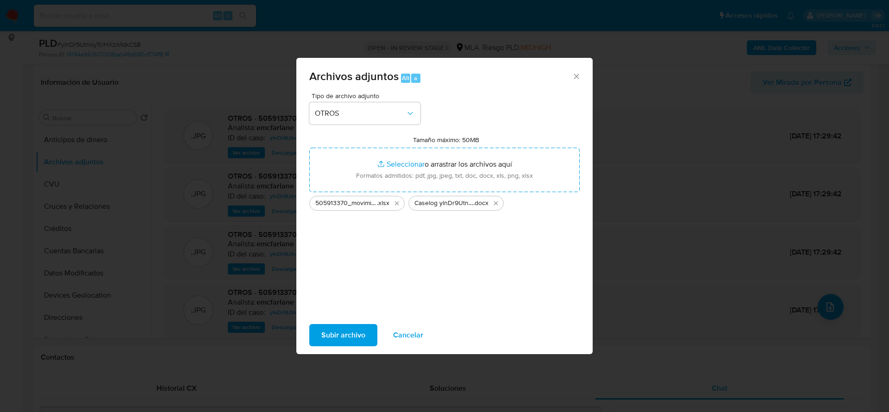
click at [361, 337] on span "Subir archivo" at bounding box center [343, 335] width 44 height 20
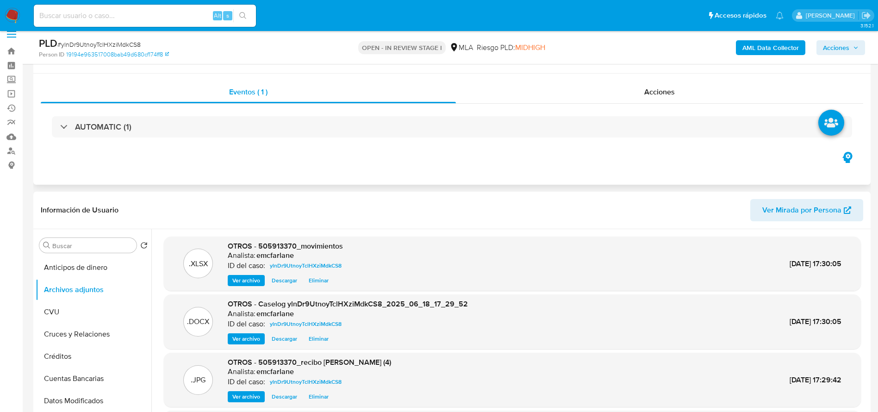
scroll to position [0, 0]
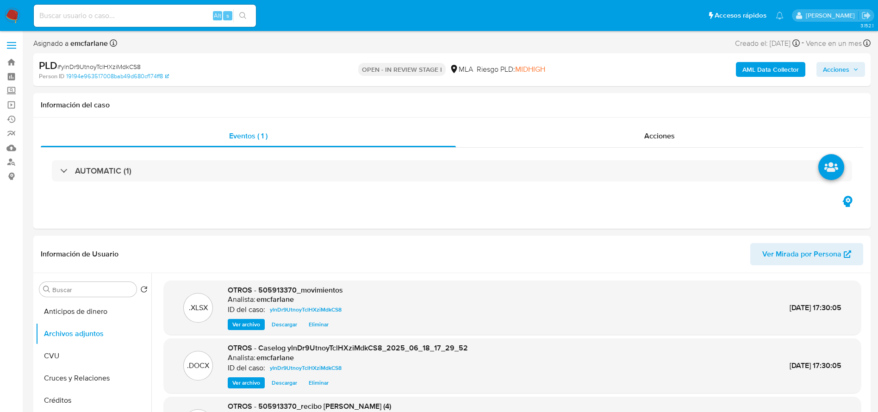
click at [836, 67] on span "Acciones" at bounding box center [836, 69] width 26 height 15
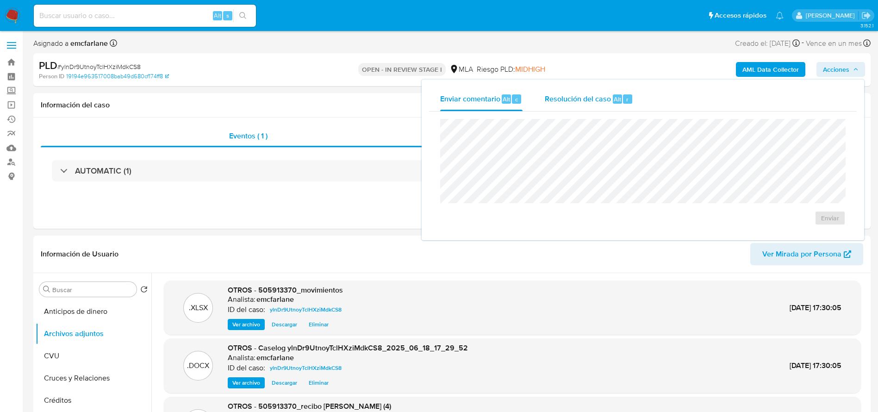
click at [619, 95] on span "Alt" at bounding box center [617, 99] width 7 height 9
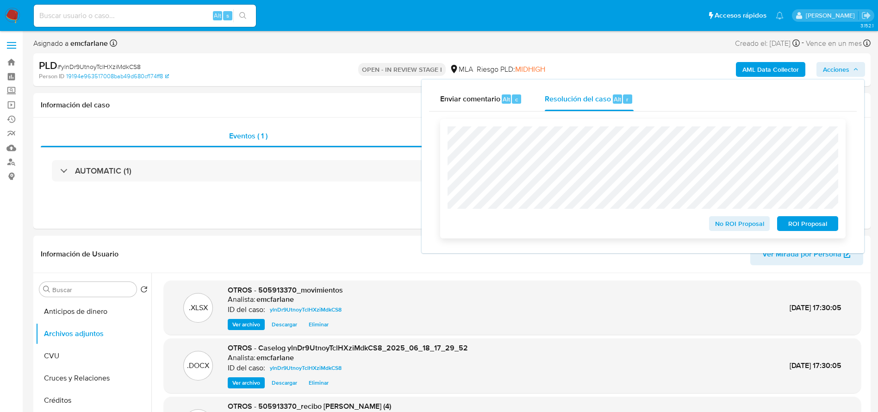
click at [743, 227] on span "No ROI Proposal" at bounding box center [740, 223] width 48 height 13
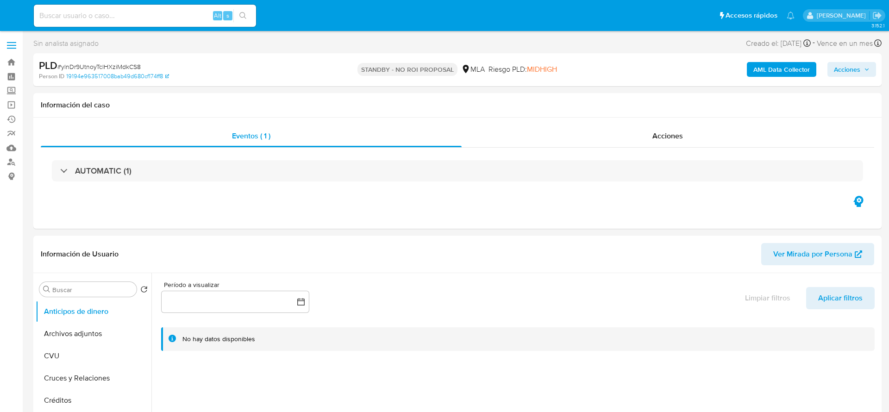
select select "10"
